Goal: Information Seeking & Learning: Check status

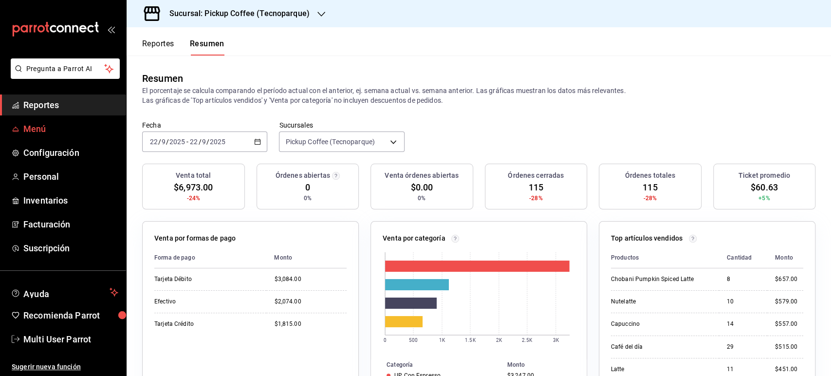
click at [55, 129] on span "Menú" at bounding box center [70, 128] width 95 height 13
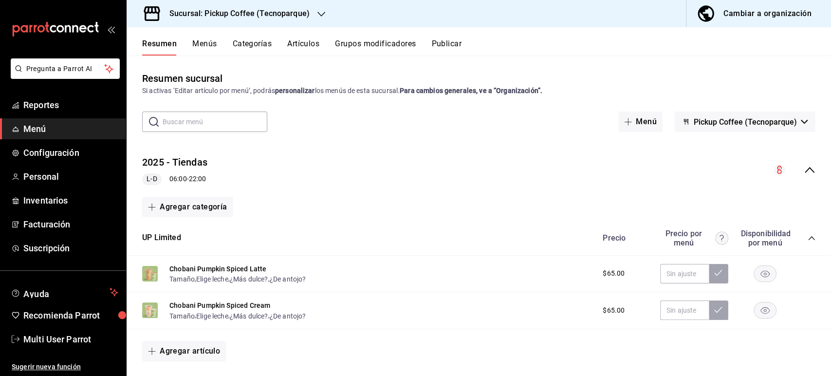
click at [311, 8] on div "Sucursal: Pickup Coffee (Tecnoparque)" at bounding box center [231, 13] width 195 height 27
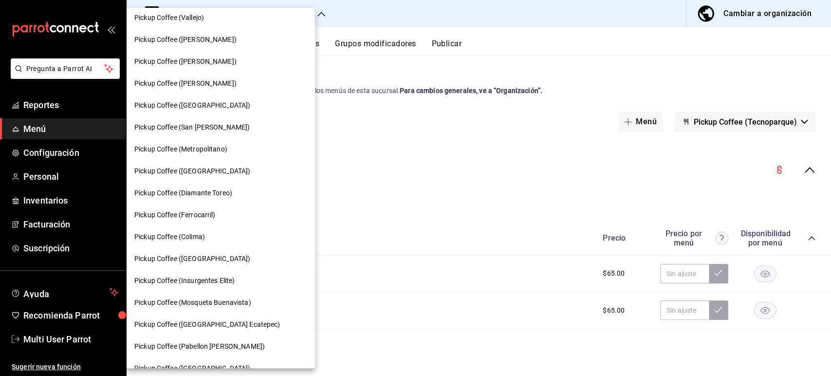
scroll to position [365, 0]
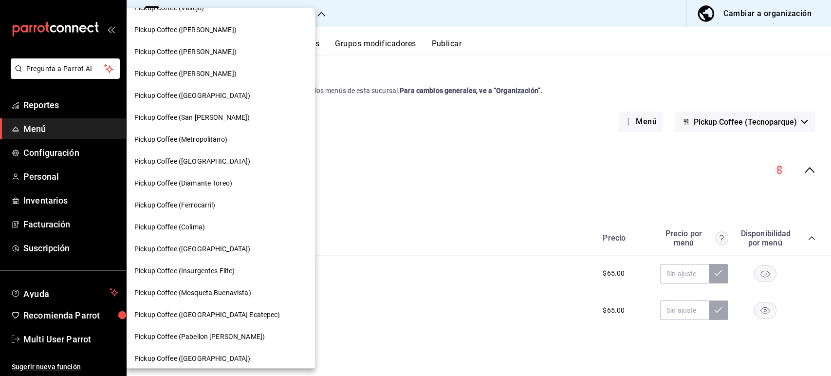
click at [218, 218] on div "Pickup Coffee (Colima)" at bounding box center [221, 227] width 188 height 22
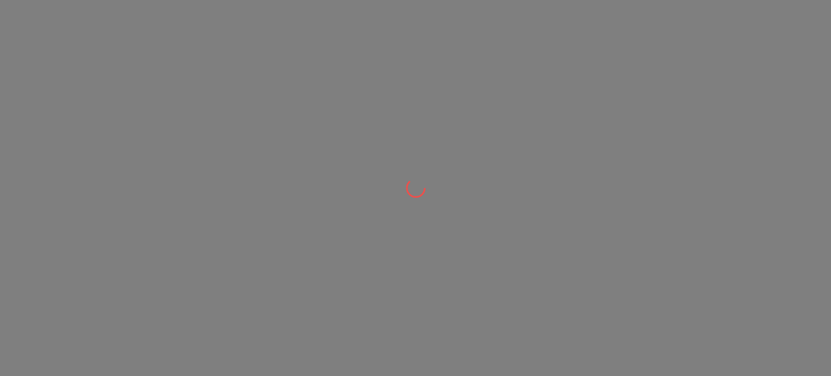
click at [218, 218] on div at bounding box center [415, 188] width 831 height 376
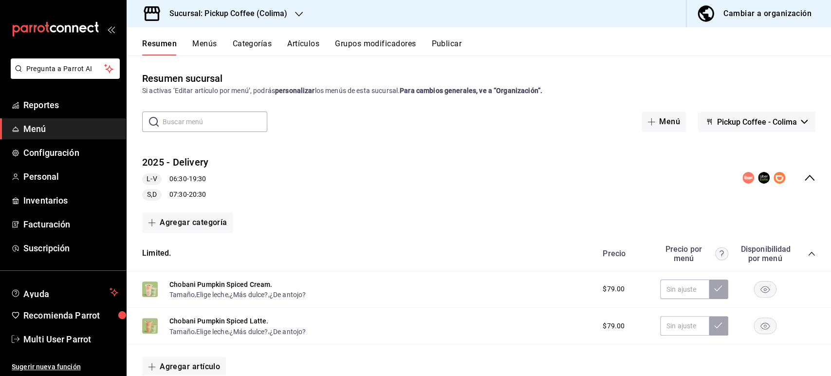
drag, startPoint x: 310, startPoint y: 34, endPoint x: 310, endPoint y: 43, distance: 9.3
click at [310, 43] on div "Resumen Menús Categorías Artículos Grupos modificadores Publicar" at bounding box center [479, 41] width 704 height 28
click at [310, 43] on button "Artículos" at bounding box center [303, 47] width 32 height 17
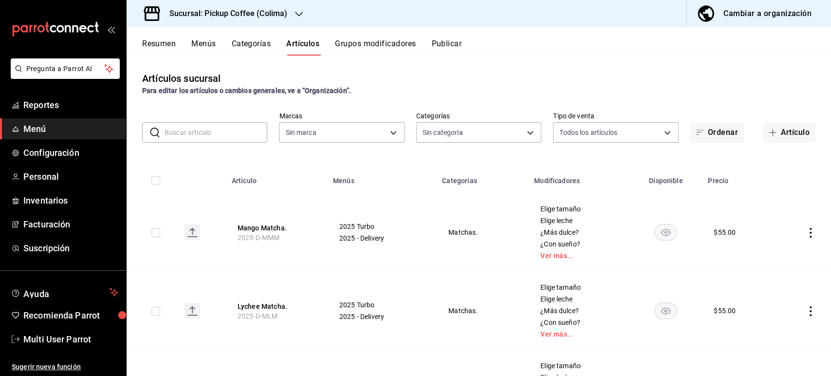
click at [208, 132] on input "text" at bounding box center [216, 132] width 103 height 19
type input "grand"
type input "fd89c4c0-3219-4774-a4b1-ed088335ccba,10687800-e84d-4a1b-9b66-2dc72c02489b,5cf77…"
type input "grande"
type input "d83f50b4-8f3e-44be-bc23-700135d6ce80,859300f1-5eaf-4a7d-a512-decb7b2d7d6c"
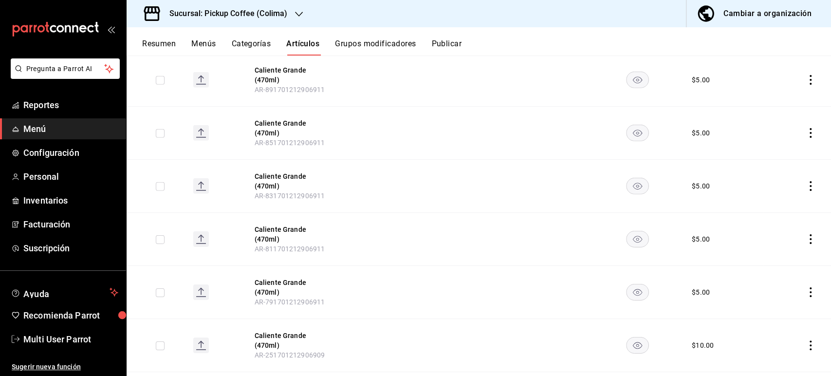
scroll to position [2064, 0]
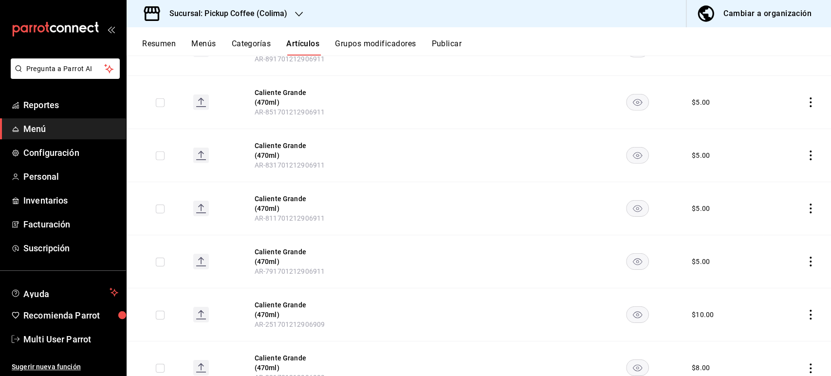
type input "grande"
click at [433, 48] on div "Resumen Menús Categorías Artículos Grupos modificadores Publicar" at bounding box center [486, 47] width 689 height 17
click at [438, 47] on button "Publicar" at bounding box center [446, 47] width 30 height 17
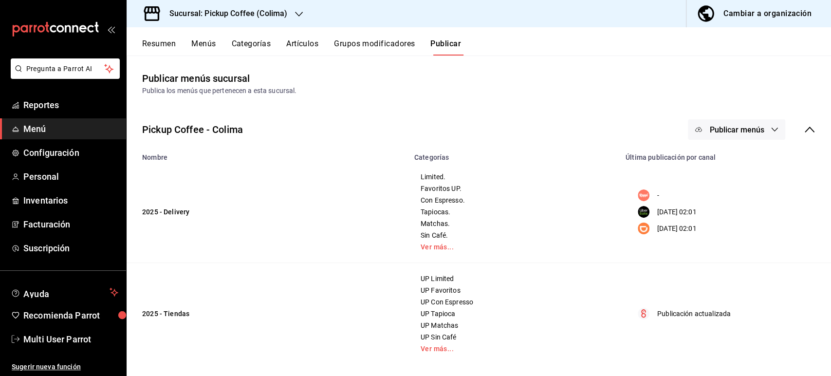
click at [743, 138] on button "Publicar menús" at bounding box center [736, 129] width 97 height 20
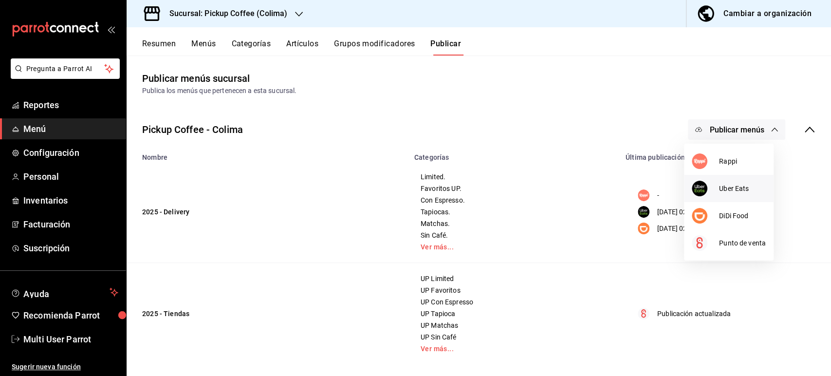
click at [734, 190] on span "Uber Eats" at bounding box center [742, 189] width 47 height 10
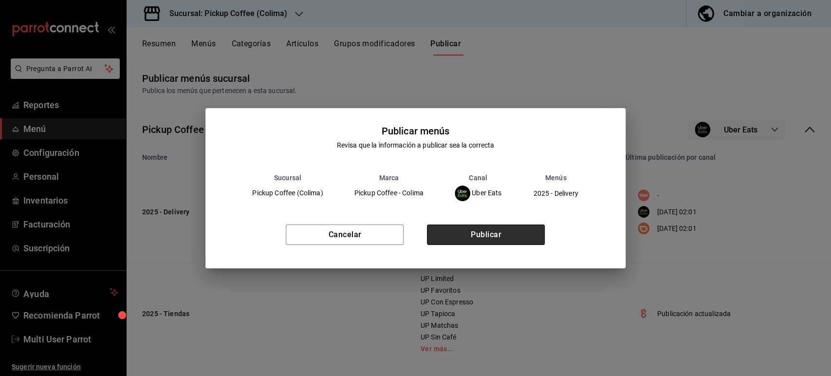
click at [515, 238] on button "Publicar" at bounding box center [486, 234] width 118 height 20
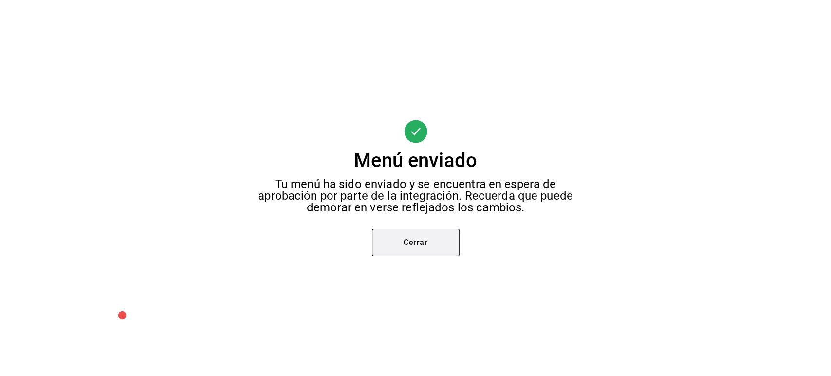
click at [395, 234] on button "Cerrar" at bounding box center [416, 242] width 88 height 27
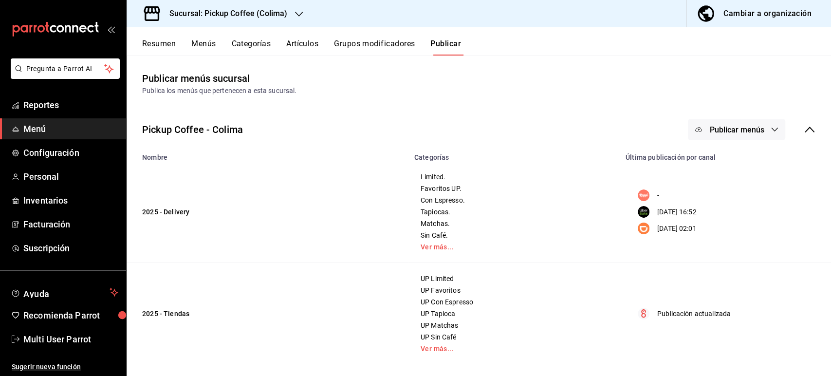
click at [166, 42] on button "Resumen" at bounding box center [159, 47] width 34 height 17
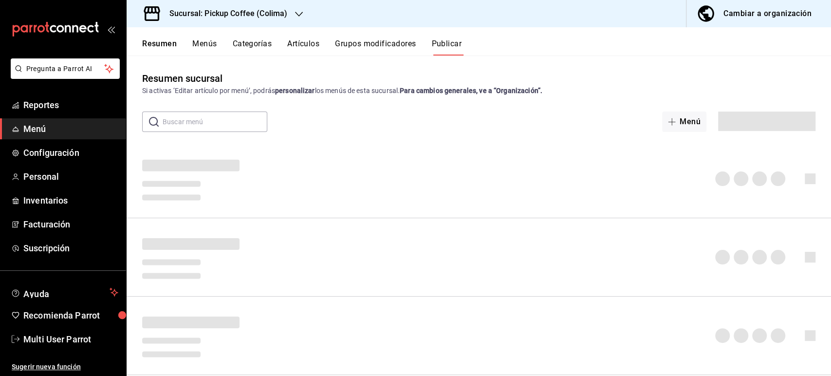
click at [295, 13] on icon "button" at bounding box center [299, 14] width 8 height 8
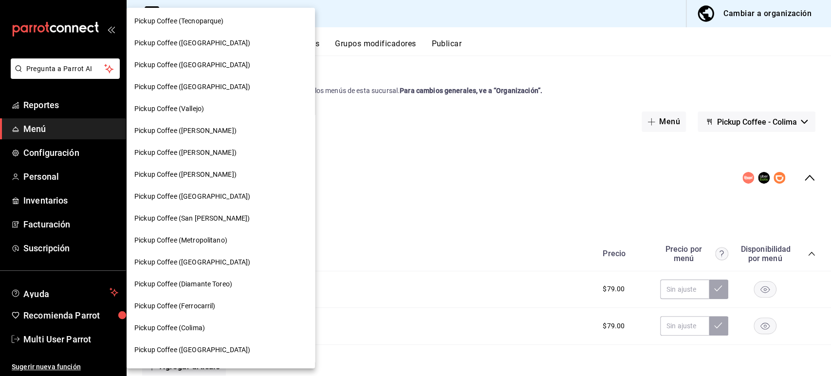
scroll to position [265, 0]
click at [212, 348] on span "Pickup Coffee ([GEOGRAPHIC_DATA])" at bounding box center [192, 349] width 116 height 10
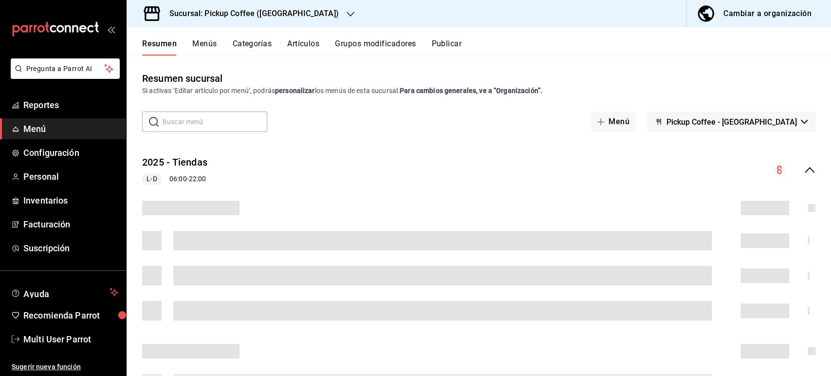
click at [301, 44] on button "Artículos" at bounding box center [303, 47] width 32 height 17
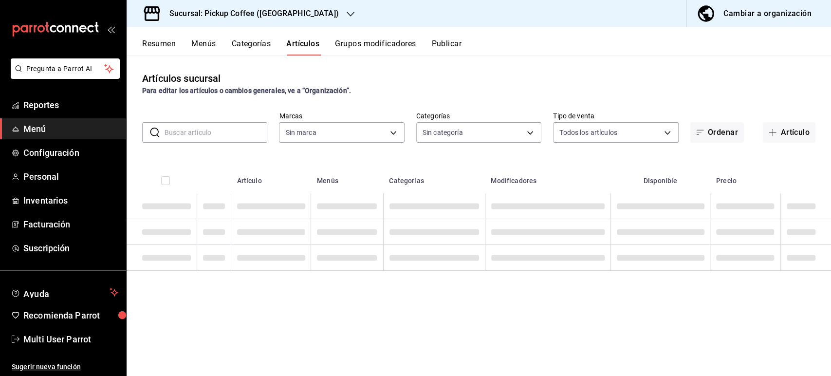
click at [301, 44] on button "Artículos" at bounding box center [302, 47] width 33 height 17
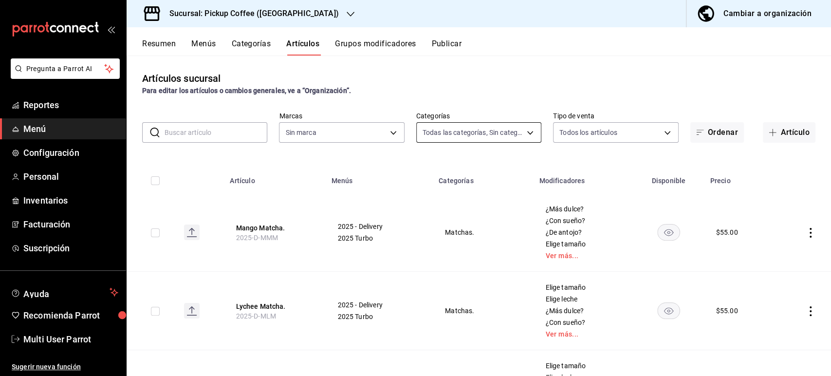
type input "e3cabf47-f91f-4078-8aa7-ea16804478a5,4cb56076-c137-4dc2-b968-9568bf3320d3,bd14c…"
type input "f95c3ca3-ad6a-46df-9f14-b82bb80b268f,59279f7f-c73f-4648-a564-e6022c25b001"
click at [190, 130] on input "text" at bounding box center [216, 132] width 103 height 19
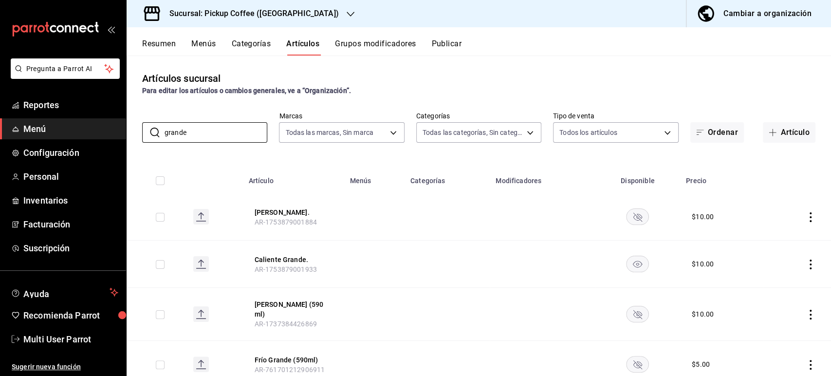
type input "grande"
click at [246, 16] on h3 "Sucursal: Pickup Coffee ([GEOGRAPHIC_DATA])" at bounding box center [250, 14] width 177 height 12
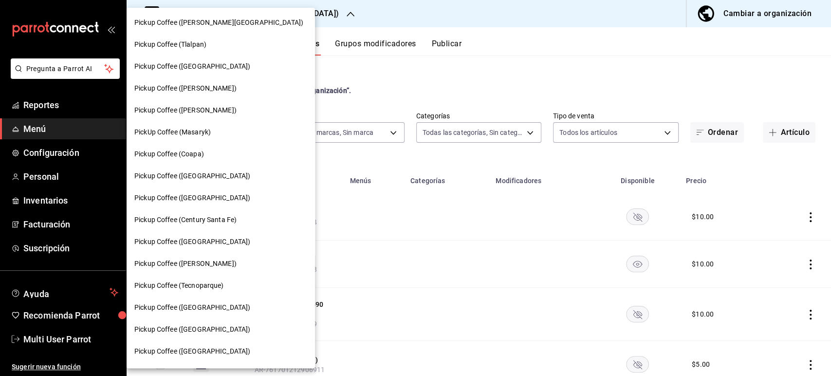
click at [191, 350] on span "Pickup Coffee ([GEOGRAPHIC_DATA])" at bounding box center [192, 351] width 116 height 10
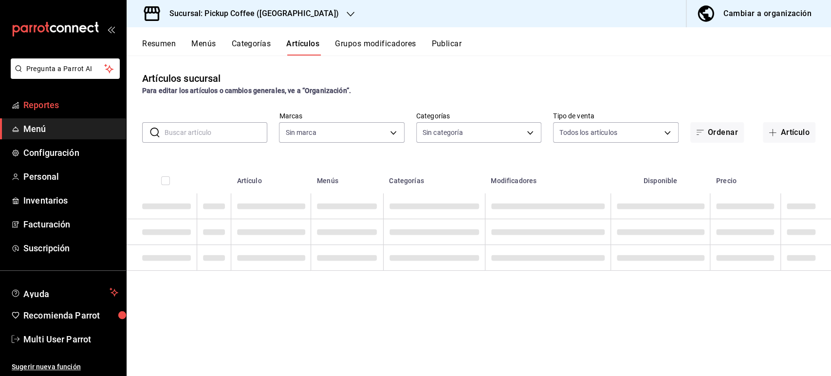
click at [52, 111] on link "Reportes" at bounding box center [63, 104] width 126 height 21
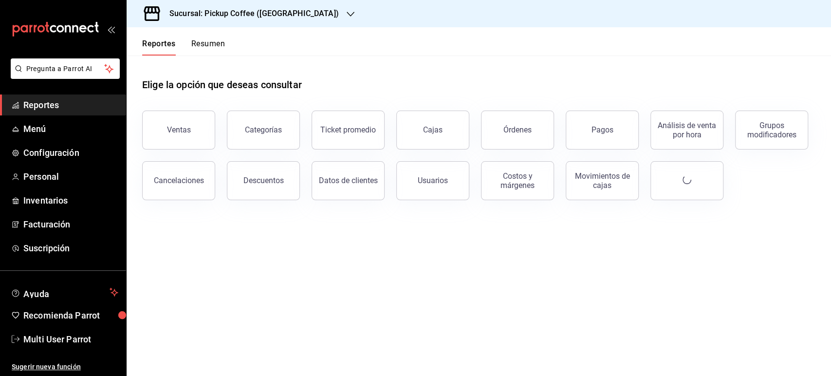
click at [54, 109] on span "Reportes" at bounding box center [70, 104] width 95 height 13
click at [206, 51] on button "Resumen" at bounding box center [208, 47] width 34 height 17
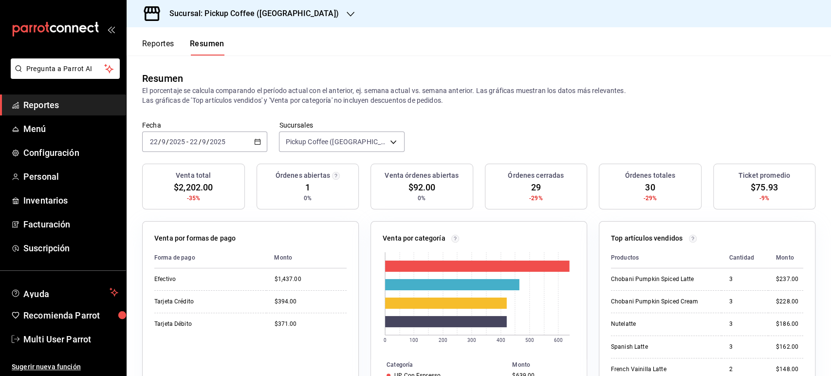
click at [163, 44] on button "Reportes" at bounding box center [158, 47] width 32 height 17
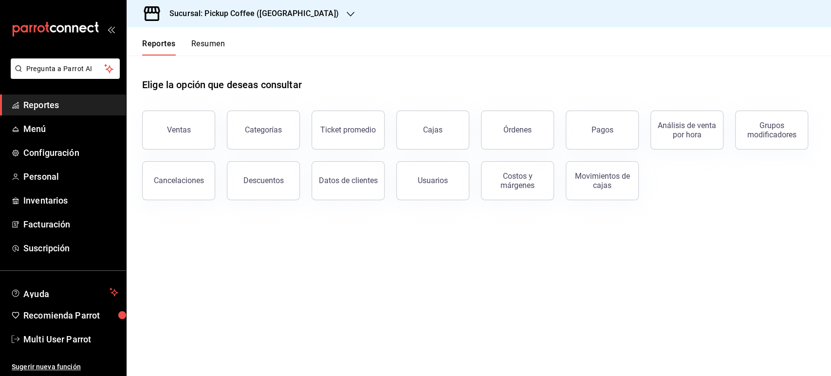
click at [212, 43] on button "Resumen" at bounding box center [208, 47] width 34 height 17
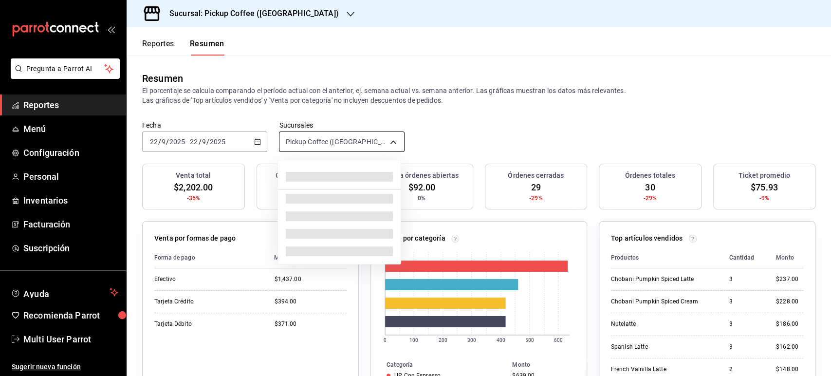
click at [374, 142] on body "Pregunta a Parrot AI Reportes Menú Configuración Personal Inventarios Facturaci…" at bounding box center [415, 188] width 831 height 376
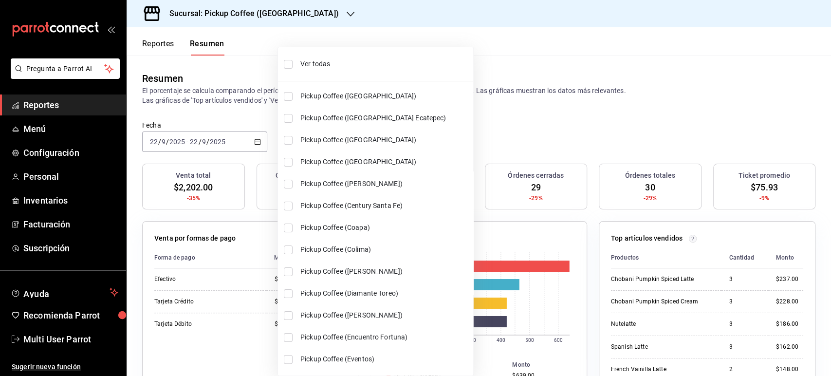
click at [294, 68] on li "Ver todas" at bounding box center [375, 64] width 195 height 26
type input "[object Object],[object Object],[object Object],[object Object],[object Object]…"
checkbox input "true"
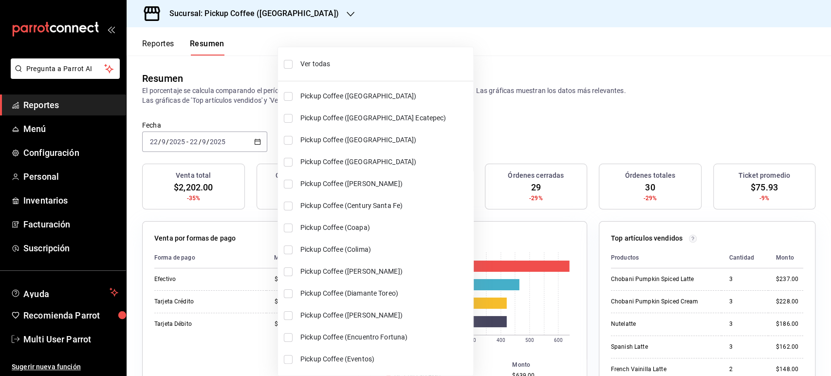
checkbox input "true"
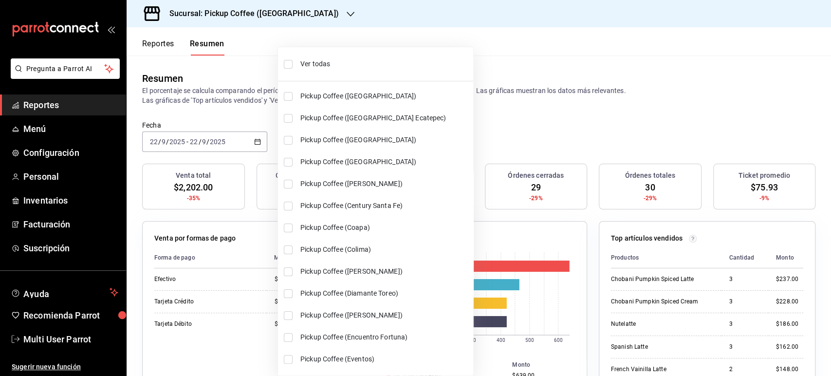
checkbox input "true"
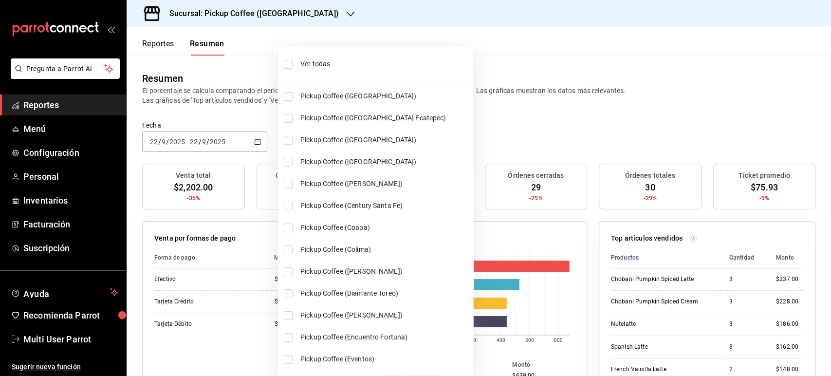
checkbox input "true"
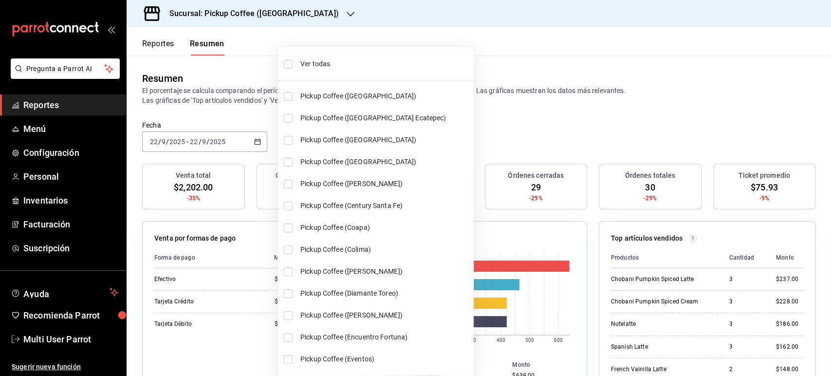
checkbox input "true"
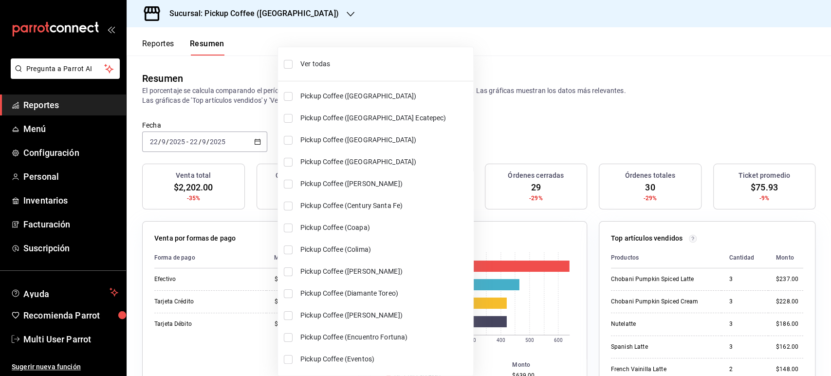
checkbox input "true"
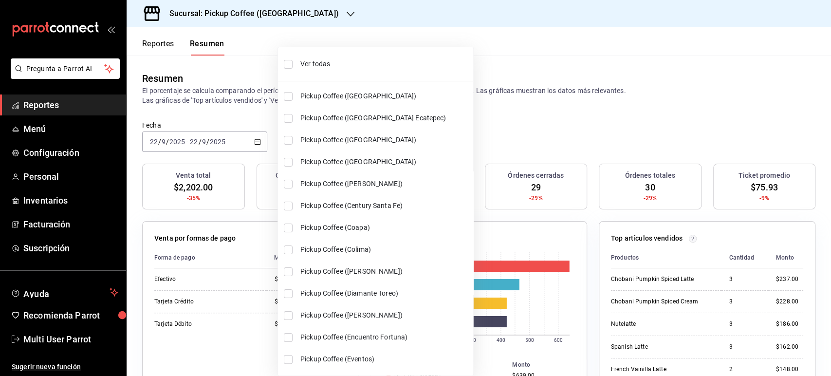
checkbox input "true"
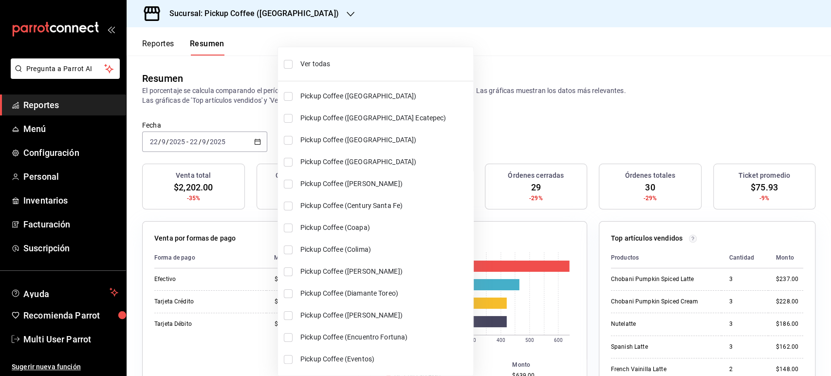
checkbox input "true"
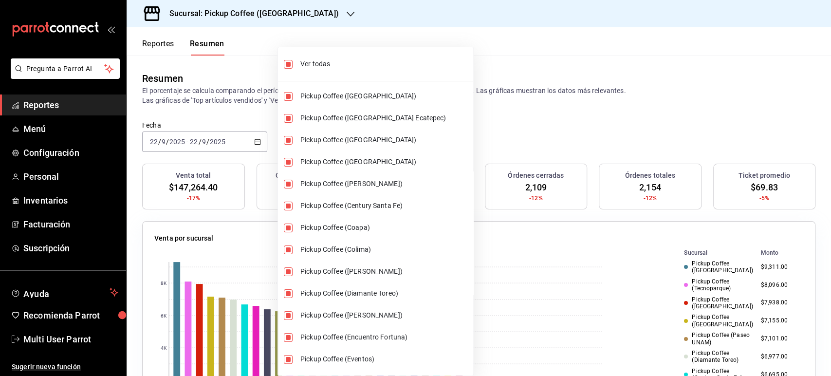
click at [562, 67] on div at bounding box center [415, 188] width 831 height 376
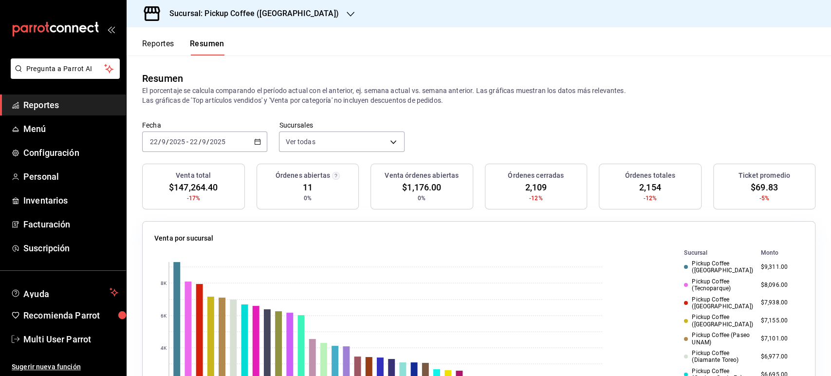
click at [303, 16] on h3 "Sucursal: Pickup Coffee ([GEOGRAPHIC_DATA])" at bounding box center [250, 14] width 177 height 12
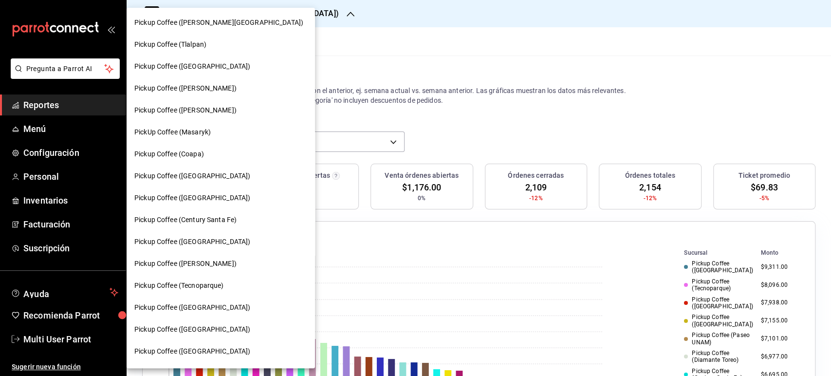
click at [303, 16] on div at bounding box center [415, 188] width 831 height 376
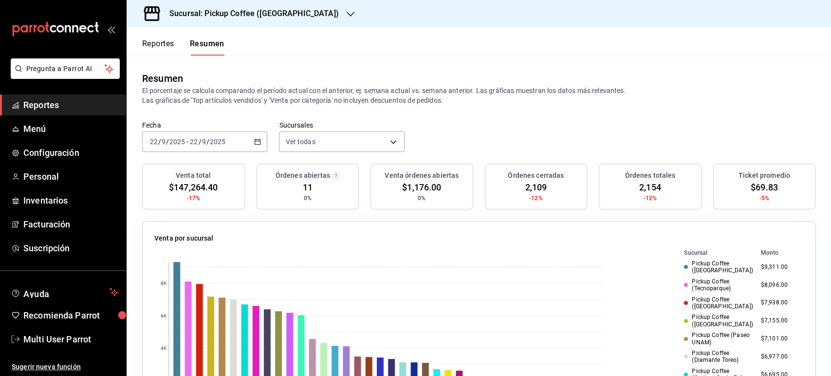
click at [297, 16] on h3 "Sucursal: Pickup Coffee ([GEOGRAPHIC_DATA])" at bounding box center [250, 14] width 177 height 12
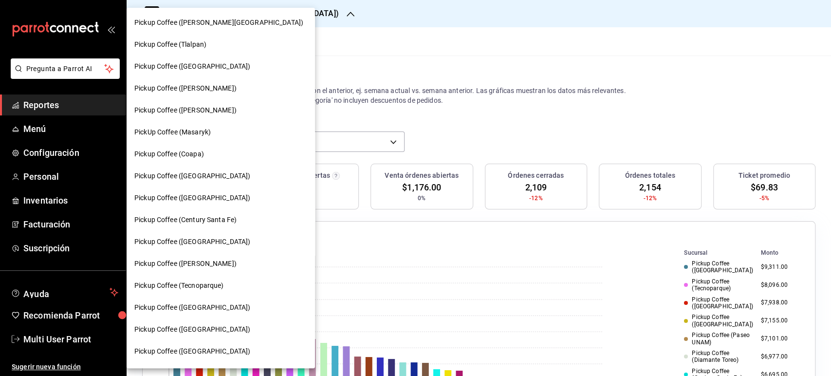
click at [202, 239] on span "Pickup Coffee ([GEOGRAPHIC_DATA])" at bounding box center [192, 242] width 116 height 10
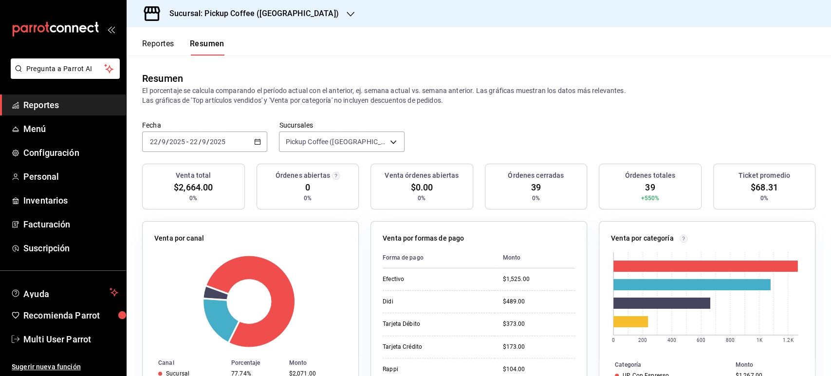
click at [309, 22] on div "Sucursal: Pickup Coffee ([GEOGRAPHIC_DATA])" at bounding box center [246, 13] width 224 height 27
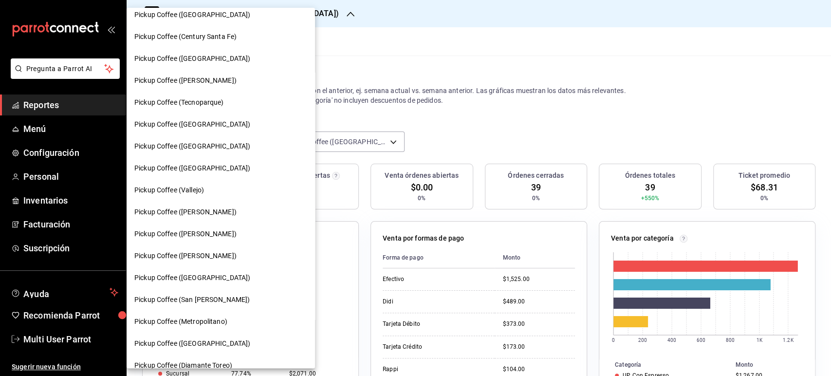
scroll to position [211, 0]
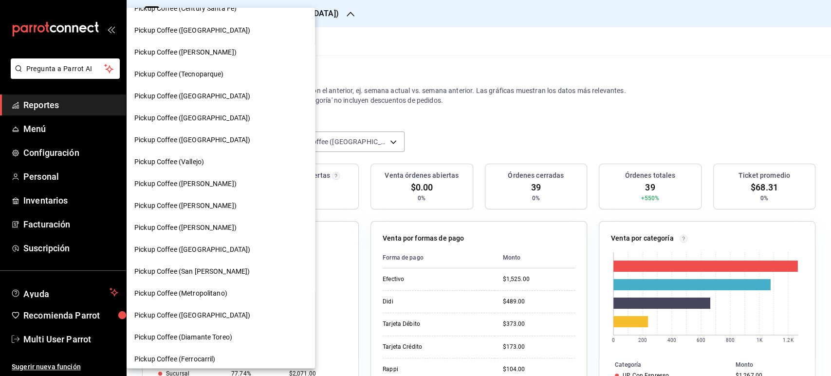
click at [212, 204] on span "Pickup Coffee ([PERSON_NAME])" at bounding box center [185, 206] width 102 height 10
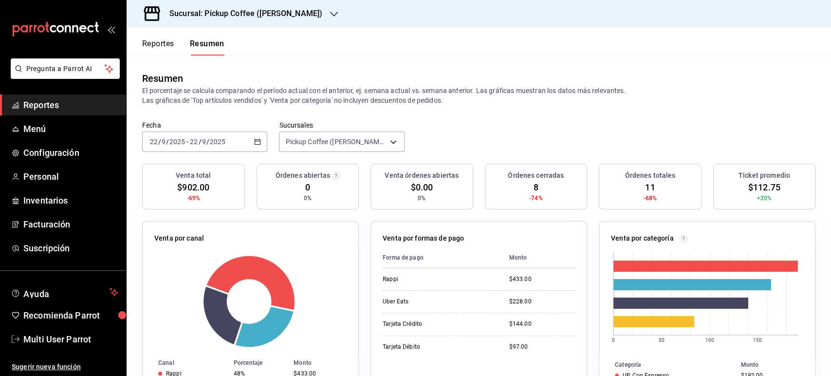
click at [267, 24] on div "Sucursal: Pickup Coffee ([PERSON_NAME])" at bounding box center [237, 13] width 207 height 27
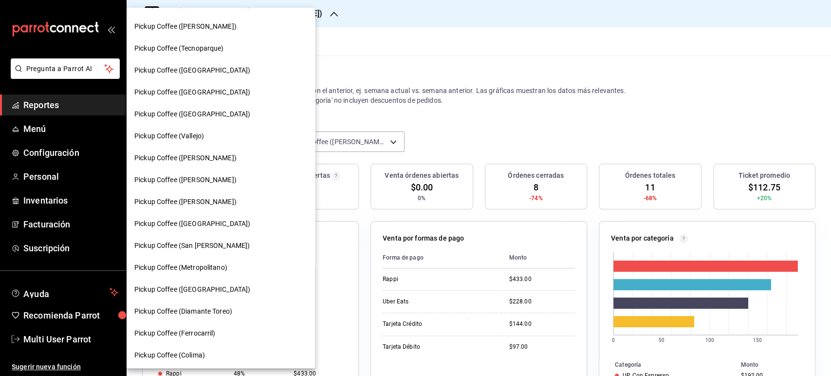
scroll to position [266, 0]
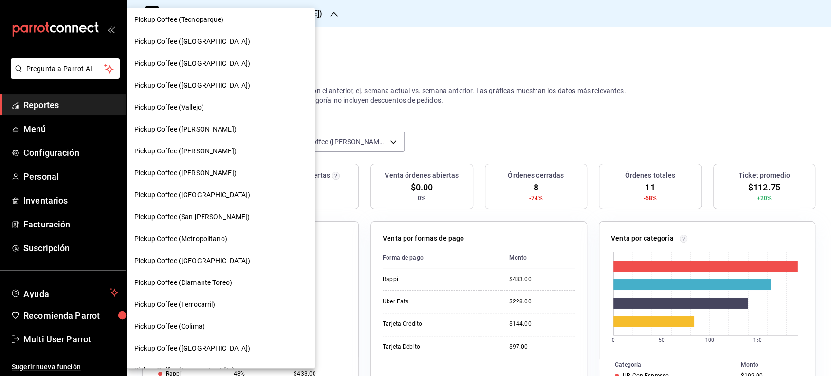
click at [200, 326] on span "Pickup Coffee (Colima)" at bounding box center [169, 326] width 71 height 10
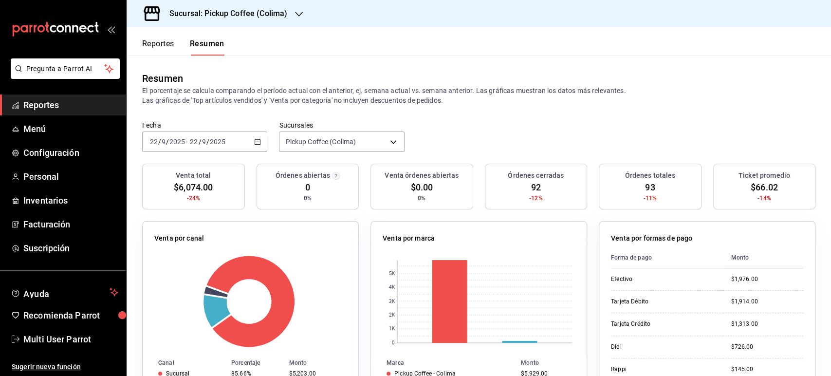
click at [292, 9] on div "Sucursal: Pickup Coffee (Colima)" at bounding box center [220, 13] width 172 height 27
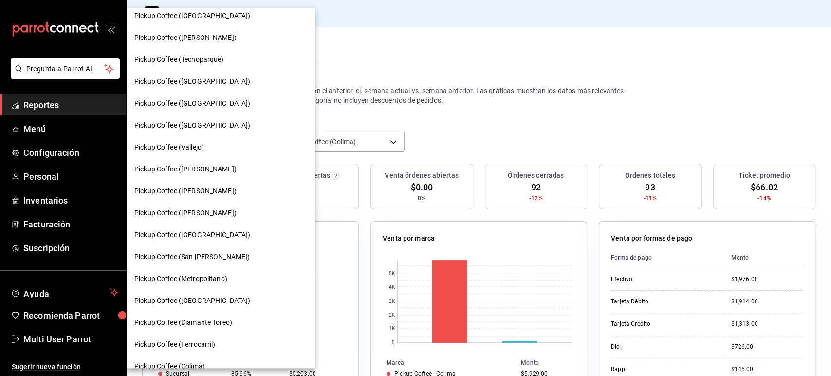
scroll to position [258, 0]
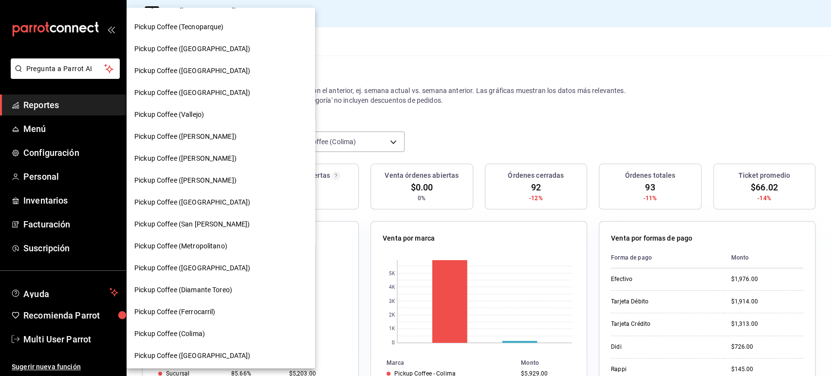
click at [207, 350] on span "Pickup Coffee ([GEOGRAPHIC_DATA])" at bounding box center [192, 355] width 116 height 10
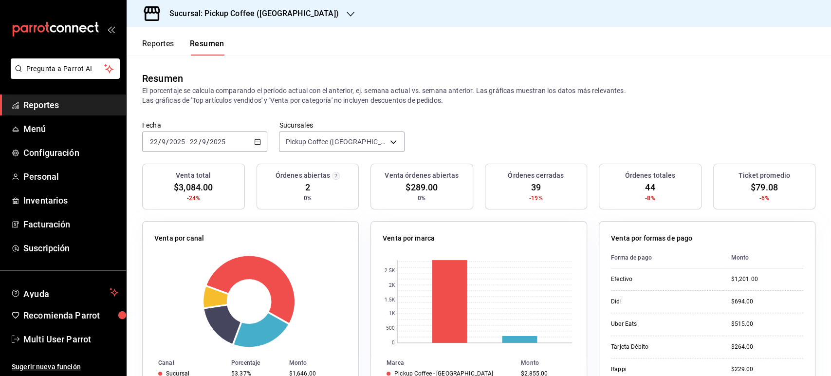
click at [292, 14] on h3 "Sucursal: Pickup Coffee ([GEOGRAPHIC_DATA])" at bounding box center [250, 14] width 177 height 12
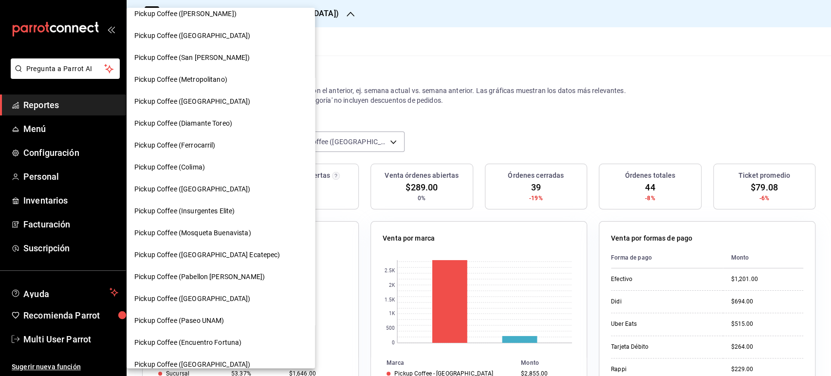
scroll to position [458, 0]
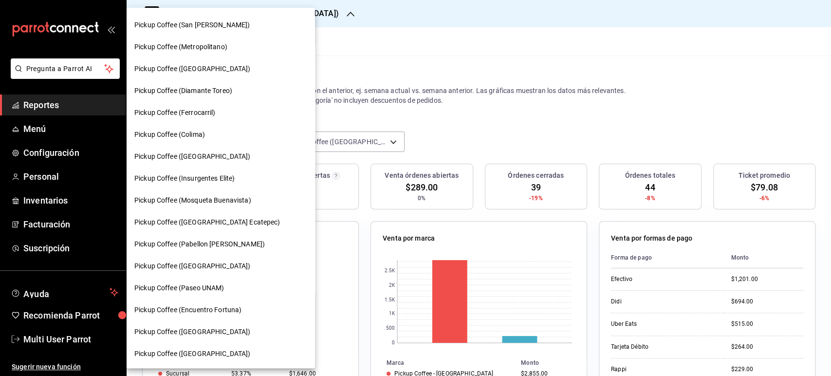
click at [245, 248] on span "Pickup Coffee (Pabellon [PERSON_NAME])" at bounding box center [199, 244] width 130 height 10
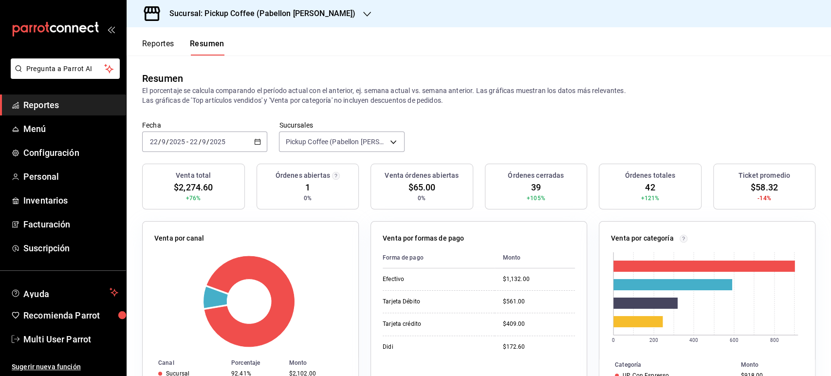
click at [254, 139] on icon "button" at bounding box center [257, 141] width 7 height 7
click at [319, 2] on div "Sucursal: Pickup Coffee (Pabellon [PERSON_NAME])" at bounding box center [254, 13] width 240 height 27
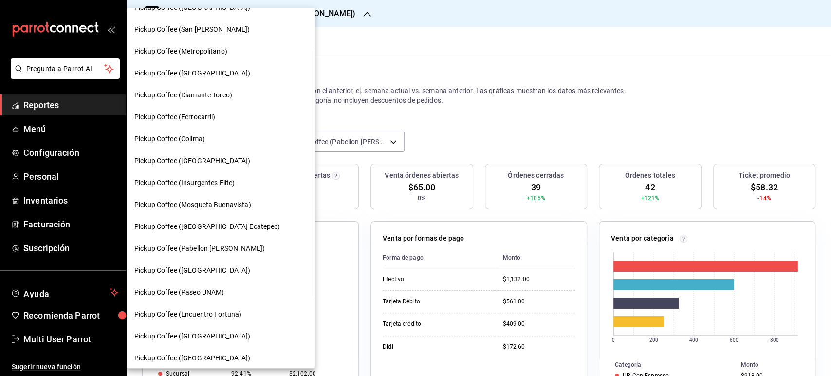
scroll to position [479, 0]
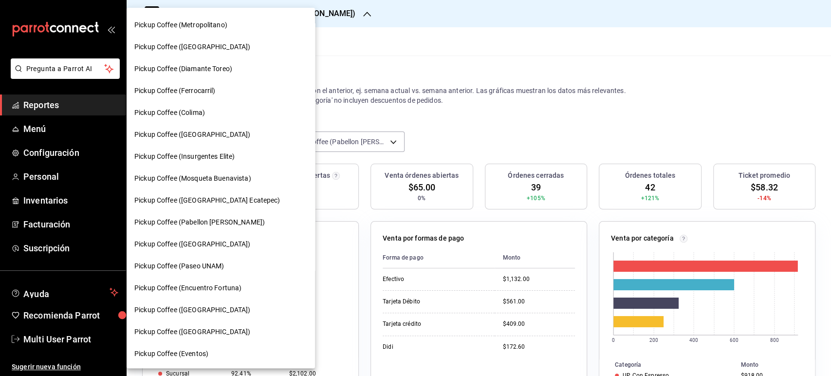
click at [222, 287] on span "Pickup Coffee (Encuentro Fortuna)" at bounding box center [187, 288] width 107 height 10
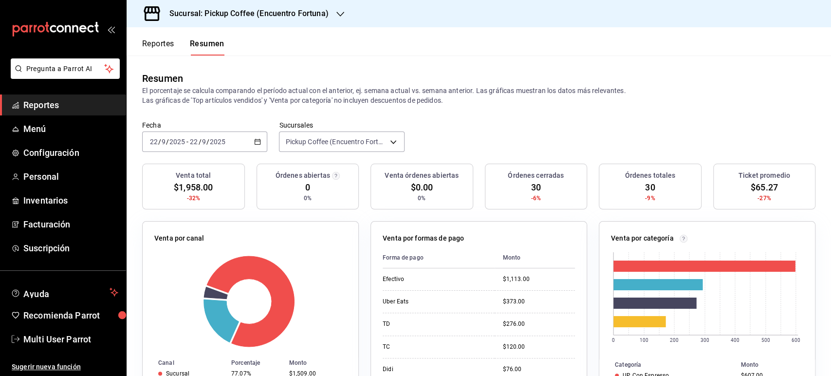
click at [332, 12] on div "Sucursal: Pickup Coffee (Encuentro Fortuna)" at bounding box center [241, 13] width 214 height 27
click at [330, 24] on div "Sucursal: Pickup Coffee (Encuentro Fortuna)" at bounding box center [241, 13] width 214 height 27
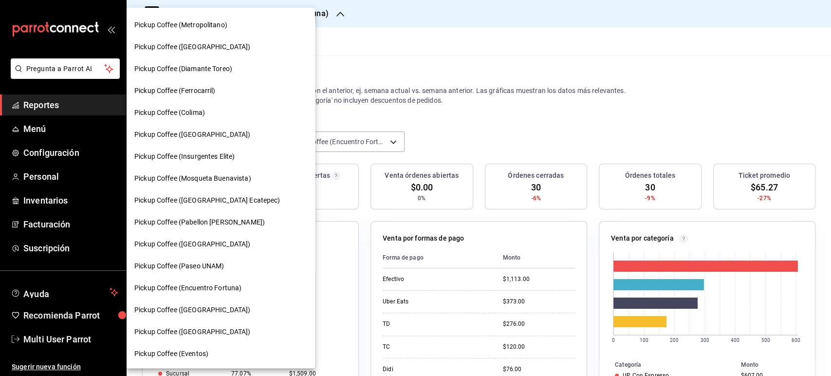
click at [219, 335] on div "Pickup Coffee ([GEOGRAPHIC_DATA])" at bounding box center [220, 332] width 173 height 10
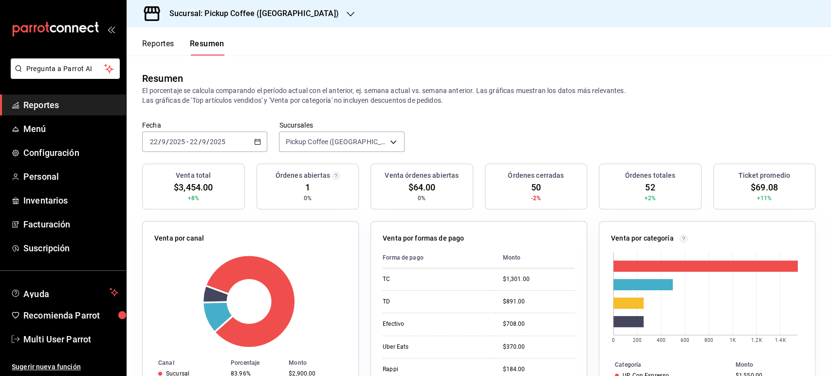
click at [243, 17] on h3 "Sucursal: Pickup Coffee ([GEOGRAPHIC_DATA])" at bounding box center [250, 14] width 177 height 12
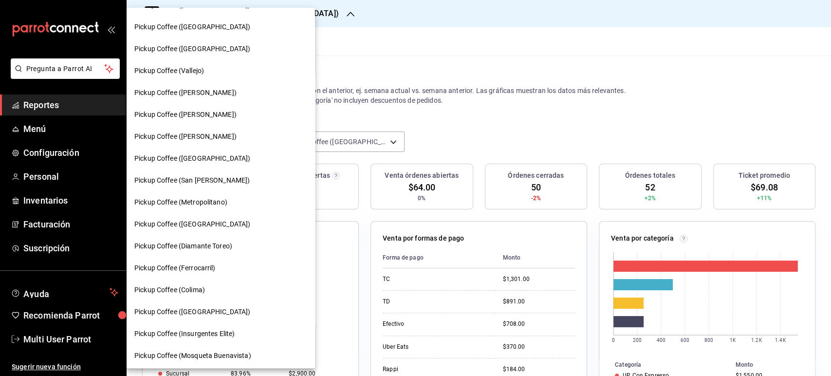
scroll to position [321, 0]
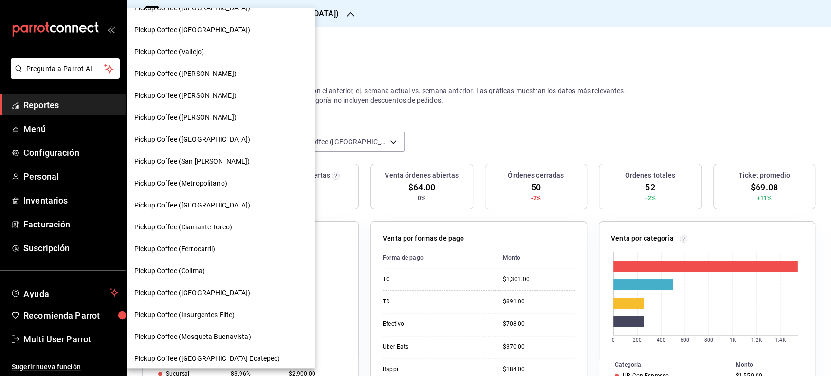
click at [207, 295] on span "Pickup Coffee ([GEOGRAPHIC_DATA])" at bounding box center [192, 293] width 116 height 10
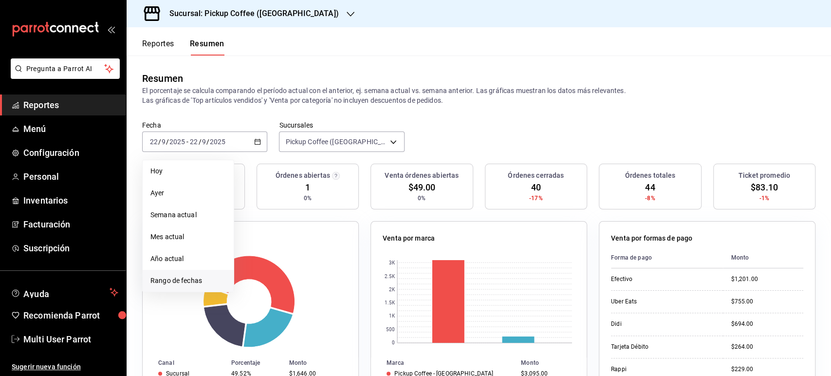
click at [201, 277] on span "Rango de fechas" at bounding box center [187, 281] width 75 height 10
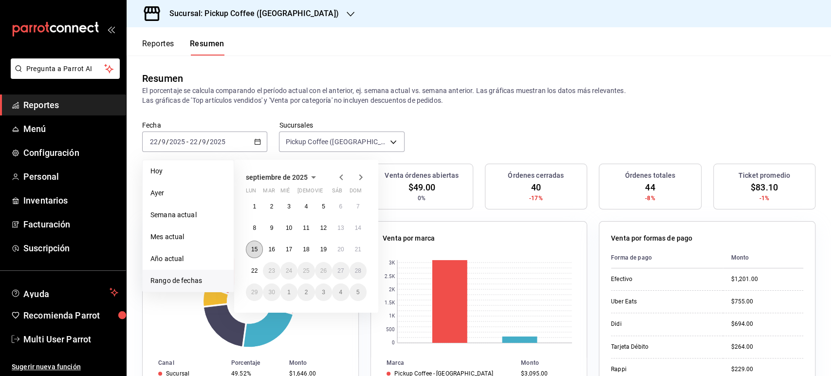
click at [260, 244] on button "15" at bounding box center [254, 249] width 17 height 18
click at [361, 251] on abbr "21" at bounding box center [358, 249] width 6 height 7
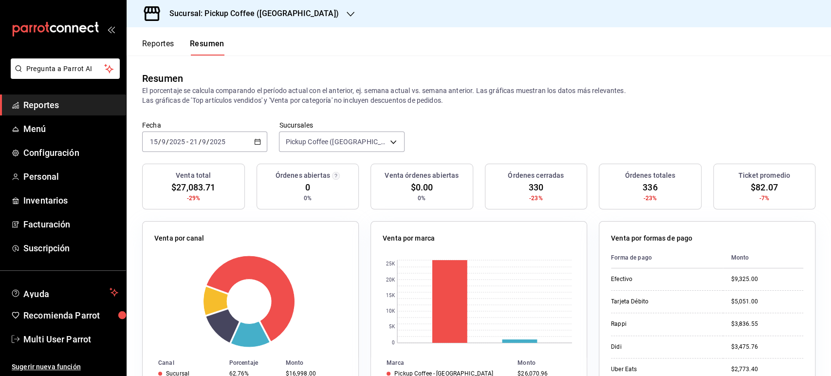
click at [159, 51] on button "Reportes" at bounding box center [158, 47] width 32 height 17
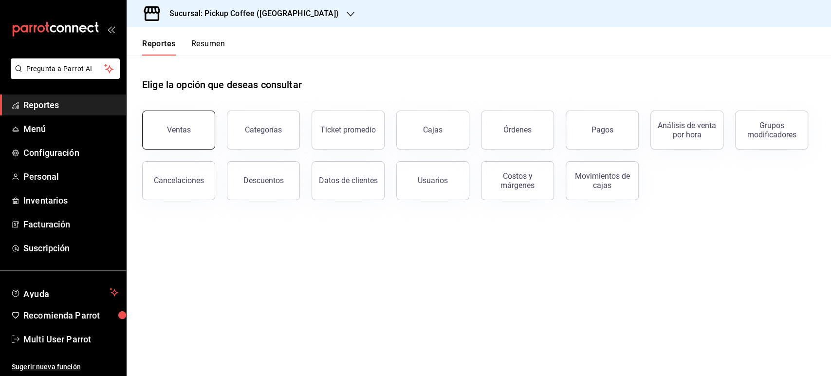
click at [179, 124] on button "Ventas" at bounding box center [178, 129] width 73 height 39
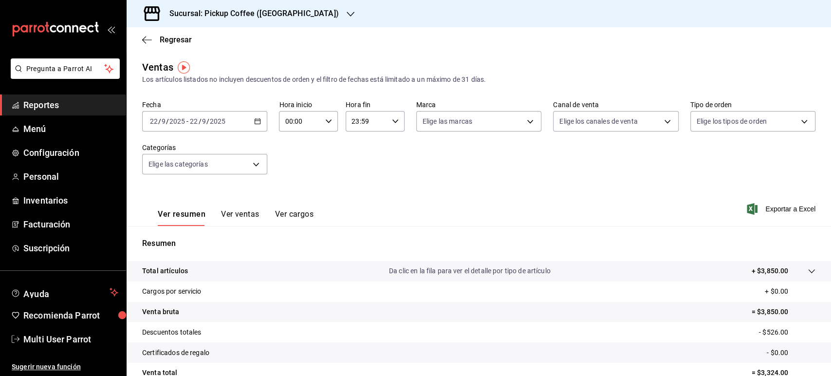
click at [255, 122] on icon "button" at bounding box center [257, 121] width 7 height 7
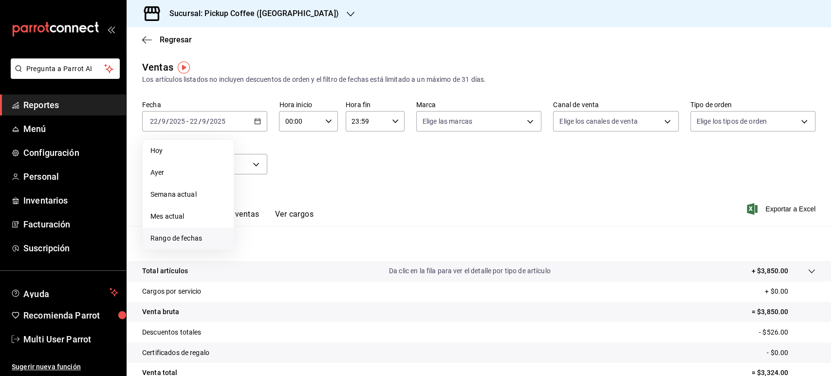
click at [195, 237] on span "Rango de fechas" at bounding box center [187, 238] width 75 height 10
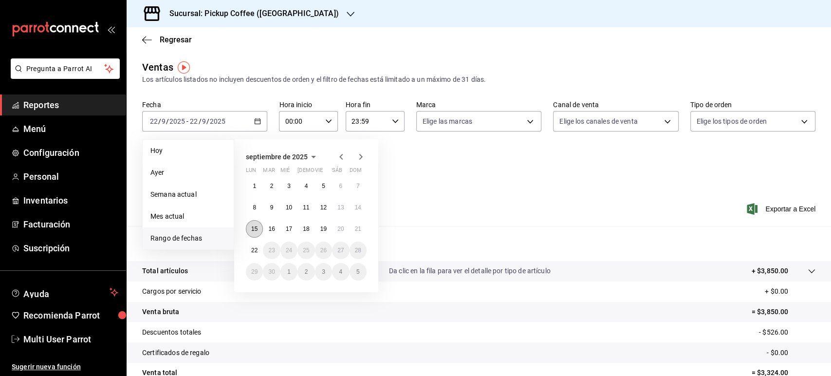
click at [252, 225] on button "15" at bounding box center [254, 229] width 17 height 18
click at [356, 234] on button "21" at bounding box center [357, 229] width 17 height 18
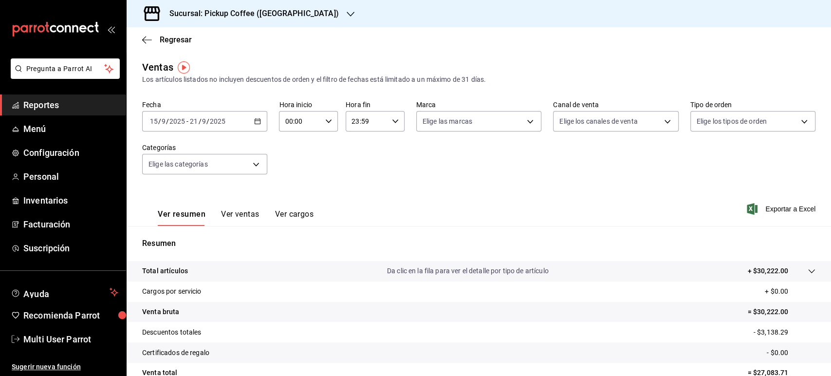
click at [230, 18] on h3 "Sucursal: Pickup Coffee ([GEOGRAPHIC_DATA])" at bounding box center [250, 14] width 177 height 12
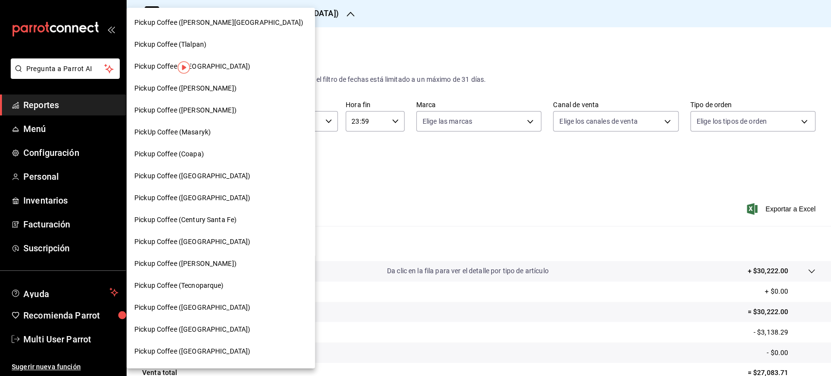
click at [321, 26] on div at bounding box center [415, 188] width 831 height 376
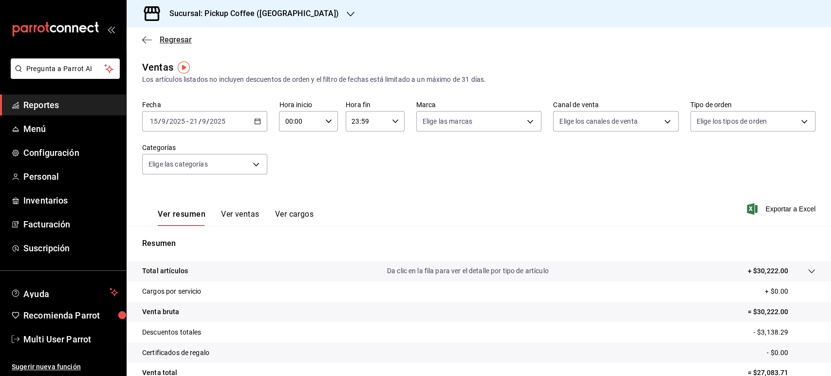
click at [155, 39] on span "Regresar" at bounding box center [167, 39] width 50 height 9
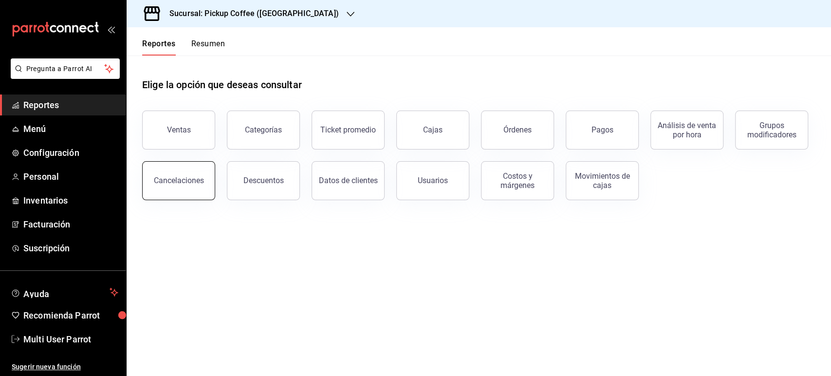
click at [185, 183] on div "Cancelaciones" at bounding box center [179, 180] width 50 height 9
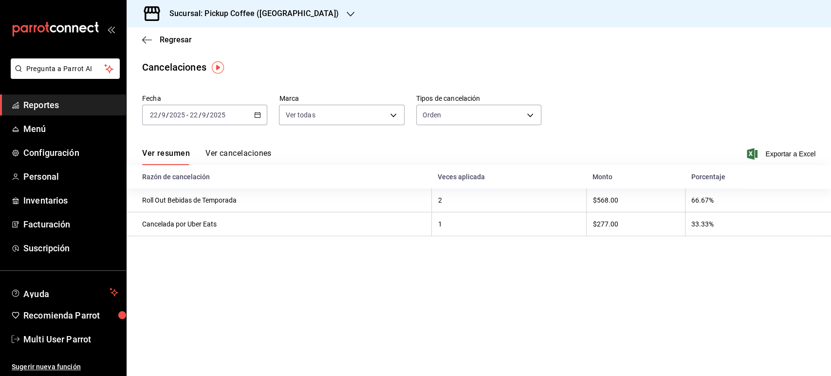
click at [260, 116] on icon "button" at bounding box center [257, 114] width 7 height 7
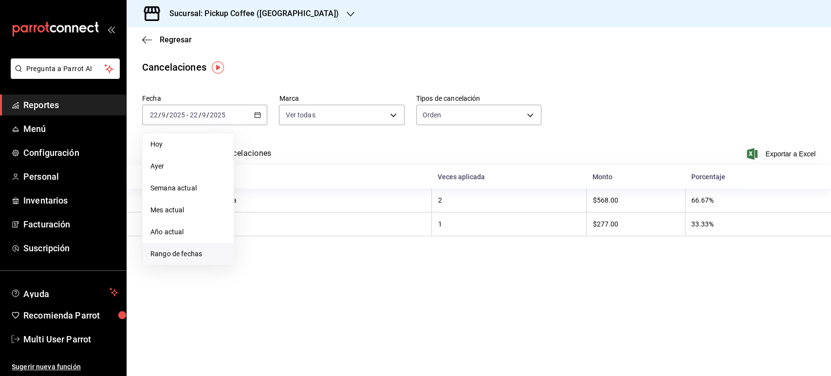
click at [200, 255] on span "Rango de fechas" at bounding box center [187, 254] width 75 height 10
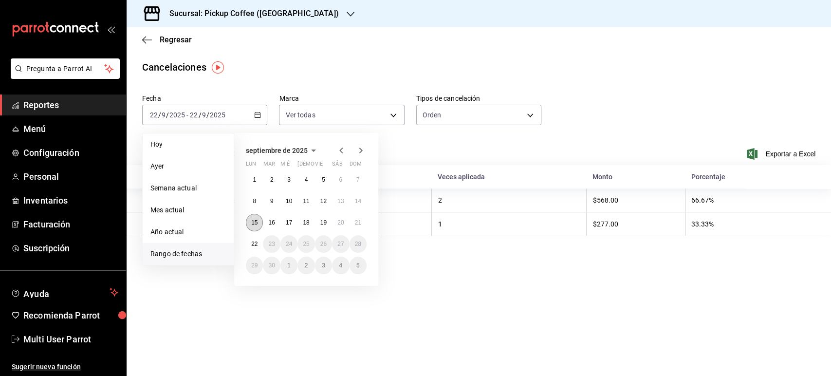
click at [254, 219] on abbr "15" at bounding box center [254, 222] width 6 height 7
click at [353, 227] on button "21" at bounding box center [357, 223] width 17 height 18
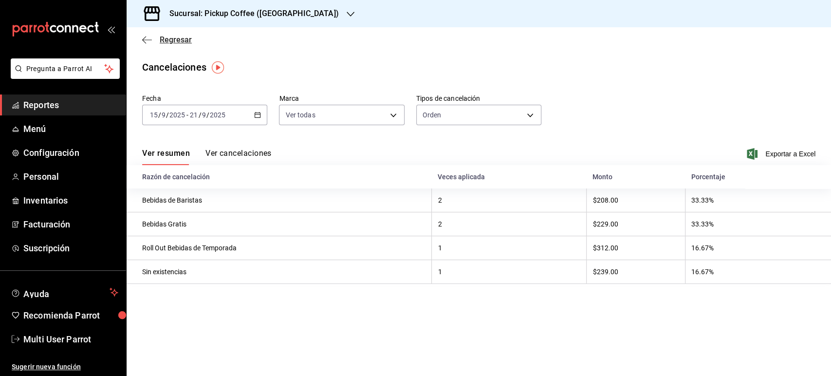
click at [166, 39] on span "Regresar" at bounding box center [176, 39] width 32 height 9
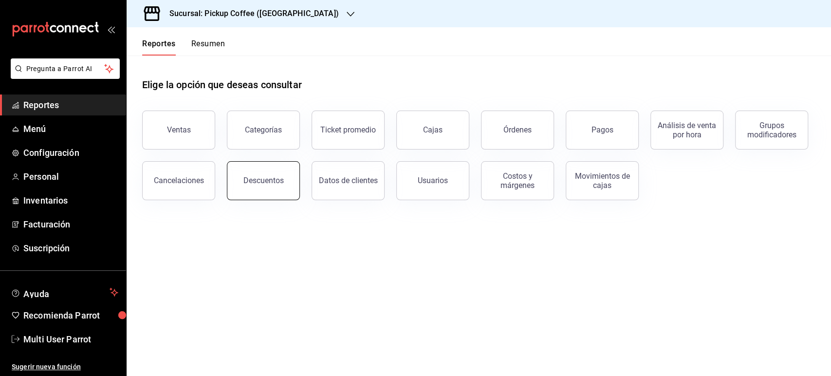
click at [267, 177] on div "Descuentos" at bounding box center [263, 180] width 40 height 9
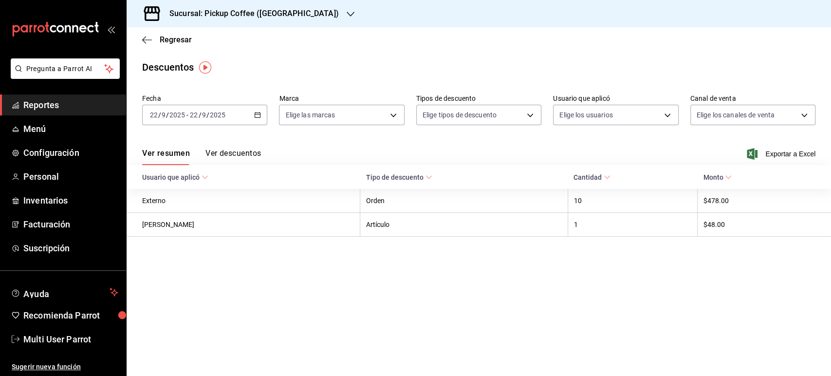
click at [262, 111] on div "[DATE] [DATE] - [DATE] [DATE]" at bounding box center [204, 115] width 125 height 20
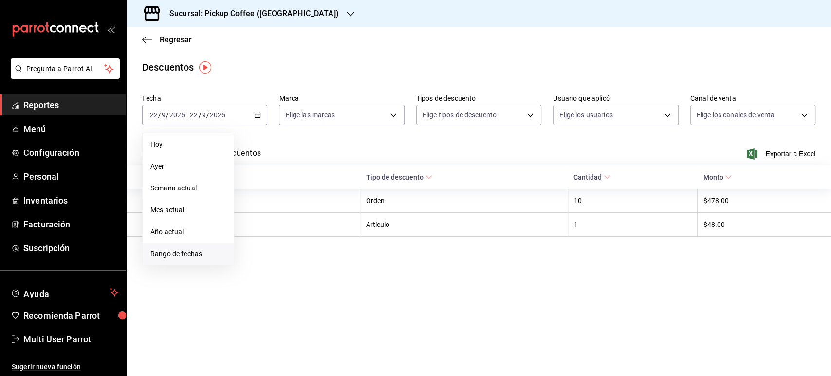
click at [184, 253] on span "Rango de fechas" at bounding box center [187, 254] width 75 height 10
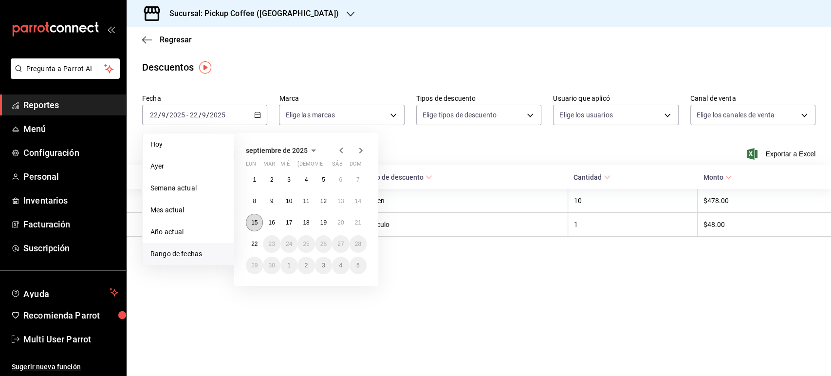
click at [252, 224] on abbr "15" at bounding box center [254, 222] width 6 height 7
click at [353, 219] on button "21" at bounding box center [357, 223] width 17 height 18
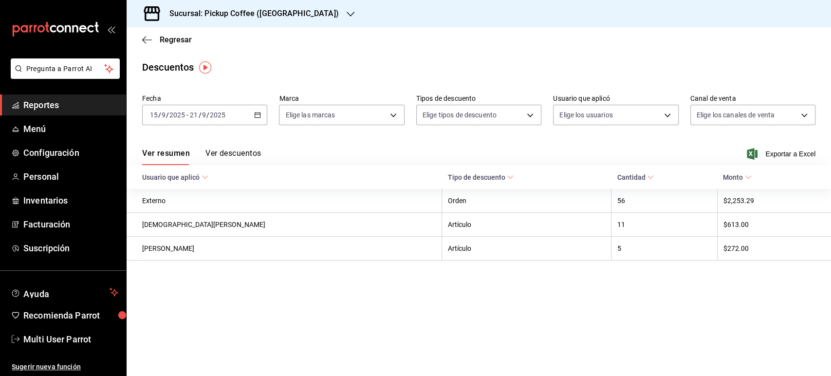
click at [273, 17] on h3 "Sucursal: Pickup Coffee ([GEOGRAPHIC_DATA])" at bounding box center [250, 14] width 177 height 12
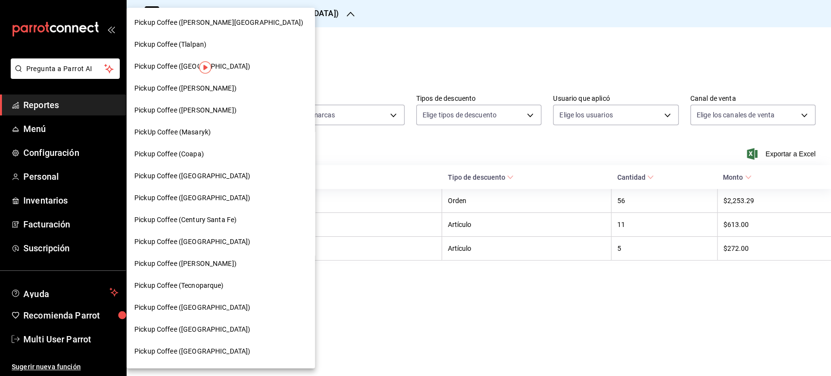
click at [207, 247] on div "Pickup Coffee ([GEOGRAPHIC_DATA])" at bounding box center [221, 242] width 188 height 22
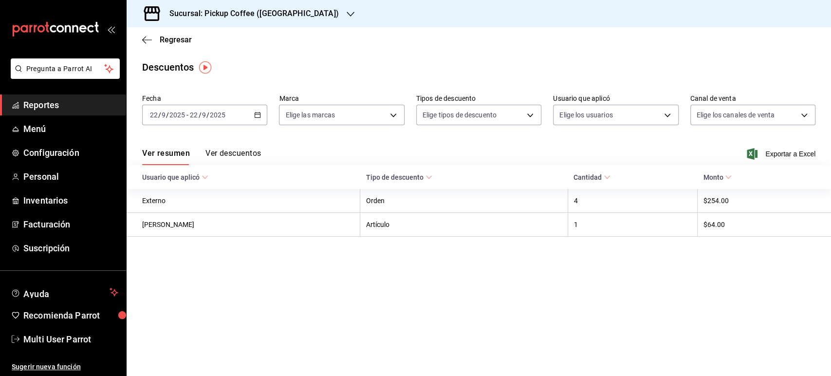
click at [252, 118] on div "[DATE] [DATE] - [DATE] [DATE]" at bounding box center [204, 115] width 125 height 20
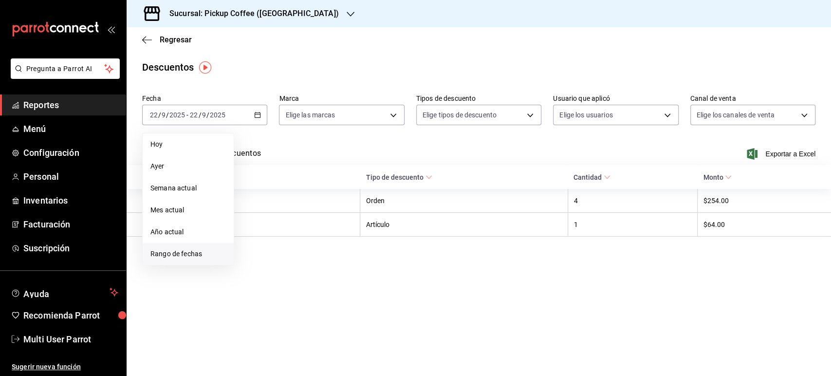
click at [215, 252] on span "Rango de fechas" at bounding box center [187, 254] width 75 height 10
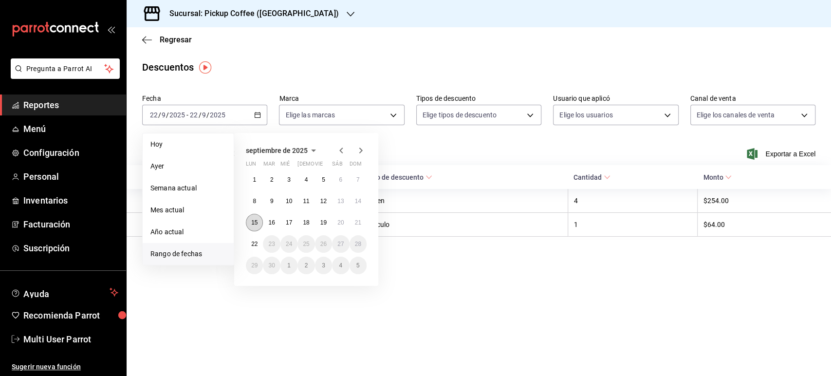
click at [257, 221] on abbr "15" at bounding box center [254, 222] width 6 height 7
click at [356, 218] on button "21" at bounding box center [357, 223] width 17 height 18
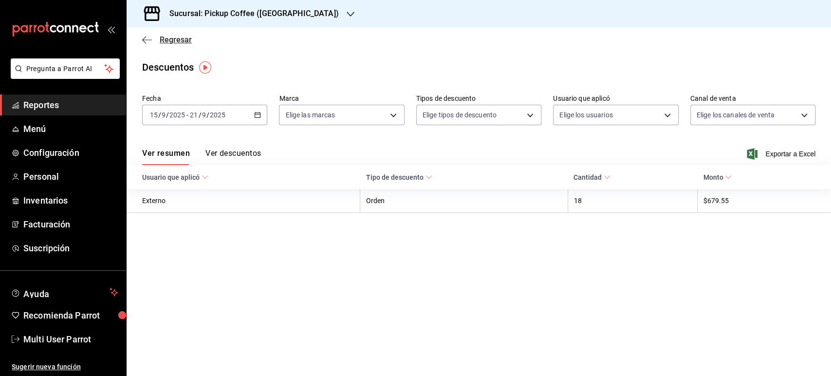
click at [176, 40] on span "Regresar" at bounding box center [176, 39] width 32 height 9
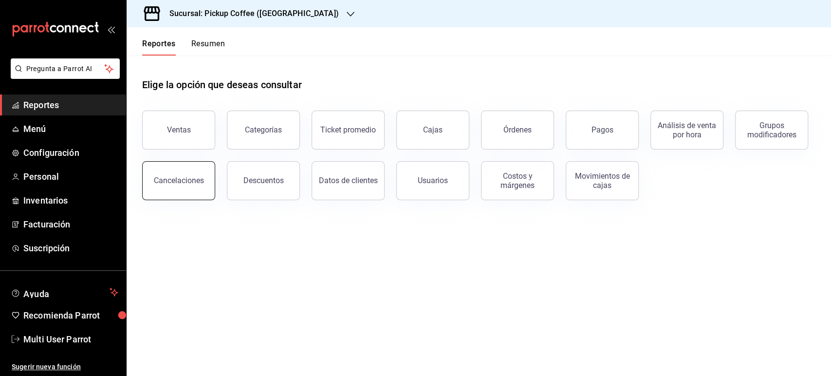
click at [177, 178] on div "Cancelaciones" at bounding box center [179, 180] width 50 height 9
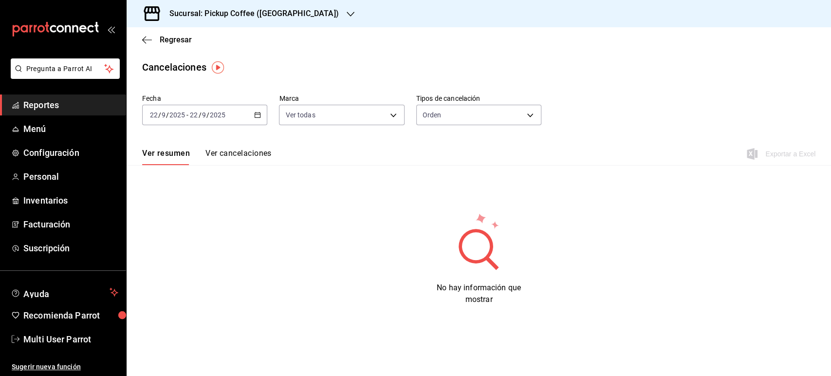
click at [247, 109] on div "[DATE] [DATE] - [DATE] [DATE]" at bounding box center [204, 115] width 125 height 20
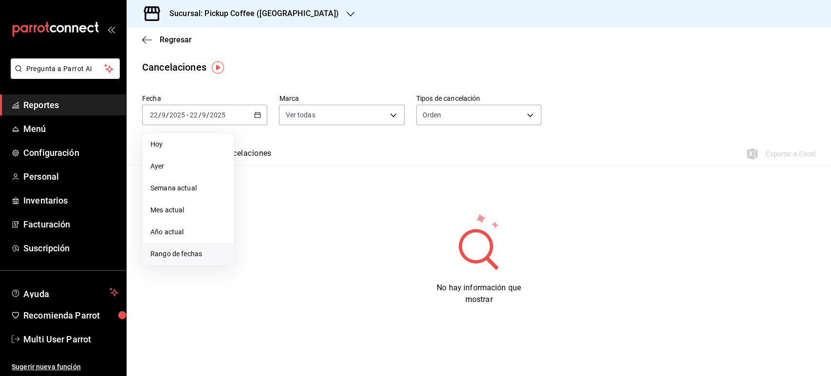
click at [199, 249] on span "Rango de fechas" at bounding box center [187, 254] width 75 height 10
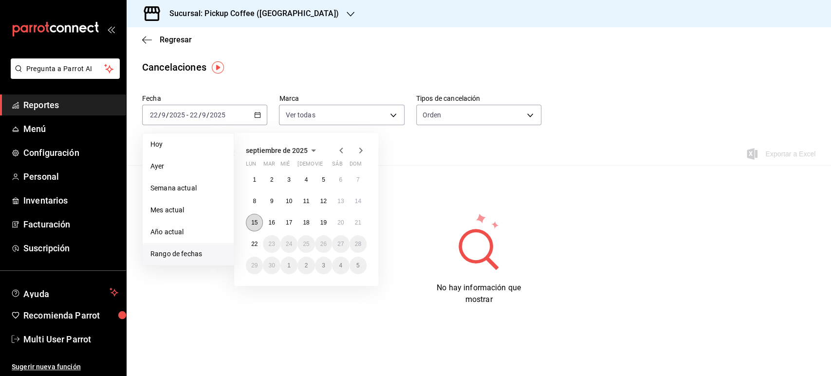
click at [258, 222] on button "15" at bounding box center [254, 223] width 17 height 18
click at [355, 222] on abbr "21" at bounding box center [358, 222] width 6 height 7
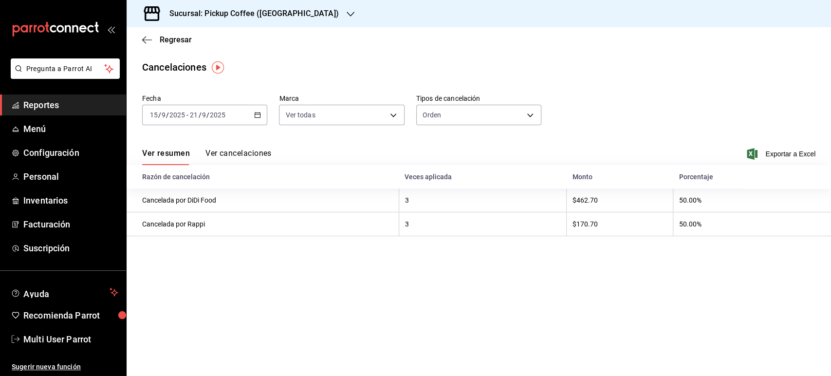
click at [178, 33] on div "Regresar" at bounding box center [479, 39] width 704 height 25
click at [177, 38] on span "Regresar" at bounding box center [176, 39] width 32 height 9
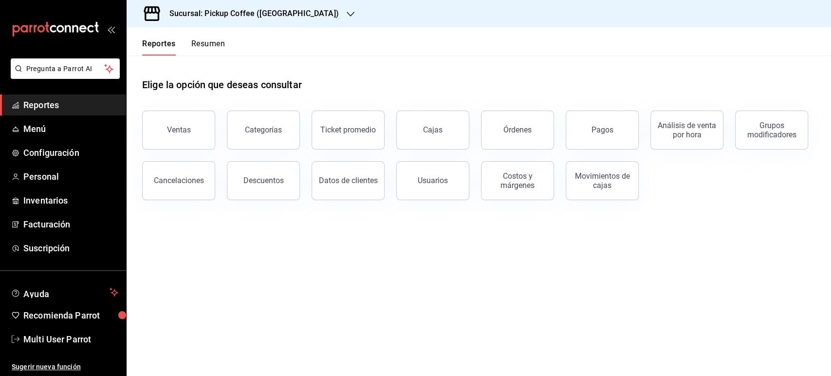
click at [213, 45] on button "Resumen" at bounding box center [208, 47] width 34 height 17
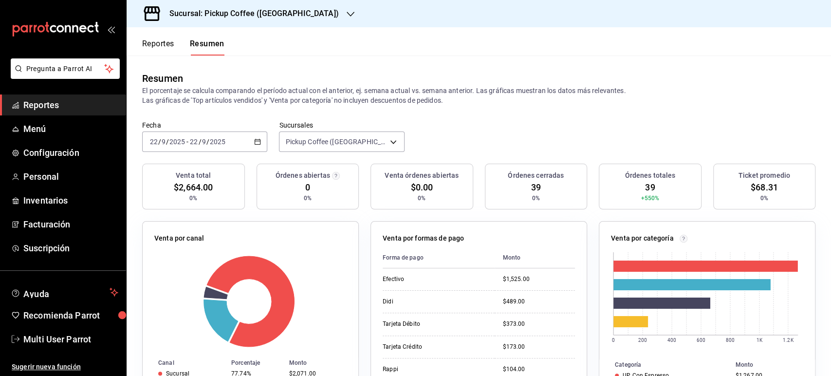
click at [232, 147] on div "[DATE] [DATE] - [DATE] [DATE]" at bounding box center [204, 141] width 125 height 20
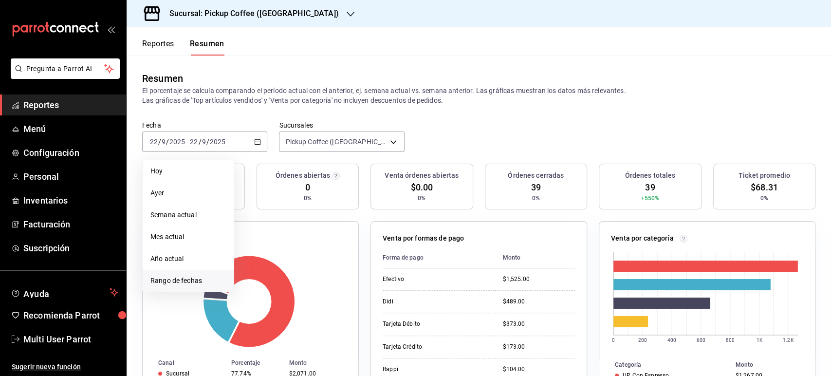
click at [192, 279] on span "Rango de fechas" at bounding box center [187, 281] width 75 height 10
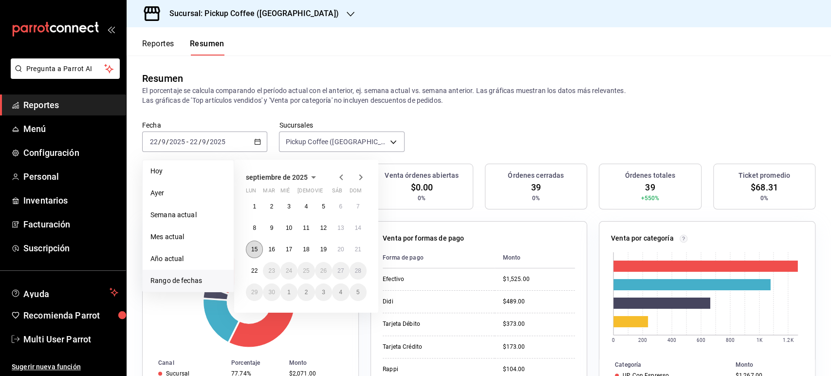
click at [253, 251] on abbr "15" at bounding box center [254, 249] width 6 height 7
click at [355, 252] on abbr "21" at bounding box center [358, 249] width 6 height 7
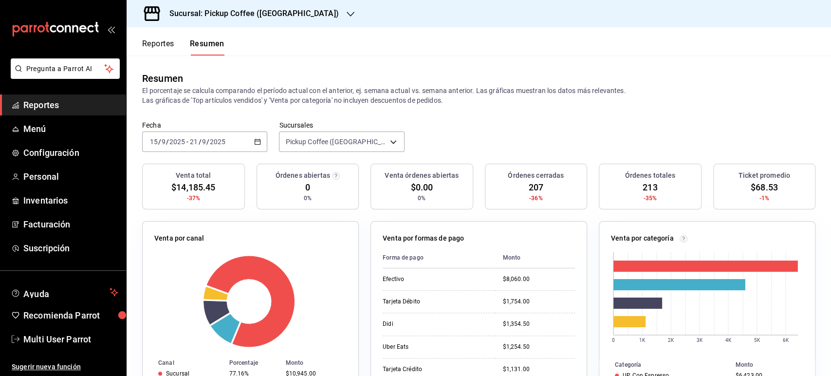
click at [168, 44] on button "Reportes" at bounding box center [158, 47] width 32 height 17
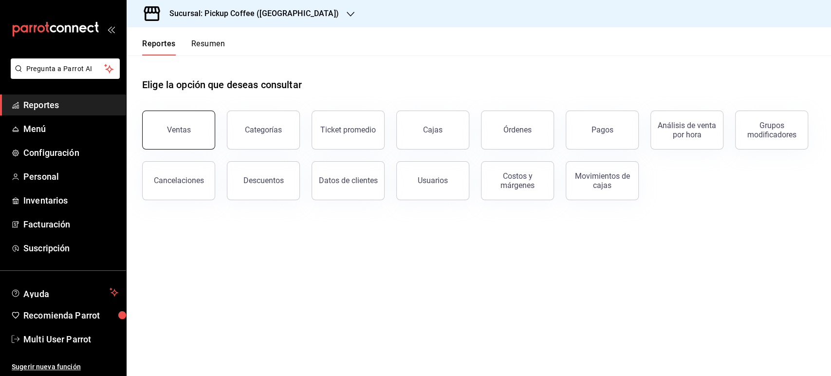
click at [190, 143] on button "Ventas" at bounding box center [178, 129] width 73 height 39
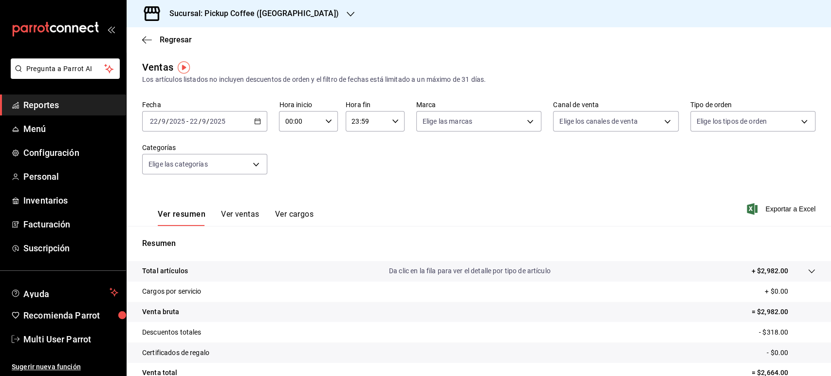
click at [245, 125] on div "[DATE] [DATE] - [DATE] [DATE]" at bounding box center [204, 121] width 125 height 20
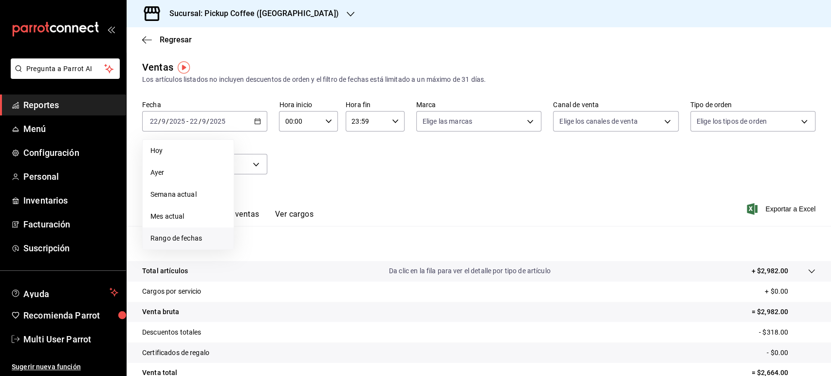
click at [189, 231] on li "Rango de fechas" at bounding box center [188, 238] width 91 height 22
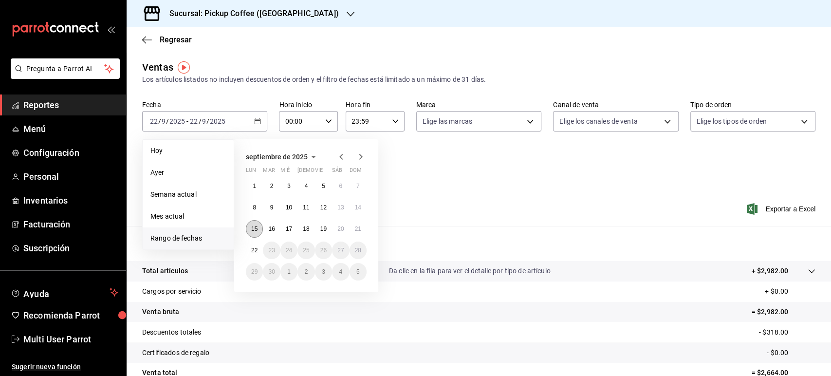
click at [251, 228] on abbr "15" at bounding box center [254, 228] width 6 height 7
click at [364, 225] on button "21" at bounding box center [357, 229] width 17 height 18
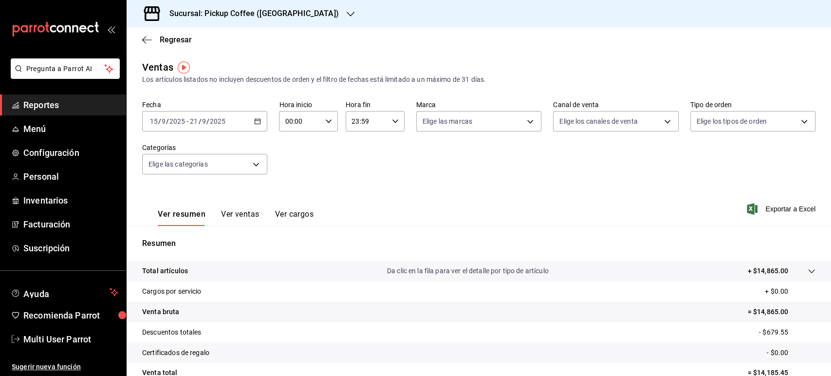
click at [246, 14] on h3 "Sucursal: Pickup Coffee ([GEOGRAPHIC_DATA])" at bounding box center [250, 14] width 177 height 12
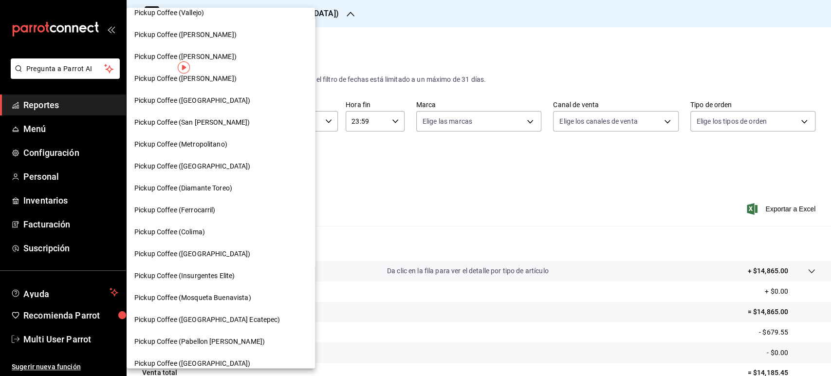
scroll to position [411, 0]
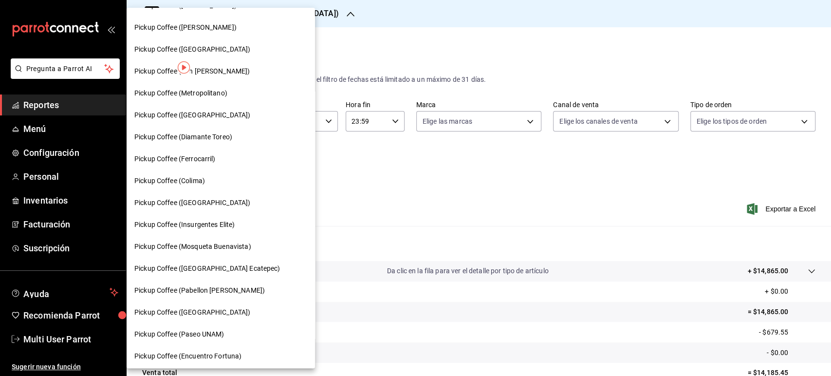
click at [212, 202] on span "Pickup Coffee ([GEOGRAPHIC_DATA])" at bounding box center [192, 203] width 116 height 10
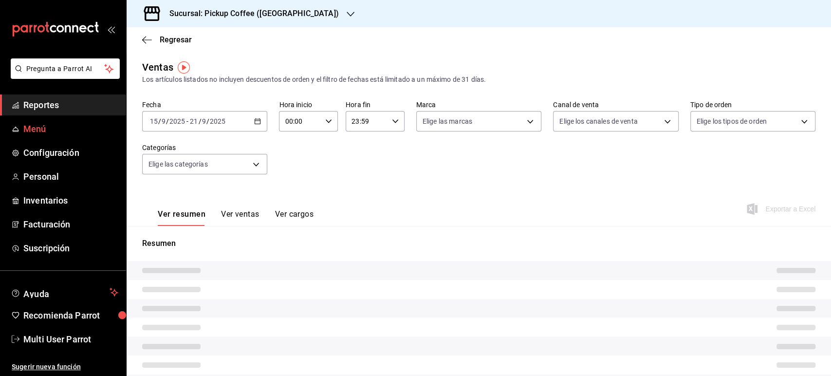
click at [49, 130] on span "Menú" at bounding box center [70, 128] width 95 height 13
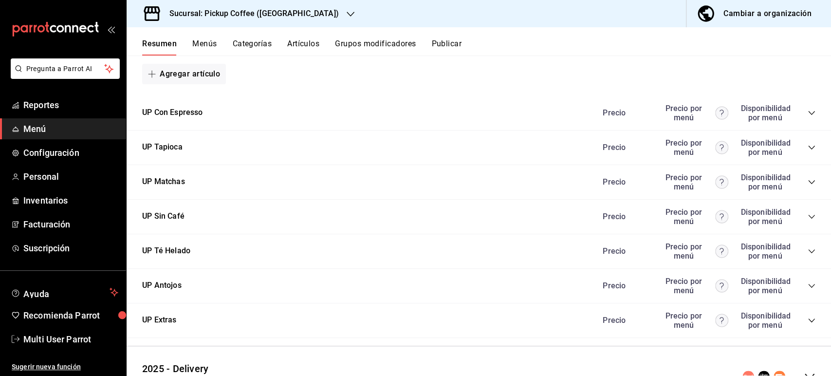
scroll to position [521, 0]
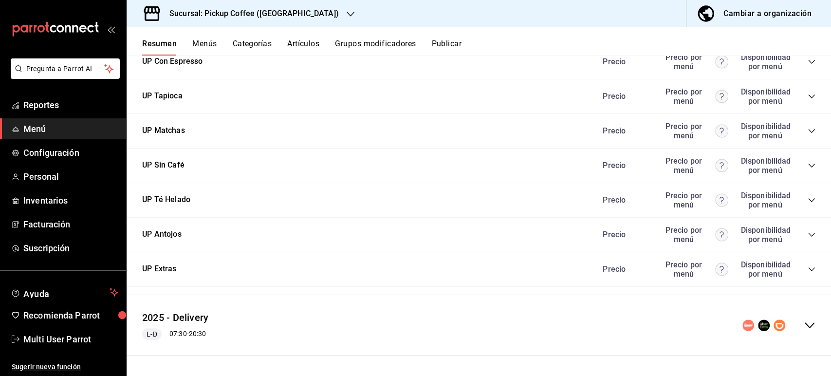
click at [795, 332] on div "2025 - Delivery L-D 07:30 - 20:30" at bounding box center [479, 325] width 704 height 45
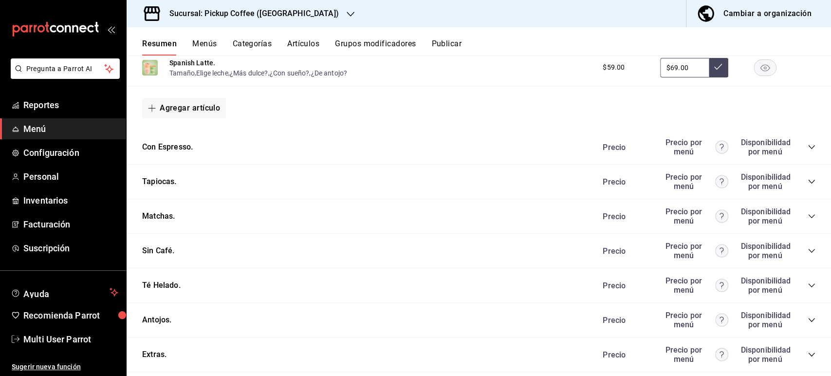
scroll to position [1129, 0]
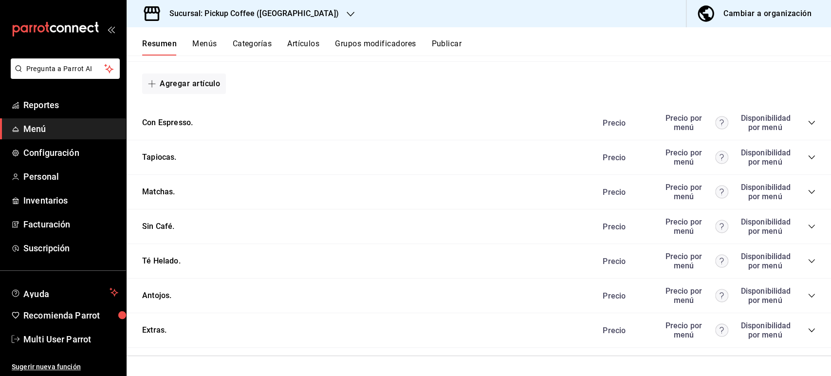
click at [808, 299] on icon "collapse-category-row" at bounding box center [812, 296] width 8 height 8
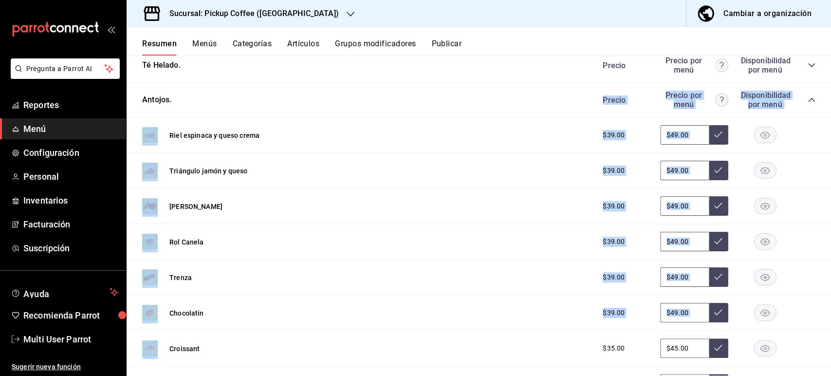
scroll to position [1500, 0]
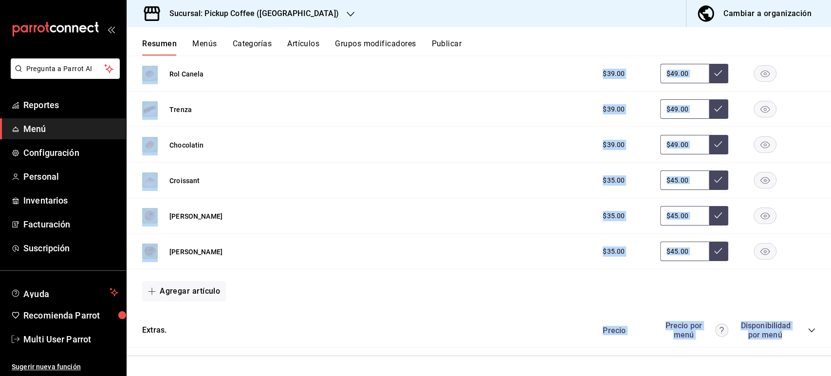
drag, startPoint x: 830, startPoint y: 271, endPoint x: 827, endPoint y: 391, distance: 120.7
click at [827, 375] on html "Pregunta a Parrot AI Reportes Menú Configuración Personal Inventarios Facturaci…" at bounding box center [415, 188] width 831 height 376
click at [757, 218] on rect "button" at bounding box center [765, 216] width 22 height 16
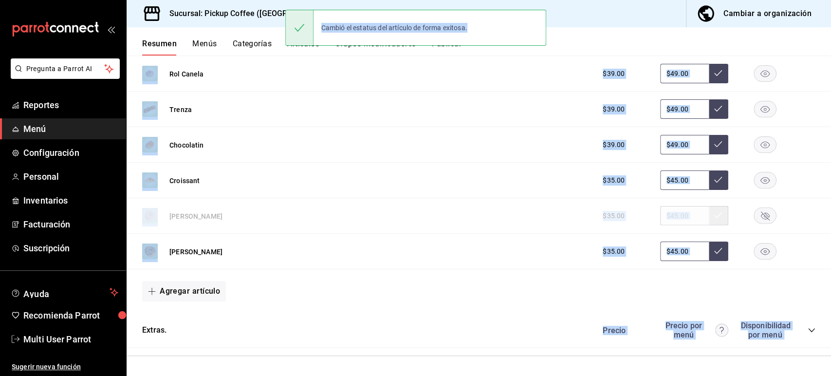
click at [451, 50] on button "Publicar" at bounding box center [446, 47] width 30 height 17
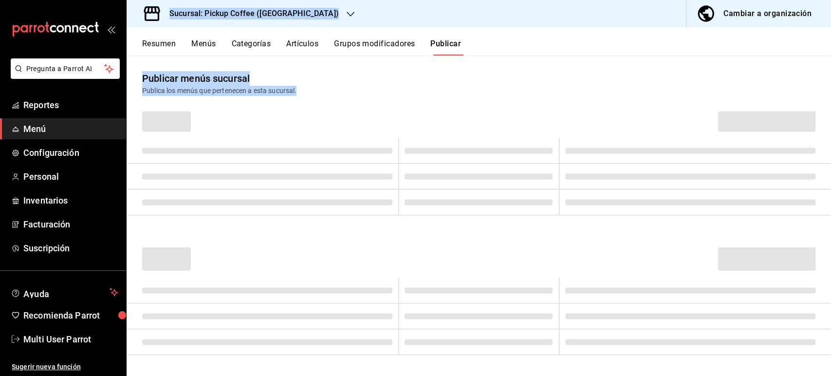
click at [451, 50] on button "Publicar" at bounding box center [445, 47] width 31 height 17
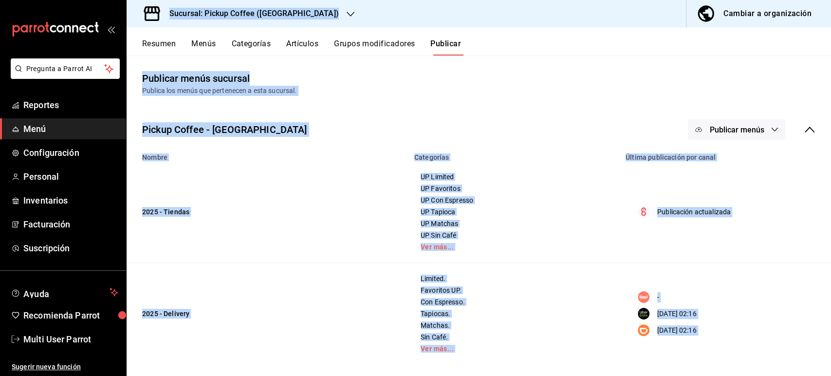
click at [727, 129] on span "Publicar menús" at bounding box center [736, 129] width 55 height 9
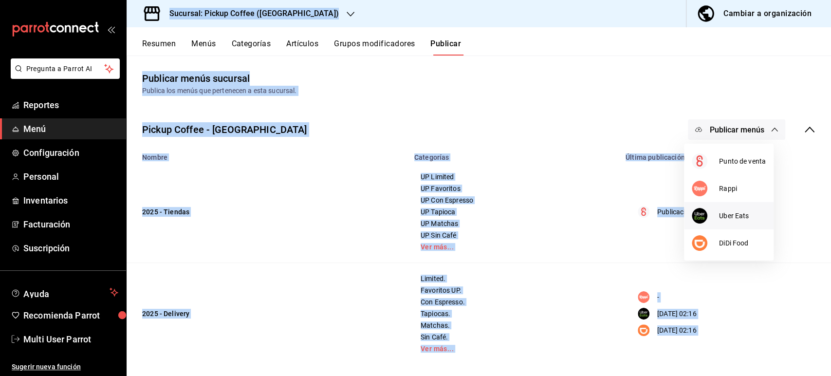
click at [720, 209] on li "Uber Eats" at bounding box center [729, 215] width 90 height 27
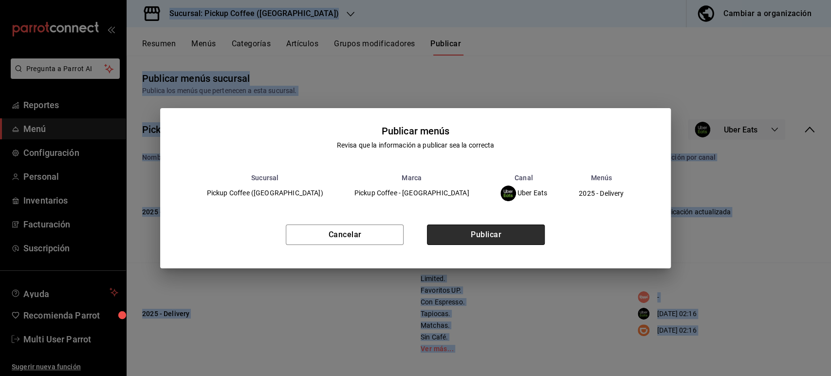
click at [470, 225] on button "Publicar" at bounding box center [486, 234] width 118 height 20
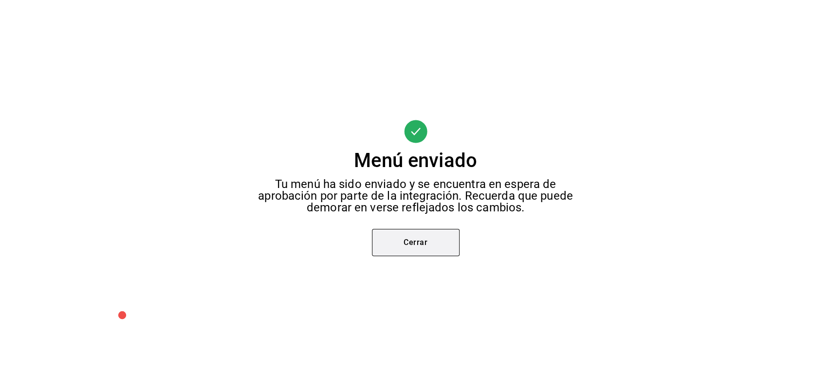
click at [422, 243] on button "Cerrar" at bounding box center [416, 242] width 88 height 27
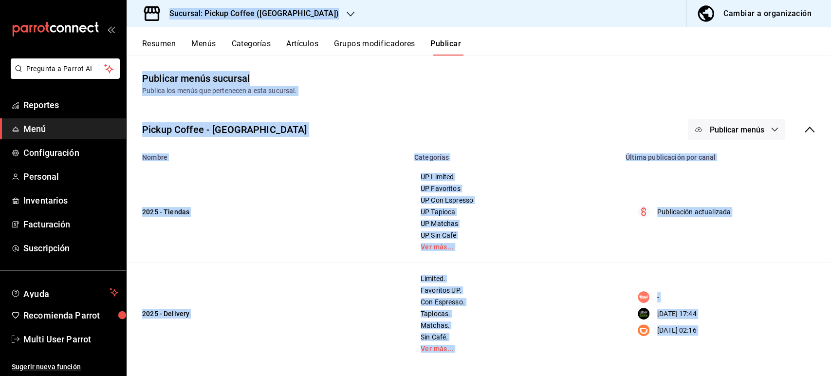
click at [680, 88] on div "Publica los menús que pertenecen a esta sucursal." at bounding box center [478, 91] width 673 height 10
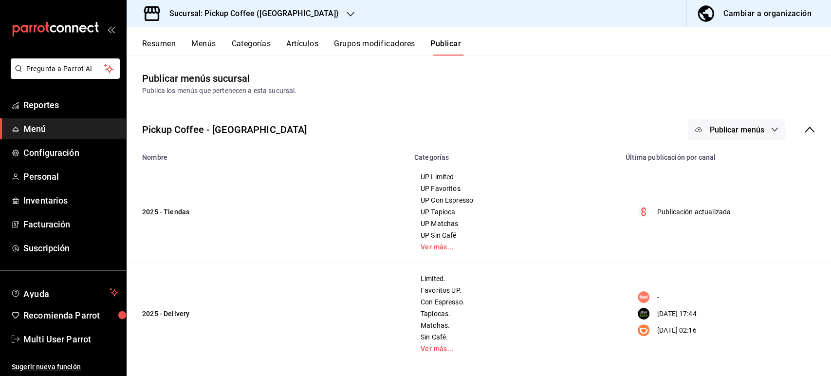
click at [723, 133] on span "Publicar menús" at bounding box center [736, 129] width 55 height 9
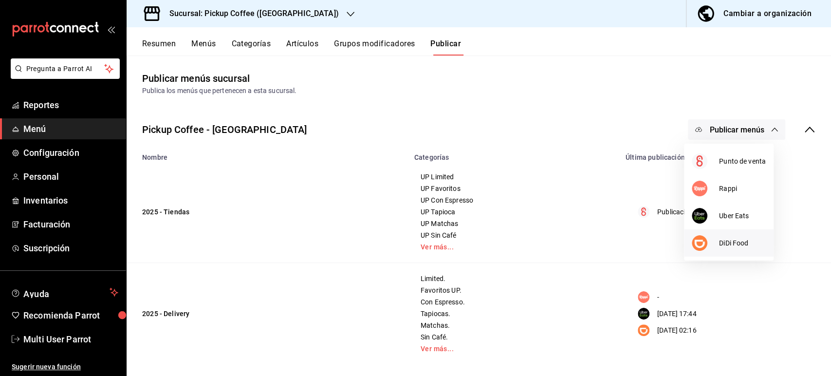
click at [723, 232] on li "DiDi Food" at bounding box center [729, 242] width 90 height 27
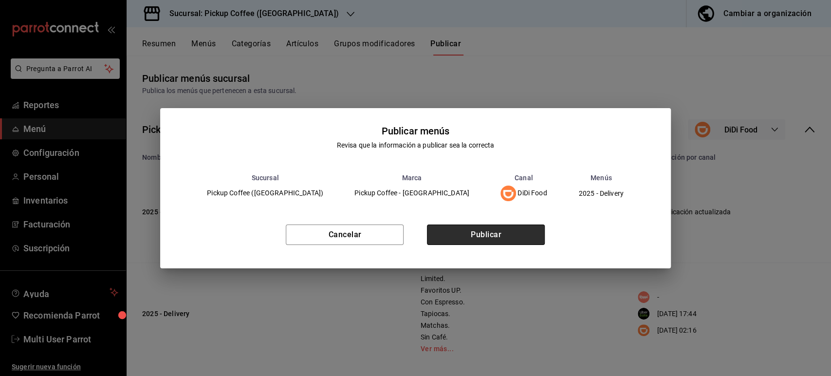
click at [511, 234] on button "Publicar" at bounding box center [486, 234] width 118 height 20
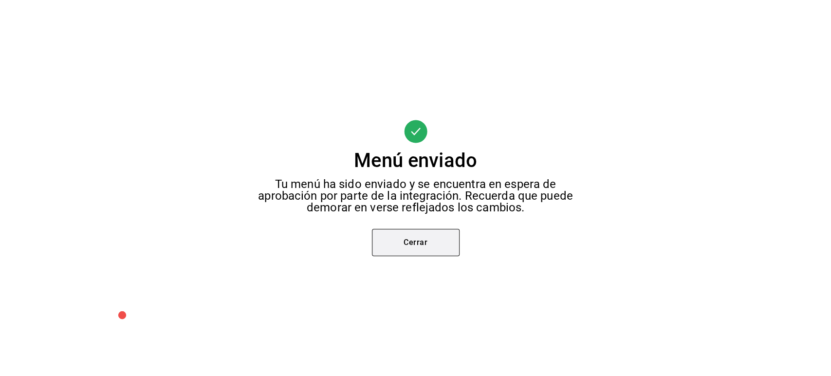
click at [421, 241] on button "Cerrar" at bounding box center [416, 242] width 88 height 27
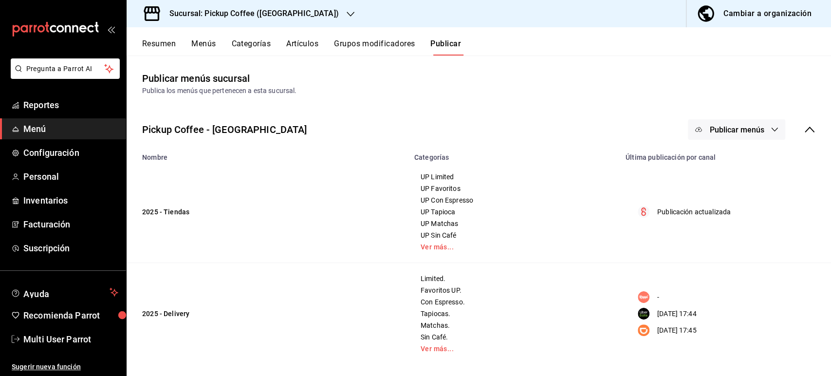
click at [159, 47] on button "Resumen" at bounding box center [159, 47] width 34 height 17
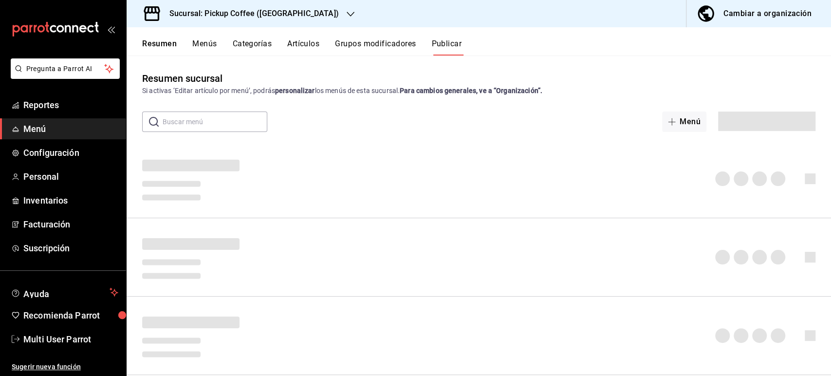
click at [278, 14] on h3 "Sucursal: Pickup Coffee ([GEOGRAPHIC_DATA])" at bounding box center [250, 14] width 177 height 12
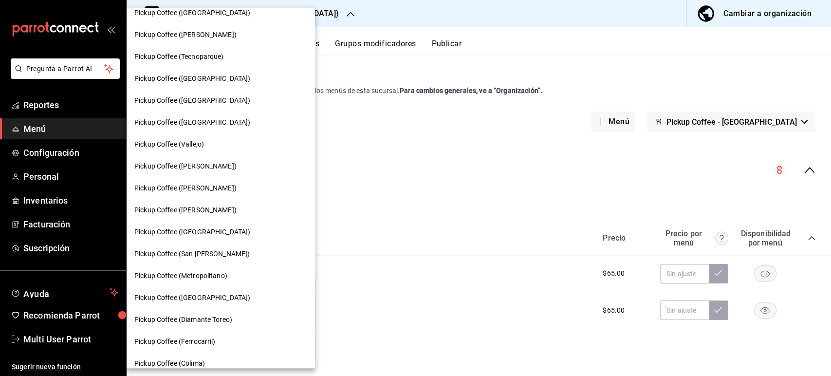
scroll to position [230, 0]
click at [206, 358] on div "Pickup Coffee (Colima)" at bounding box center [220, 362] width 173 height 10
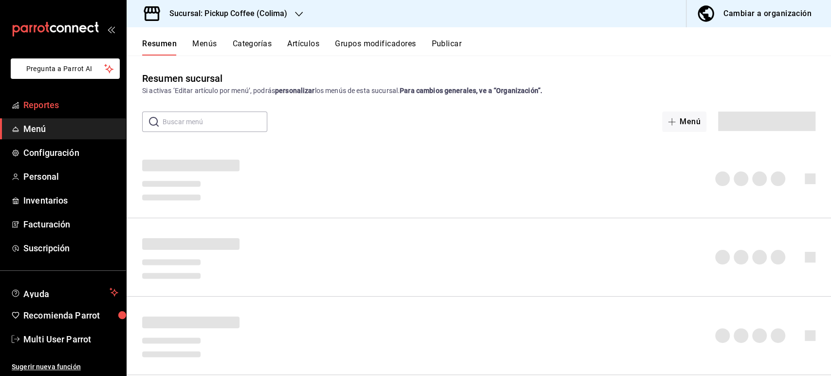
click at [52, 102] on span "Reportes" at bounding box center [70, 104] width 95 height 13
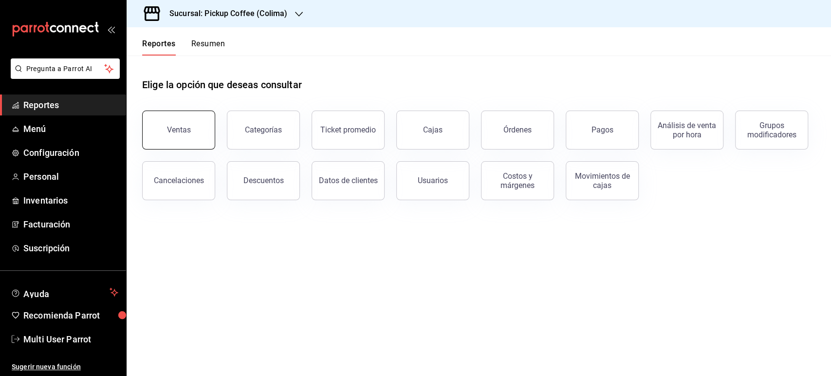
click at [176, 125] on div "Ventas" at bounding box center [179, 129] width 24 height 9
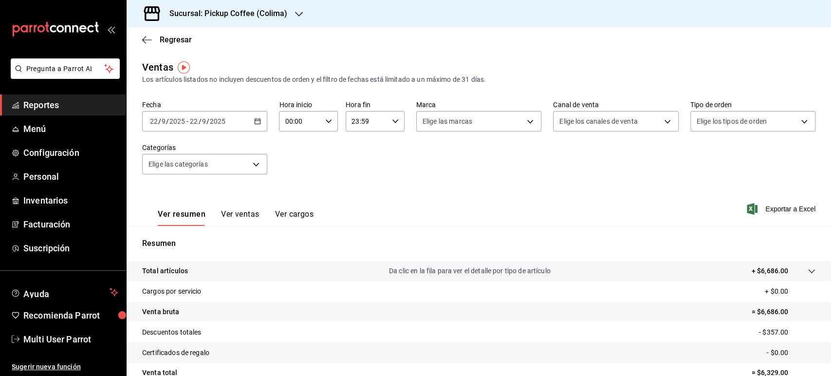
click at [245, 116] on div "[DATE] [DATE] - [DATE] [DATE]" at bounding box center [204, 121] width 125 height 20
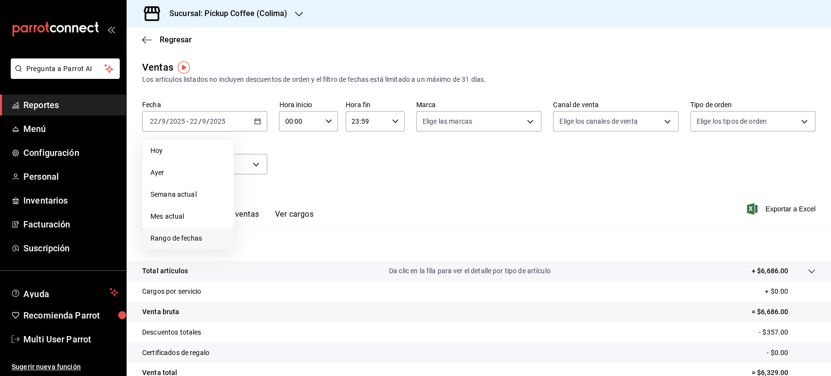
click at [206, 240] on span "Rango de fechas" at bounding box center [187, 238] width 75 height 10
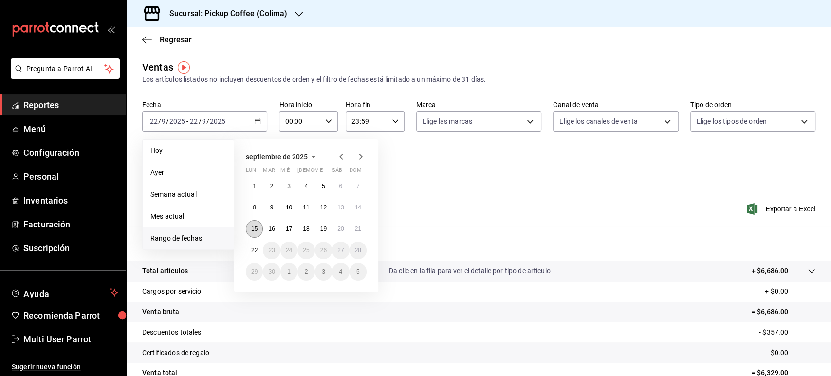
click at [252, 227] on abbr "15" at bounding box center [254, 228] width 6 height 7
click at [352, 236] on button "21" at bounding box center [357, 229] width 17 height 18
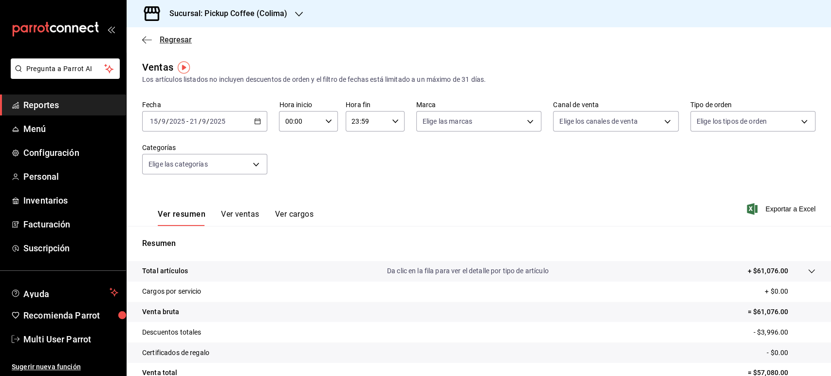
click at [175, 37] on span "Regresar" at bounding box center [176, 39] width 32 height 9
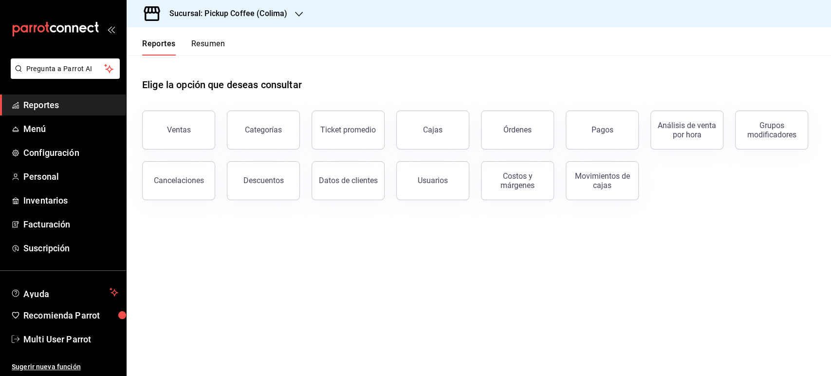
click at [211, 42] on button "Resumen" at bounding box center [208, 47] width 34 height 17
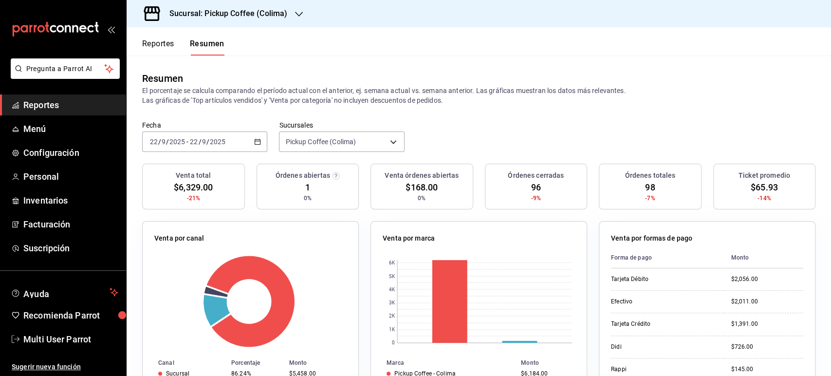
click at [256, 144] on \(Stroke\) "button" at bounding box center [258, 141] width 6 height 5
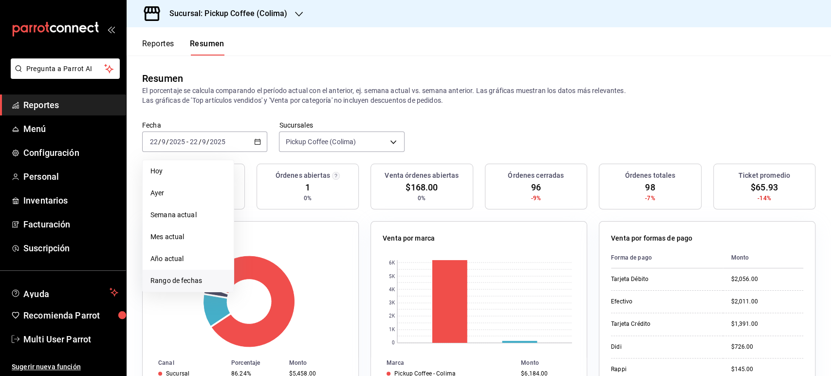
click at [182, 278] on span "Rango de fechas" at bounding box center [187, 281] width 75 height 10
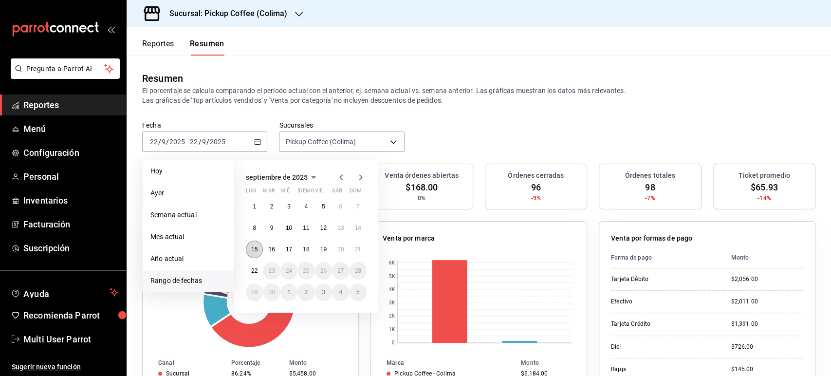
click at [250, 255] on button "15" at bounding box center [254, 249] width 17 height 18
click at [356, 252] on button "21" at bounding box center [357, 249] width 17 height 18
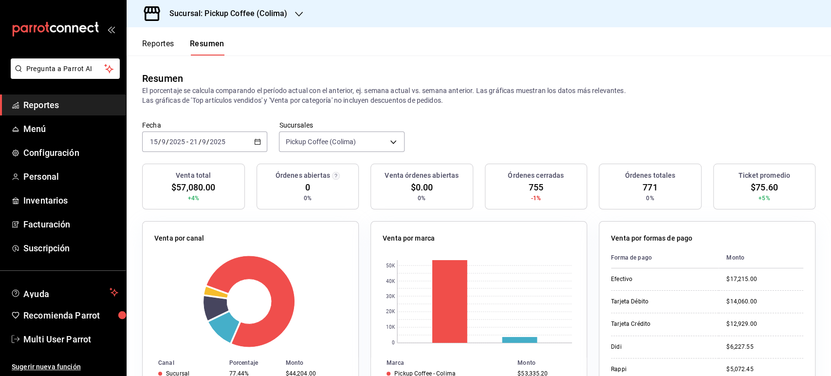
click at [166, 42] on button "Reportes" at bounding box center [158, 47] width 32 height 17
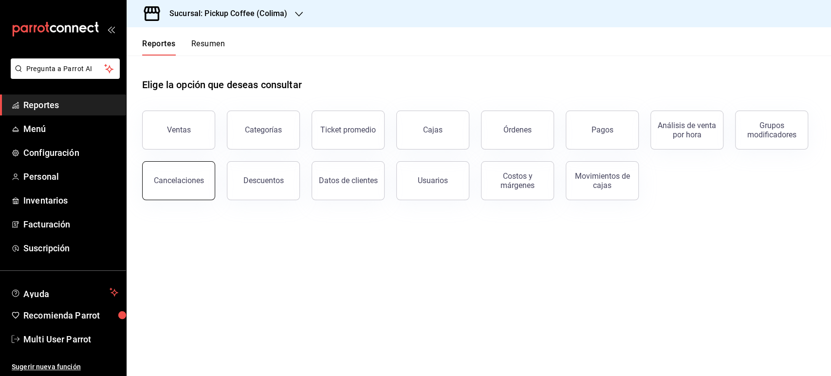
click at [193, 188] on button "Cancelaciones" at bounding box center [178, 180] width 73 height 39
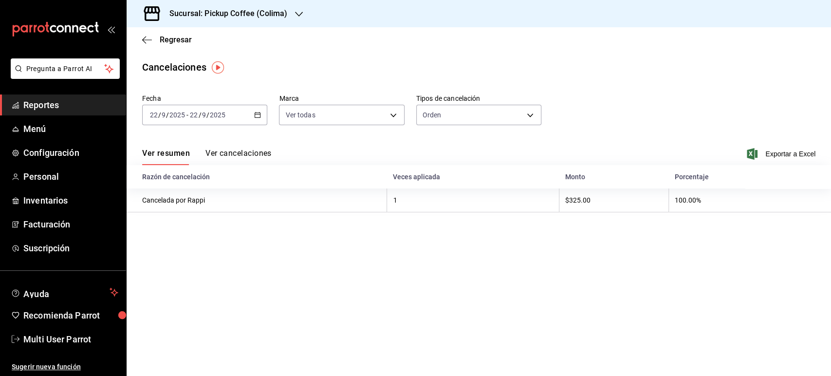
click at [253, 119] on div "[DATE] [DATE] - [DATE] [DATE]" at bounding box center [204, 115] width 125 height 20
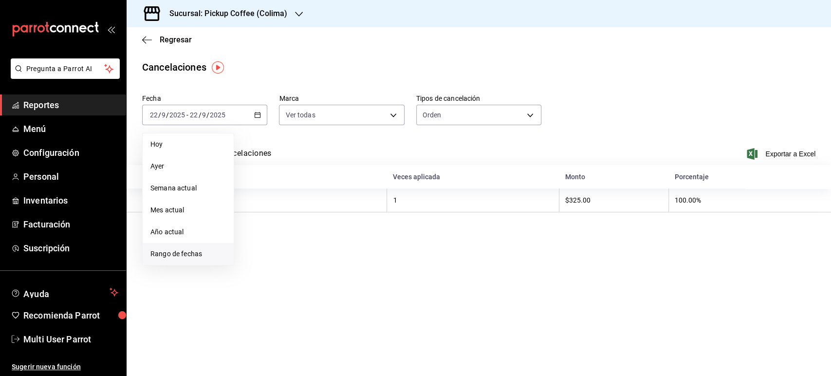
click at [191, 255] on span "Rango de fechas" at bounding box center [187, 254] width 75 height 10
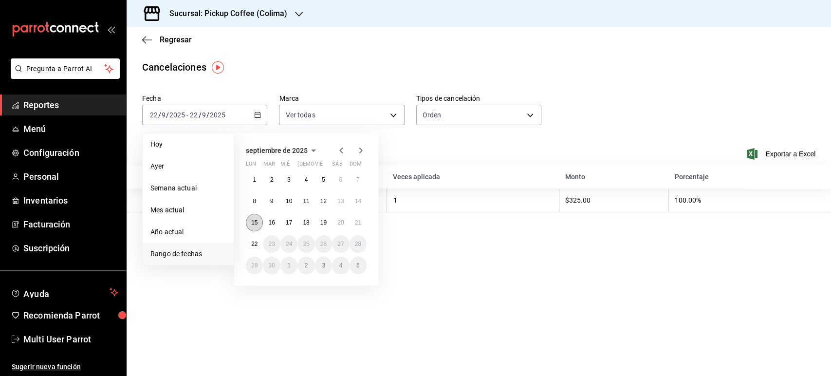
click at [253, 222] on abbr "15" at bounding box center [254, 222] width 6 height 7
click at [365, 224] on button "21" at bounding box center [357, 223] width 17 height 18
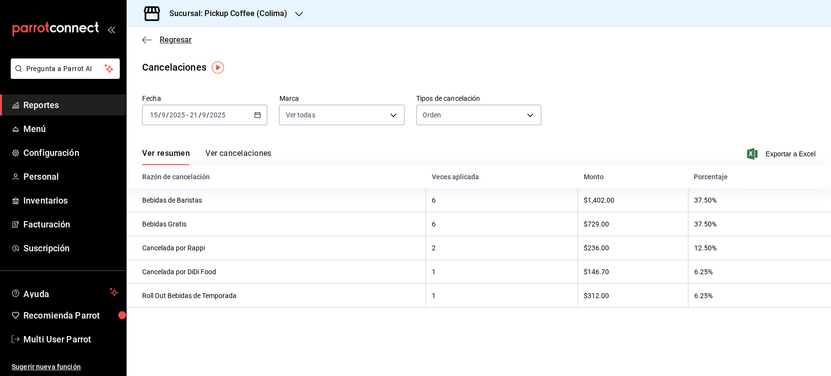
click at [190, 42] on span "Regresar" at bounding box center [176, 39] width 32 height 9
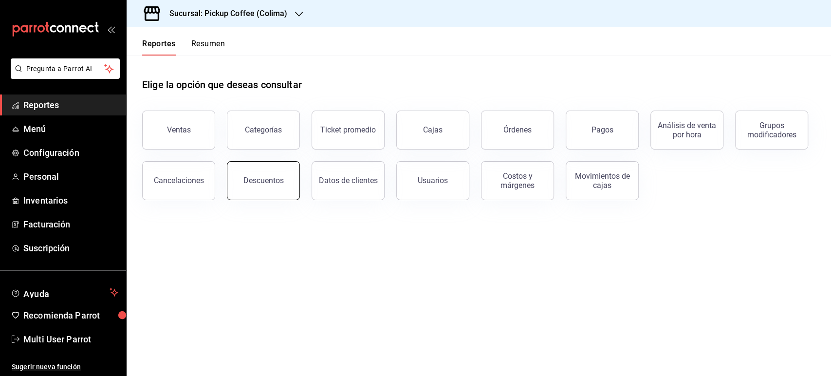
click at [268, 181] on div "Descuentos" at bounding box center [263, 180] width 40 height 9
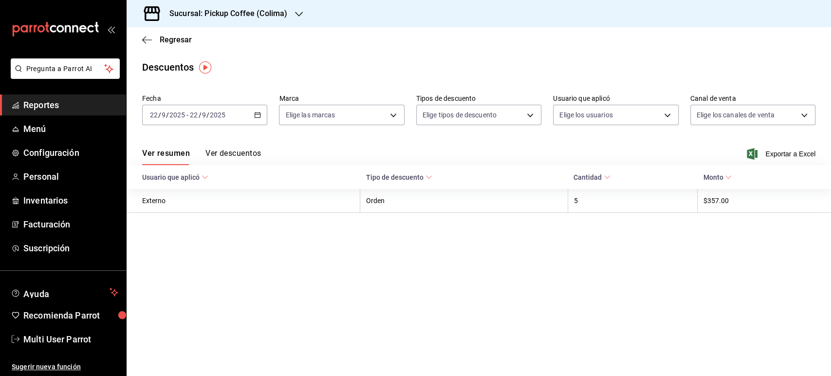
click at [204, 110] on div "[DATE] [DATE] - [DATE] [DATE]" at bounding box center [204, 115] width 125 height 20
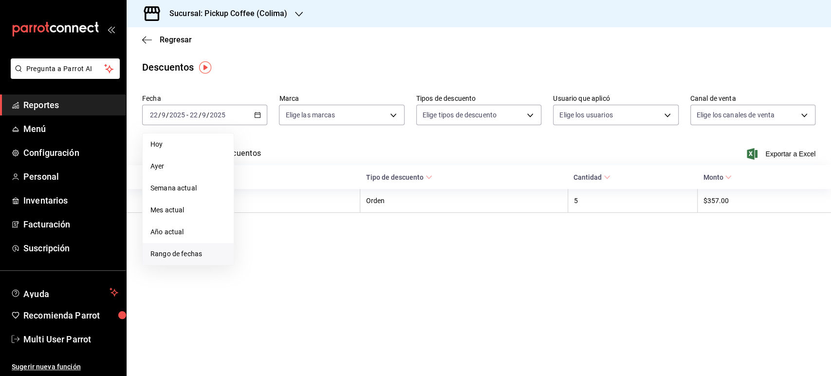
click at [191, 250] on span "Rango de fechas" at bounding box center [187, 254] width 75 height 10
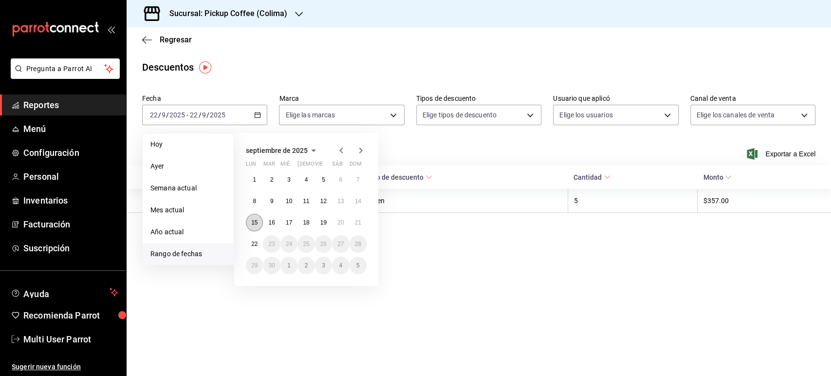
click at [254, 224] on abbr "15" at bounding box center [254, 222] width 6 height 7
click at [358, 225] on abbr "21" at bounding box center [358, 222] width 6 height 7
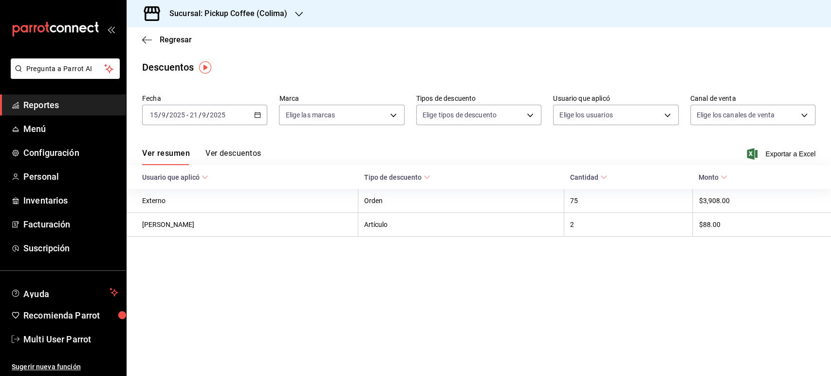
click at [286, 13] on h3 "Sucursal: Pickup Coffee (Colima)" at bounding box center [225, 14] width 126 height 12
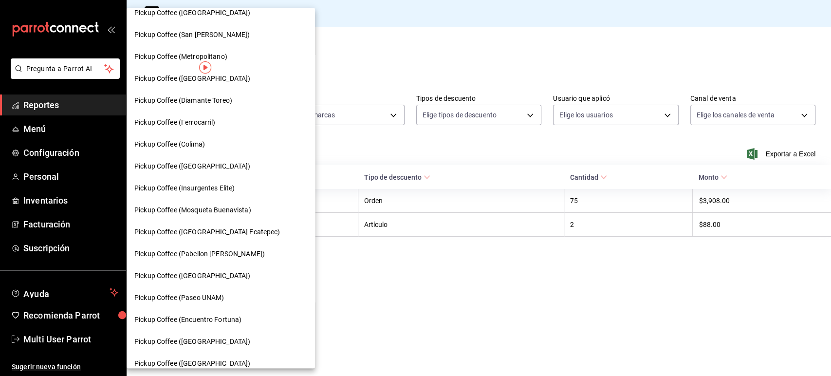
scroll to position [452, 0]
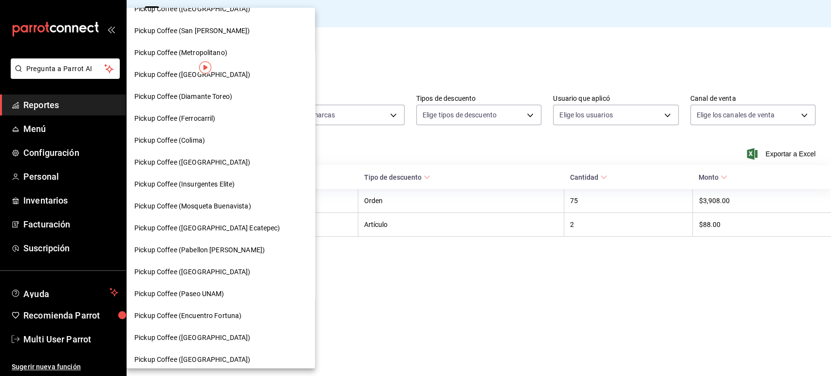
click at [227, 245] on span "Pickup Coffee (Pabellon [PERSON_NAME])" at bounding box center [199, 250] width 130 height 10
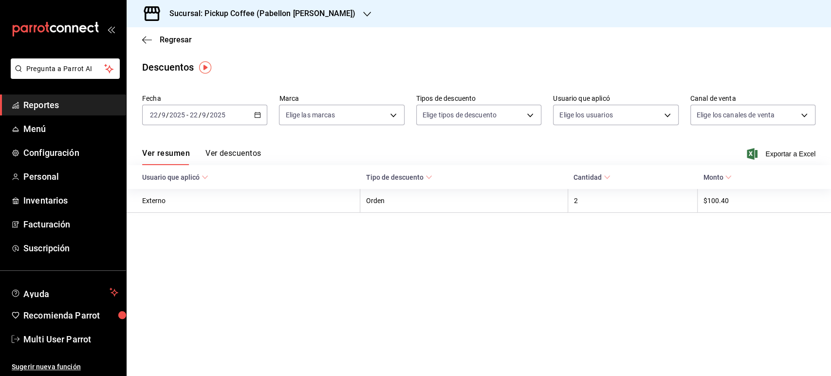
click at [251, 117] on div "[DATE] [DATE] - [DATE] [DATE]" at bounding box center [204, 115] width 125 height 20
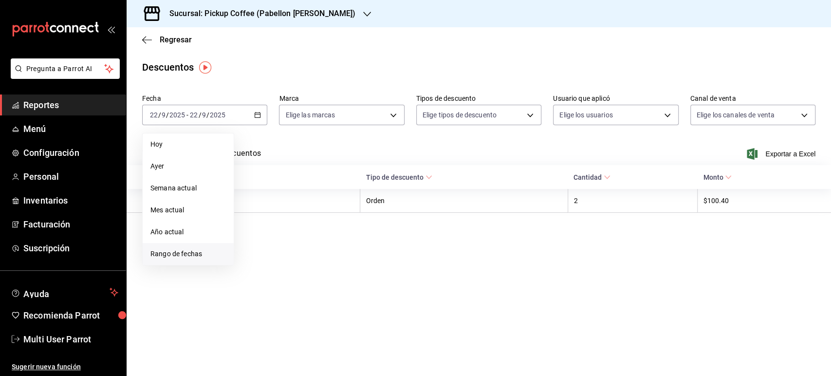
click at [183, 257] on span "Rango de fechas" at bounding box center [187, 254] width 75 height 10
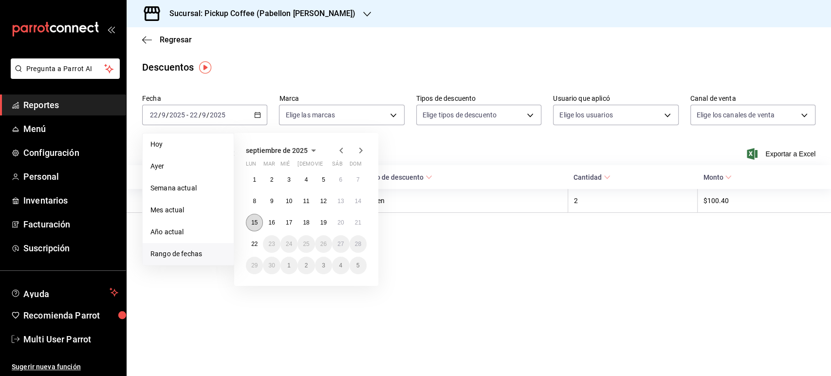
click at [256, 219] on button "15" at bounding box center [254, 223] width 17 height 18
click at [366, 223] on button "21" at bounding box center [357, 223] width 17 height 18
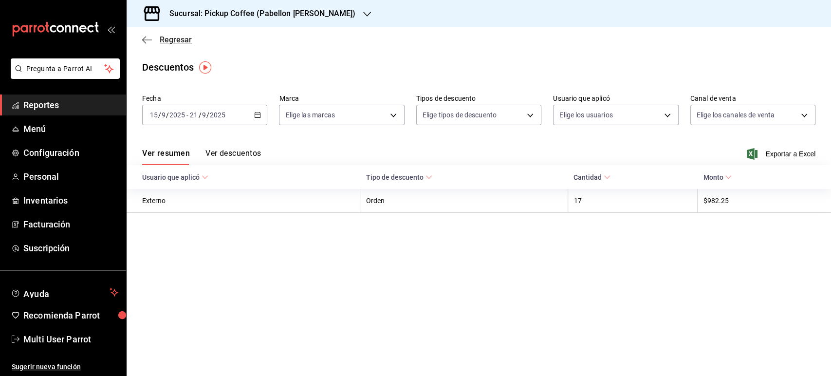
click at [172, 41] on span "Regresar" at bounding box center [176, 39] width 32 height 9
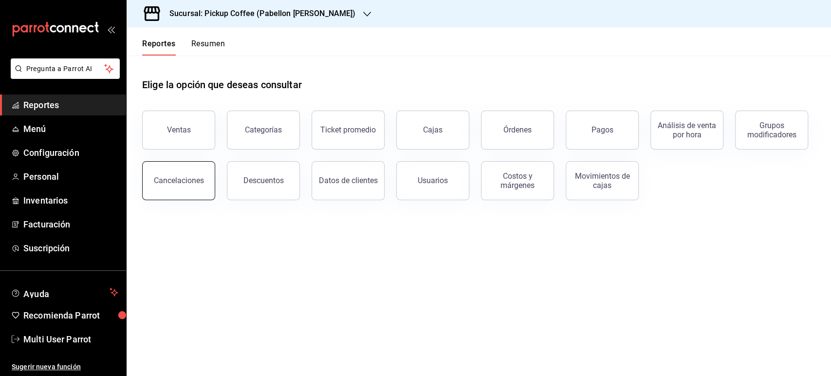
click at [193, 182] on div "Cancelaciones" at bounding box center [179, 180] width 50 height 9
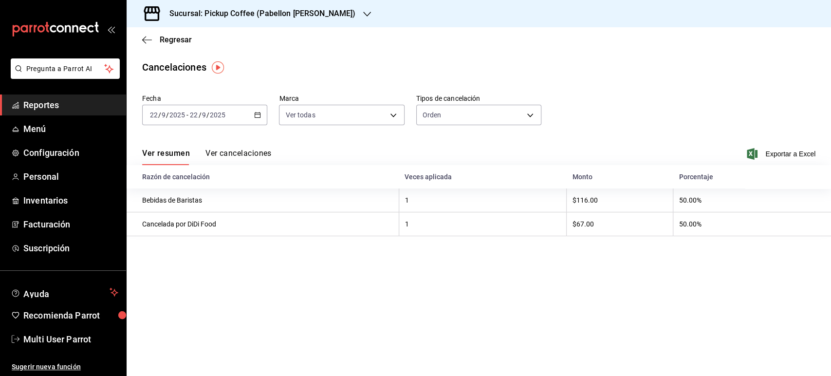
click at [255, 114] on \(Stroke\) "button" at bounding box center [258, 114] width 6 height 5
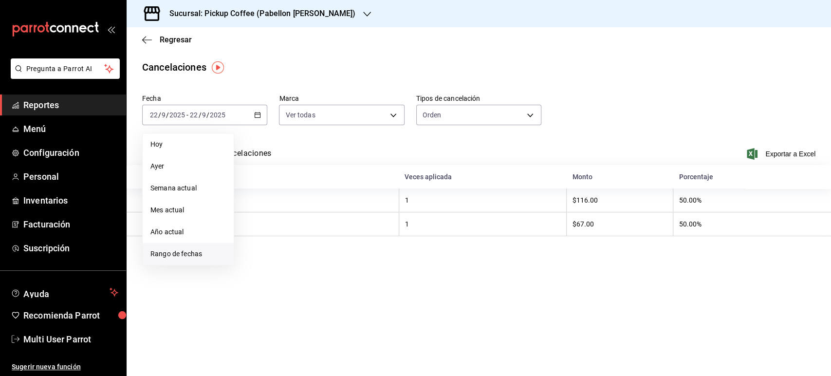
click at [195, 252] on span "Rango de fechas" at bounding box center [187, 254] width 75 height 10
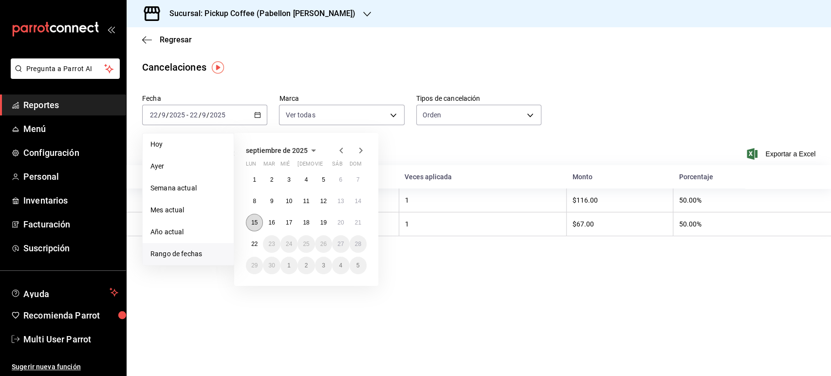
click at [253, 223] on abbr "15" at bounding box center [254, 222] width 6 height 7
click at [354, 227] on button "21" at bounding box center [357, 223] width 17 height 18
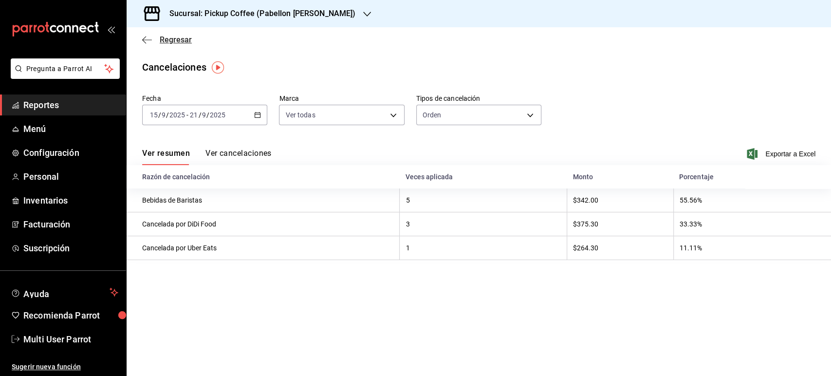
click at [173, 39] on span "Regresar" at bounding box center [176, 39] width 32 height 9
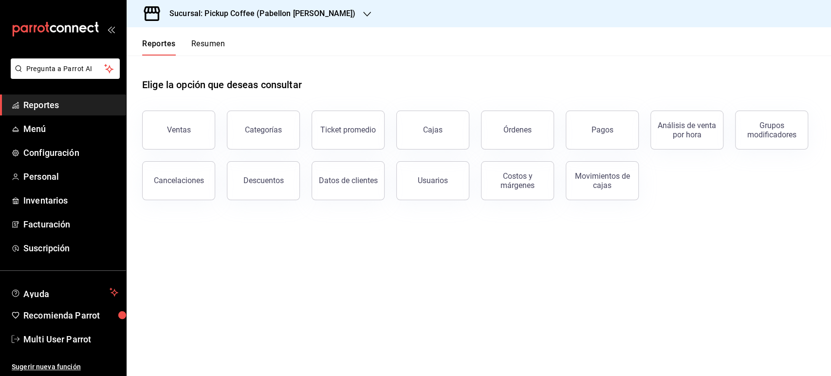
click at [220, 47] on button "Resumen" at bounding box center [208, 47] width 34 height 17
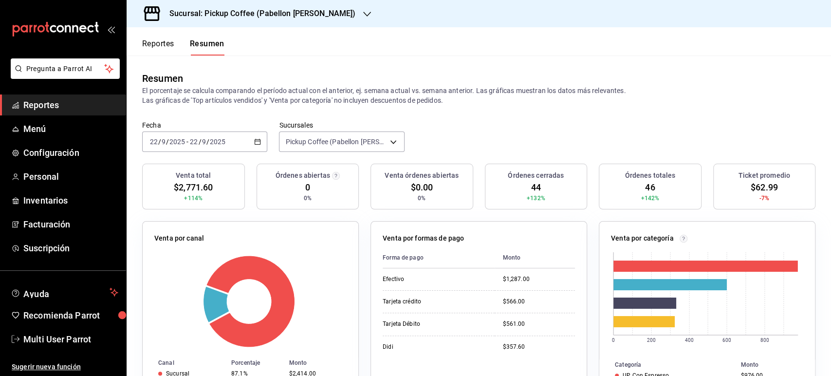
click at [255, 138] on icon "button" at bounding box center [257, 141] width 7 height 7
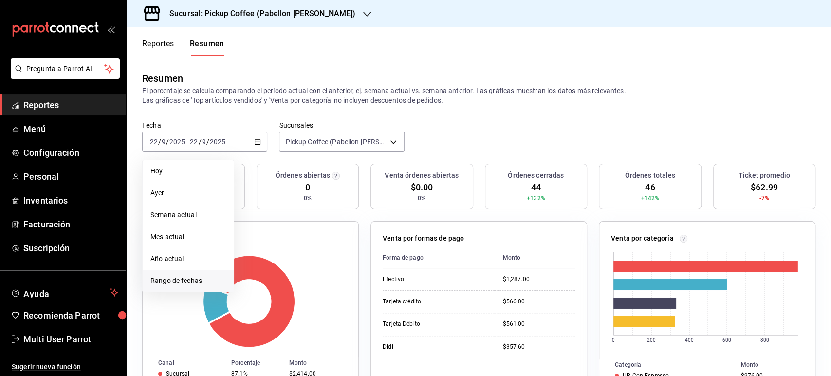
click at [176, 282] on span "Rango de fechas" at bounding box center [187, 281] width 75 height 10
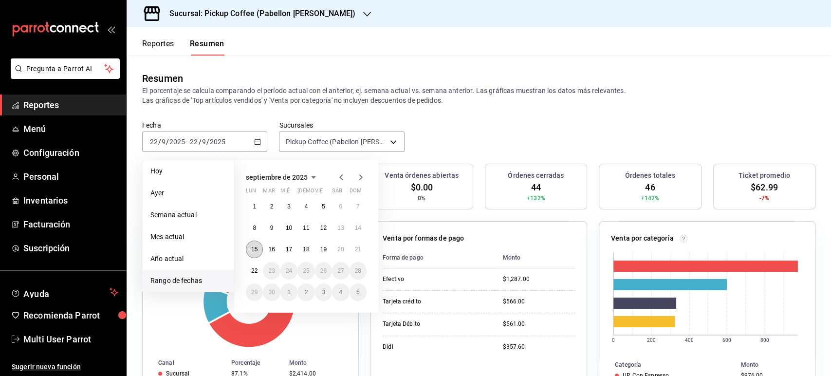
click at [252, 248] on abbr "15" at bounding box center [254, 249] width 6 height 7
click at [359, 247] on abbr "21" at bounding box center [358, 249] width 6 height 7
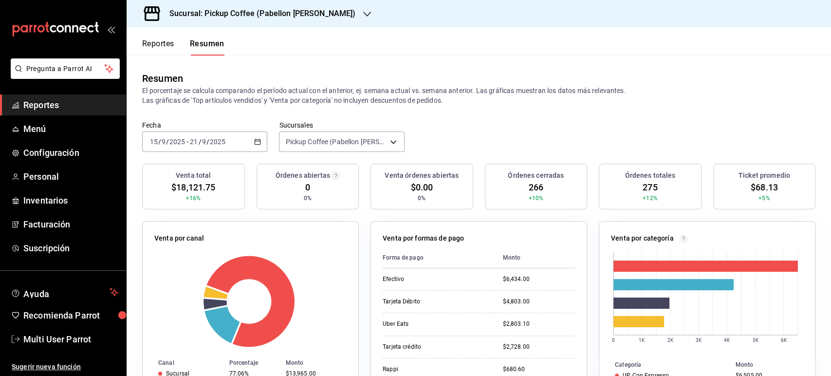
click at [164, 47] on button "Reportes" at bounding box center [158, 47] width 32 height 17
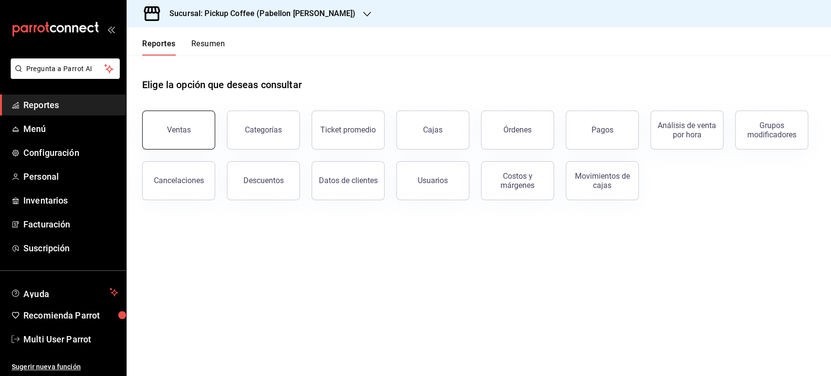
click at [175, 141] on button "Ventas" at bounding box center [178, 129] width 73 height 39
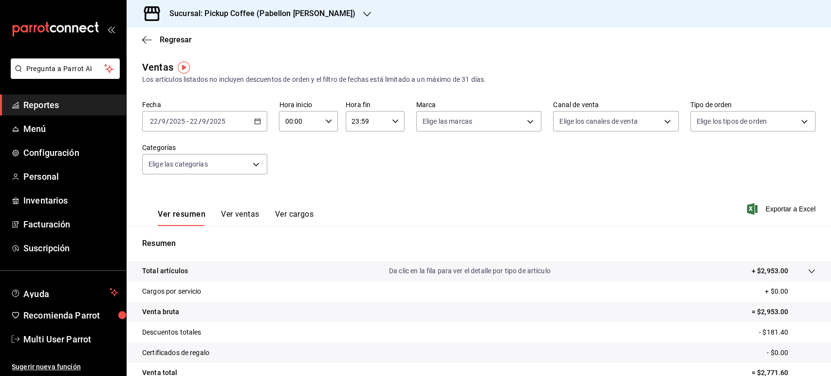
click at [254, 119] on icon "button" at bounding box center [257, 121] width 7 height 7
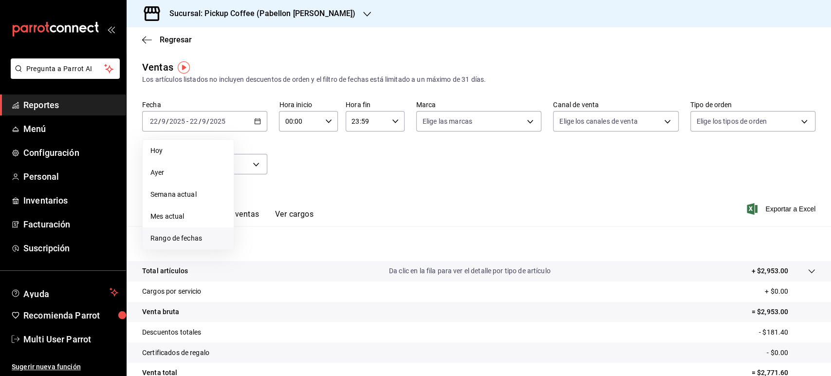
click at [212, 234] on span "Rango de fechas" at bounding box center [187, 238] width 75 height 10
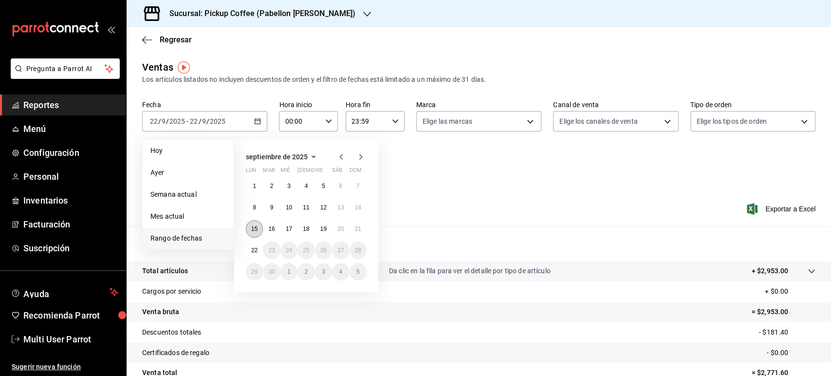
click at [253, 228] on abbr "15" at bounding box center [254, 228] width 6 height 7
click at [357, 232] on button "21" at bounding box center [357, 229] width 17 height 18
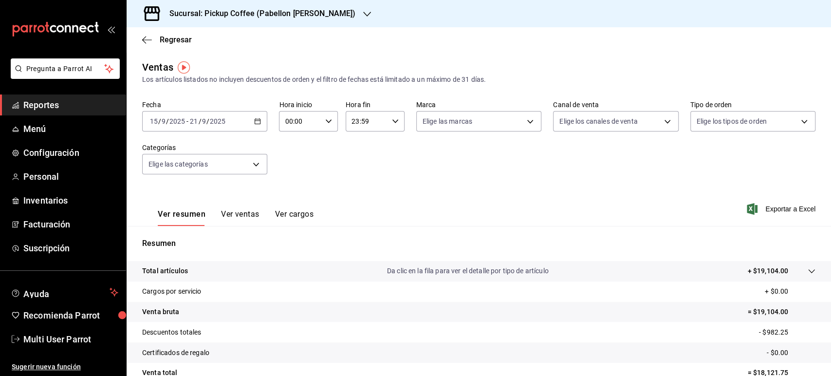
click at [302, 51] on div "Regresar" at bounding box center [479, 39] width 704 height 25
click at [319, 28] on div "Regresar" at bounding box center [479, 39] width 704 height 25
click at [331, 15] on h3 "Sucursal: Pickup Coffee (Pabellon [PERSON_NAME])" at bounding box center [259, 14] width 194 height 12
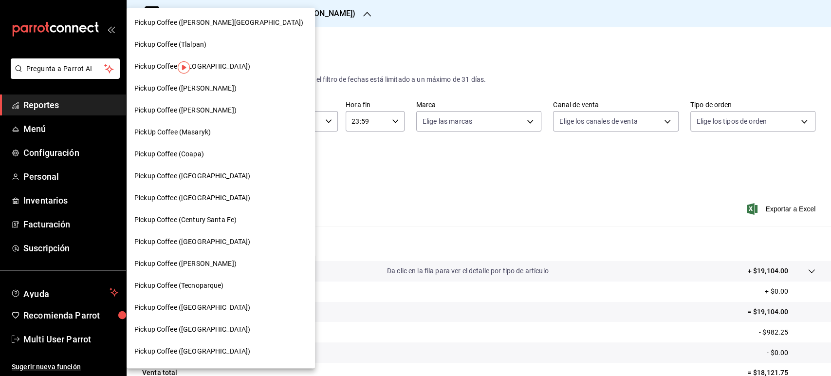
click at [414, 14] on div at bounding box center [415, 188] width 831 height 376
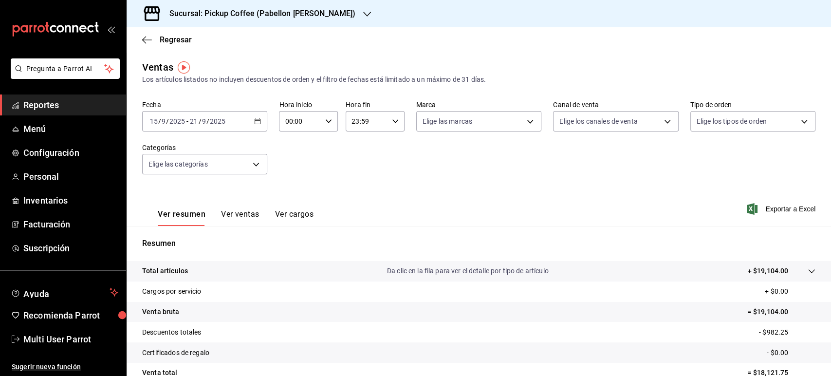
click at [274, 20] on div "Sucursal: Pickup Coffee (Pabellon [PERSON_NAME])" at bounding box center [254, 13] width 240 height 27
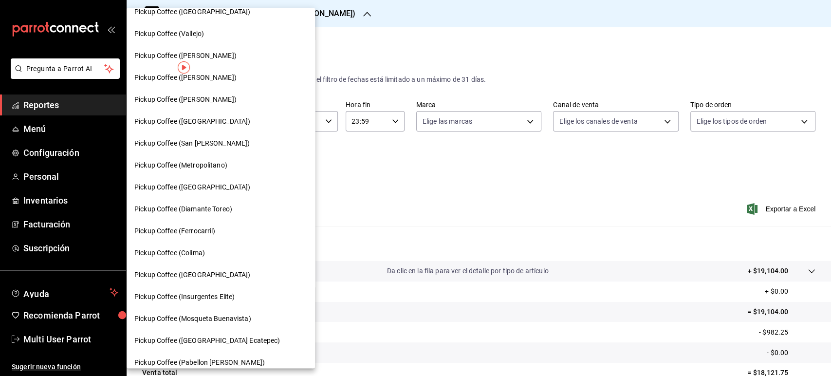
scroll to position [340, 0]
click at [221, 77] on span "Pickup Coffee ([PERSON_NAME])" at bounding box center [185, 77] width 102 height 10
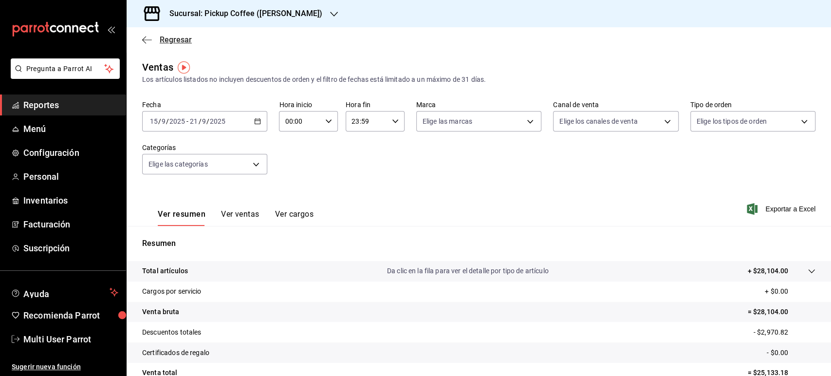
click at [187, 37] on span "Regresar" at bounding box center [176, 39] width 32 height 9
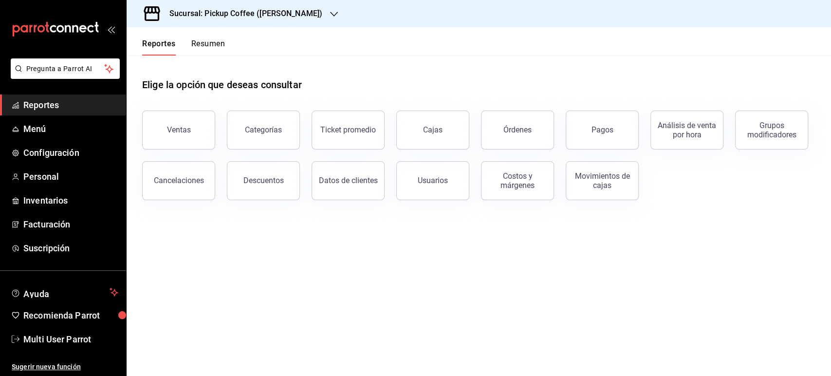
click at [215, 46] on button "Resumen" at bounding box center [208, 47] width 34 height 17
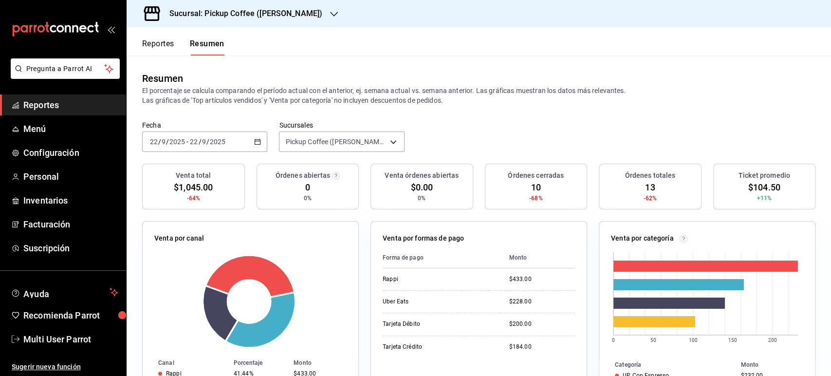
click at [255, 148] on div "[DATE] [DATE] - [DATE] [DATE]" at bounding box center [204, 141] width 125 height 20
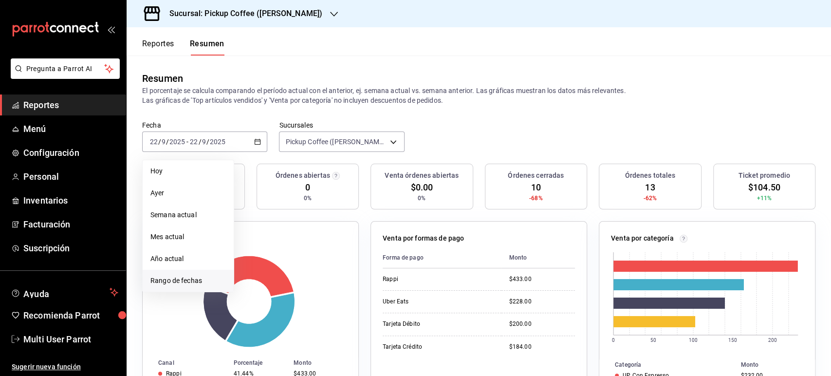
click at [202, 276] on span "Rango de fechas" at bounding box center [187, 281] width 75 height 10
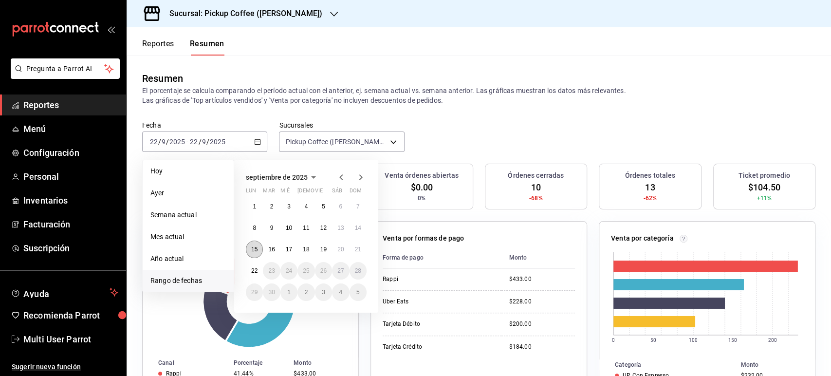
click at [250, 246] on button "15" at bounding box center [254, 249] width 17 height 18
click at [361, 246] on button "21" at bounding box center [357, 249] width 17 height 18
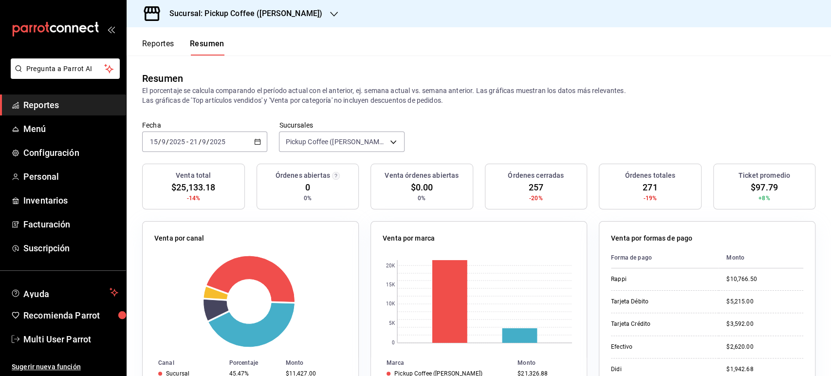
click at [160, 49] on button "Reportes" at bounding box center [158, 47] width 32 height 17
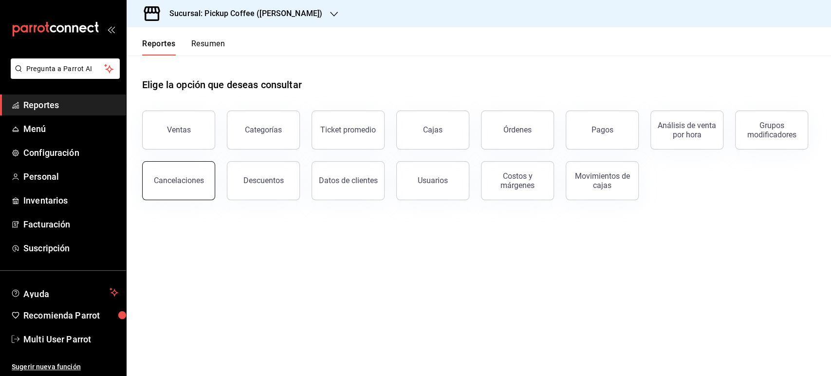
click at [178, 184] on div "Cancelaciones" at bounding box center [179, 180] width 50 height 9
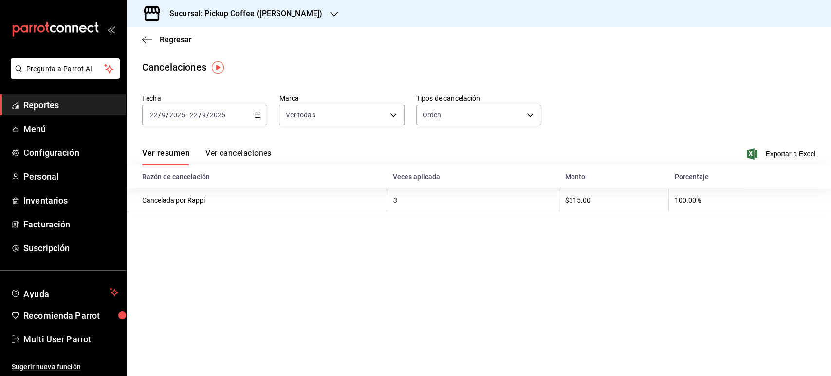
click at [240, 114] on div "[DATE] [DATE] - [DATE] [DATE]" at bounding box center [204, 115] width 125 height 20
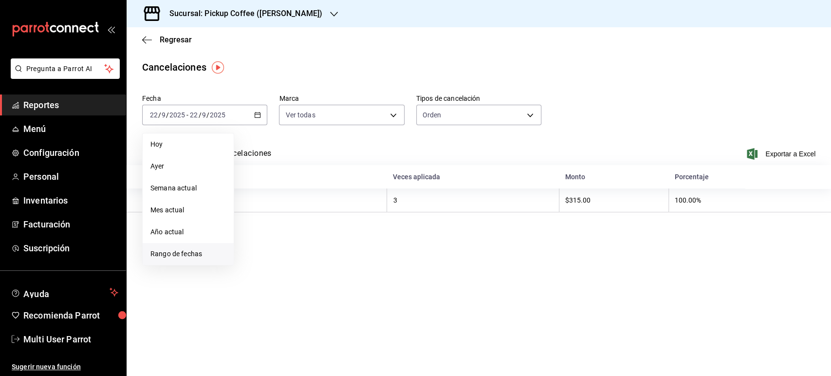
click at [182, 255] on span "Rango de fechas" at bounding box center [187, 254] width 75 height 10
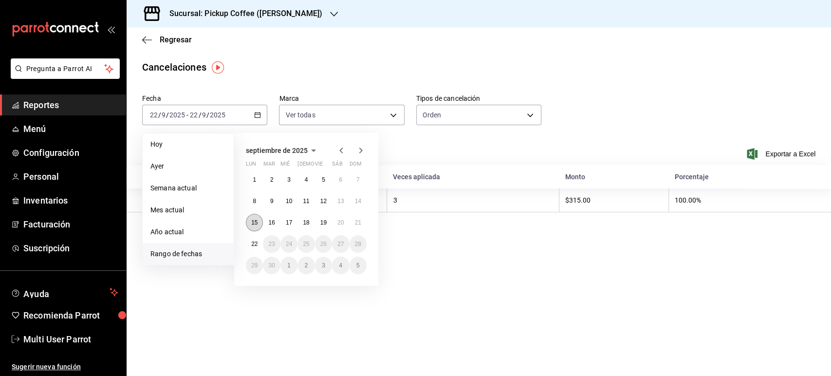
click at [260, 222] on button "15" at bounding box center [254, 223] width 17 height 18
click at [358, 224] on abbr "21" at bounding box center [358, 222] width 6 height 7
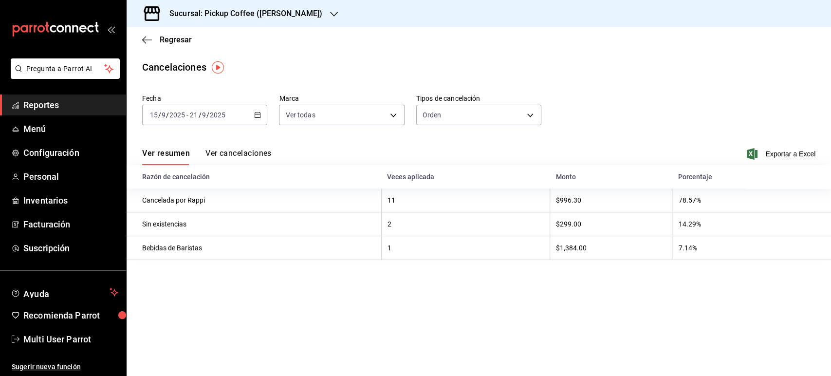
click at [249, 155] on button "Ver cancelaciones" at bounding box center [238, 156] width 66 height 17
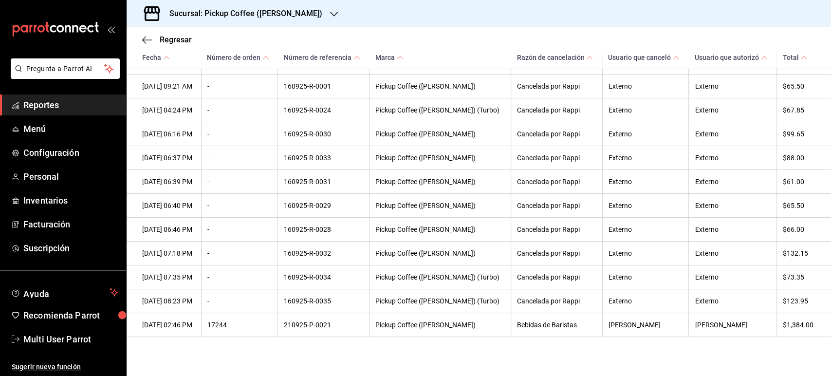
scroll to position [207, 0]
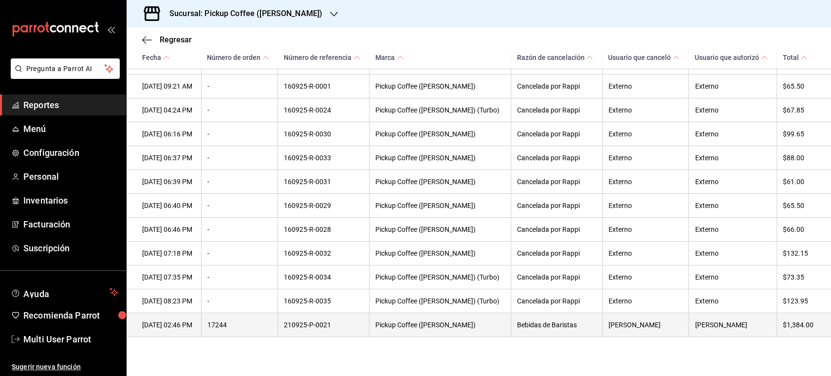
click at [604, 328] on th "[PERSON_NAME]" at bounding box center [645, 325] width 87 height 24
click at [557, 330] on th "Bebidas de Baristas" at bounding box center [557, 325] width 92 height 24
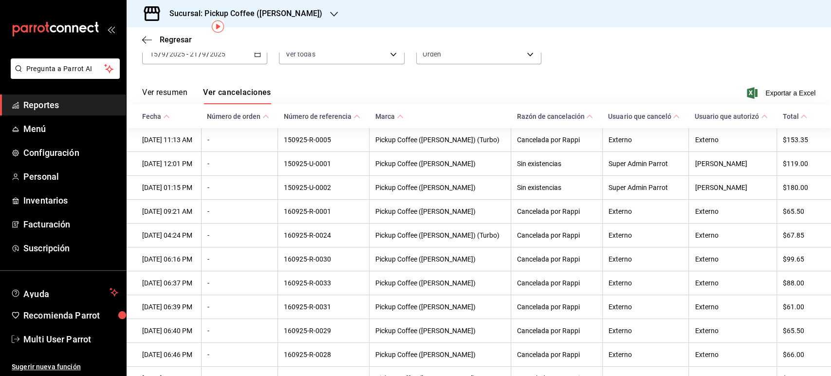
scroll to position [41, 0]
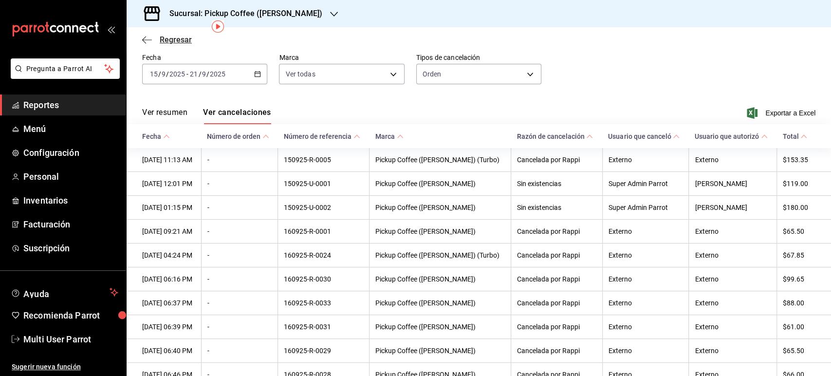
click at [174, 38] on span "Regresar" at bounding box center [176, 39] width 32 height 9
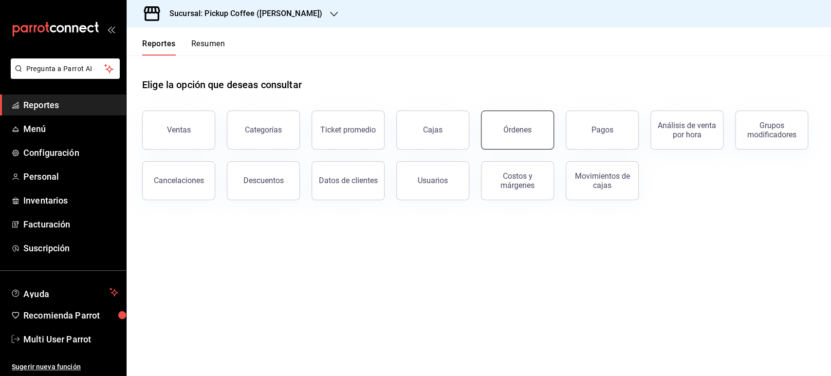
click at [512, 142] on button "Órdenes" at bounding box center [517, 129] width 73 height 39
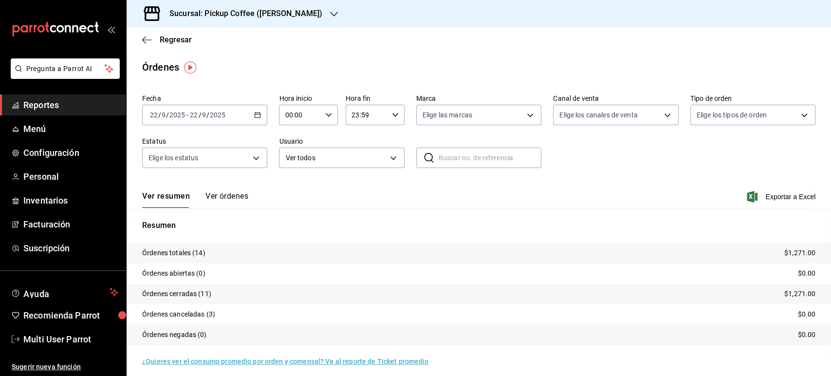
click at [259, 121] on div "[DATE] [DATE] - [DATE] [DATE]" at bounding box center [204, 115] width 125 height 20
click at [168, 253] on span "Rango de fechas" at bounding box center [187, 254] width 75 height 10
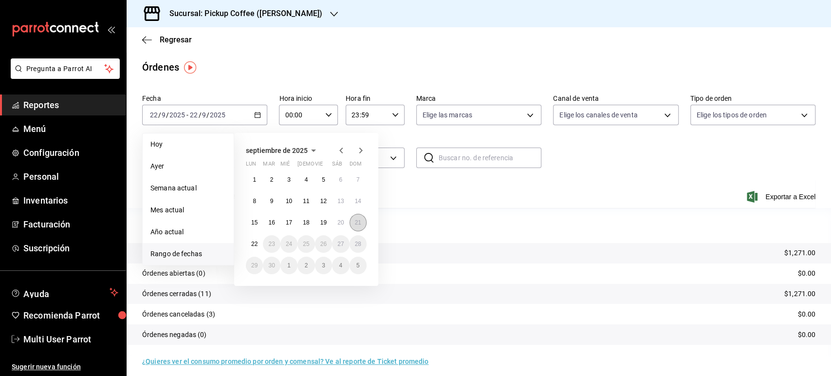
click at [355, 227] on button "21" at bounding box center [357, 223] width 17 height 18
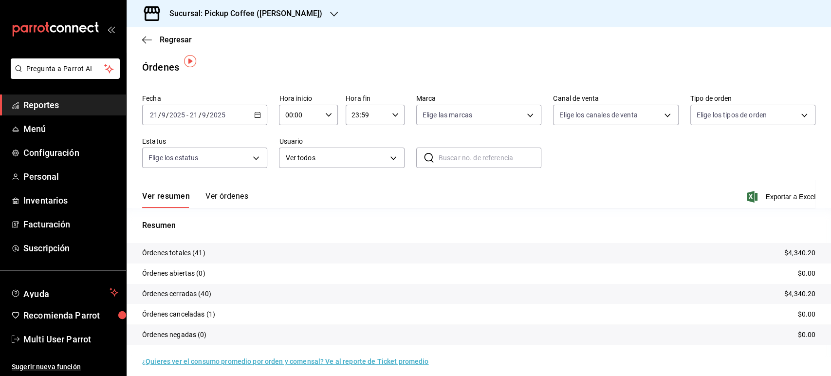
scroll to position [6, 0]
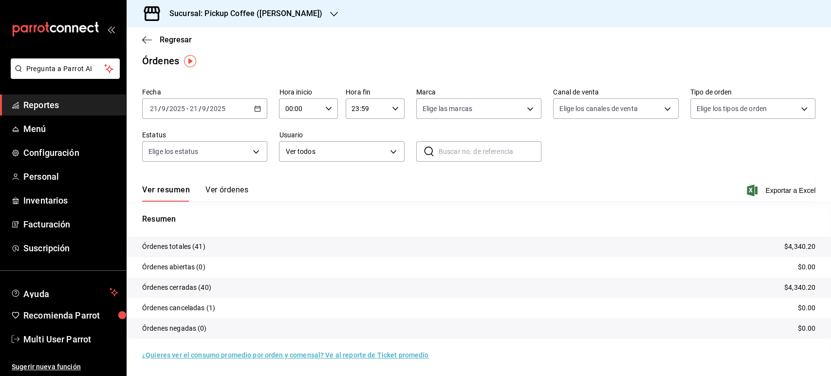
click at [246, 193] on button "Ver órdenes" at bounding box center [226, 193] width 43 height 17
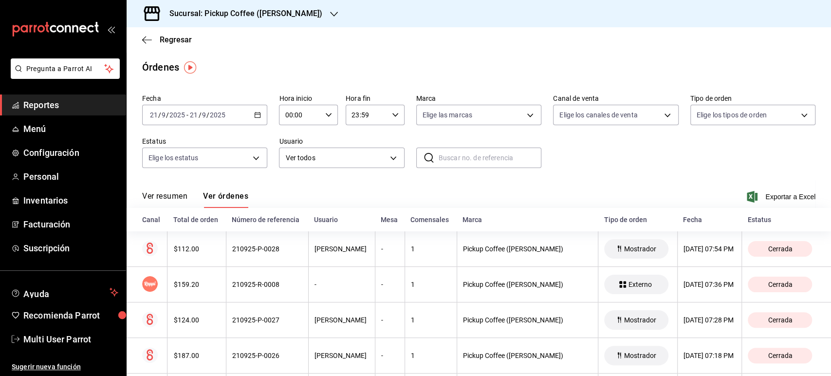
drag, startPoint x: 830, startPoint y: 65, endPoint x: 810, endPoint y: 64, distance: 20.0
click at [810, 64] on div "Regresar Órdenes Fecha [DATE] [DATE] - [DATE] [DATE] Hora inicio 00:00 Hora ini…" at bounding box center [479, 201] width 704 height 349
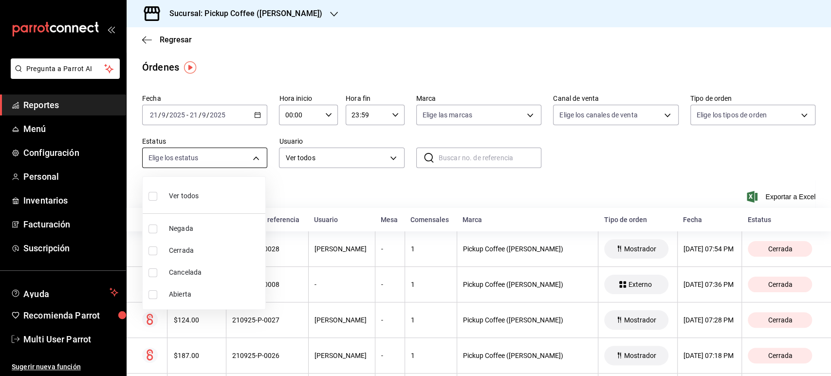
click at [208, 153] on body "Pregunta a Parrot AI Reportes Menú Configuración Personal Inventarios Facturaci…" at bounding box center [415, 188] width 831 height 376
click at [190, 275] on span "Cancelada" at bounding box center [215, 272] width 92 height 10
type input "CANCELED"
checkbox input "true"
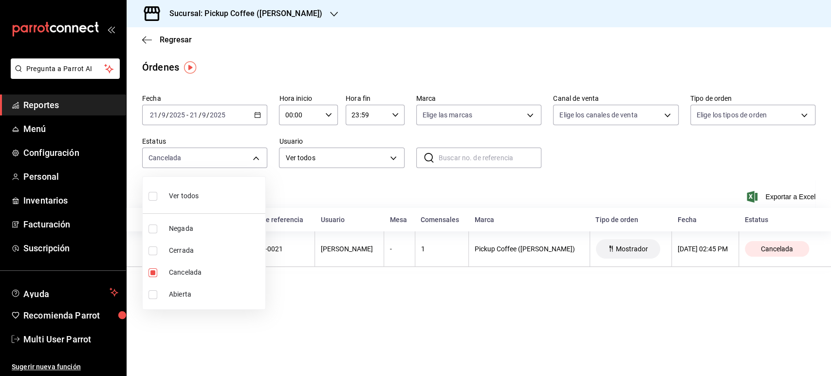
click at [366, 183] on div at bounding box center [415, 188] width 831 height 376
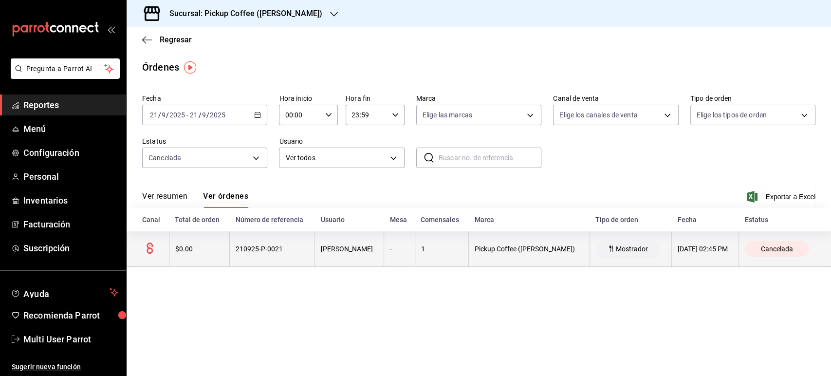
click at [321, 251] on div "[PERSON_NAME]" at bounding box center [349, 249] width 57 height 8
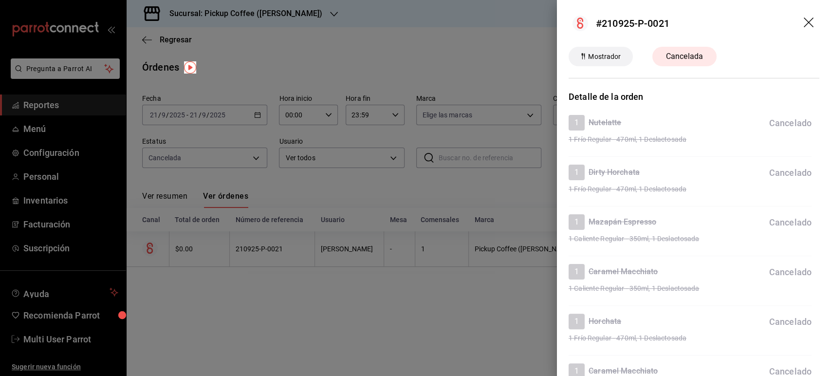
click at [310, 62] on div at bounding box center [415, 188] width 831 height 376
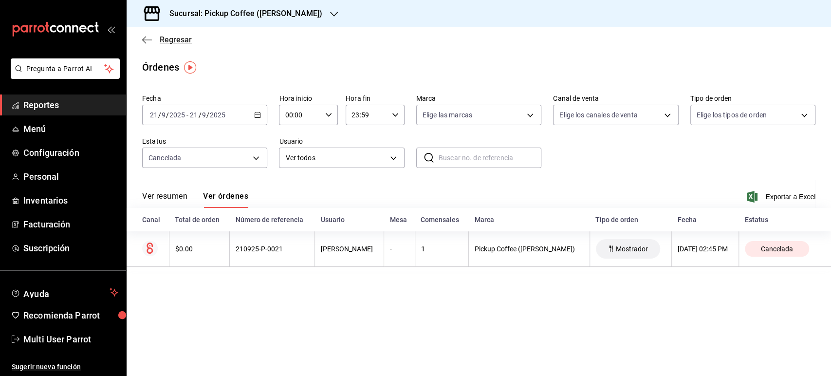
click at [166, 40] on span "Regresar" at bounding box center [176, 39] width 32 height 9
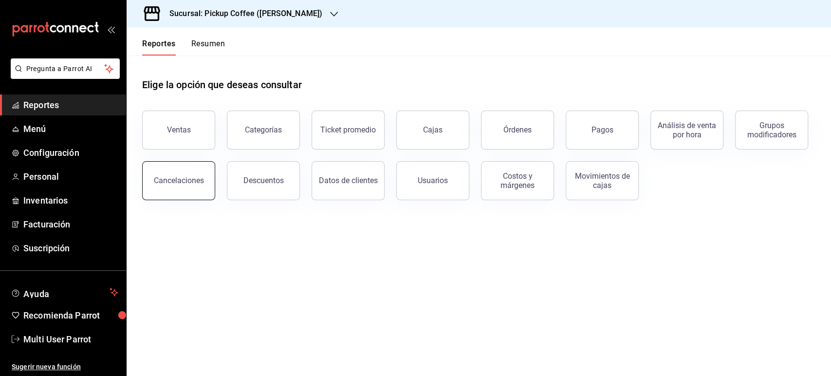
click at [145, 183] on div "Cancelaciones" at bounding box center [172, 174] width 85 height 51
click at [170, 187] on button "Cancelaciones" at bounding box center [178, 180] width 73 height 39
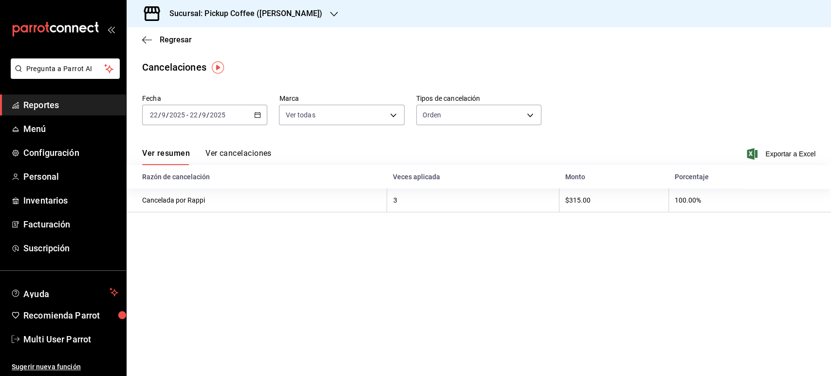
click at [253, 121] on div "[DATE] [DATE] - [DATE] [DATE]" at bounding box center [204, 115] width 125 height 20
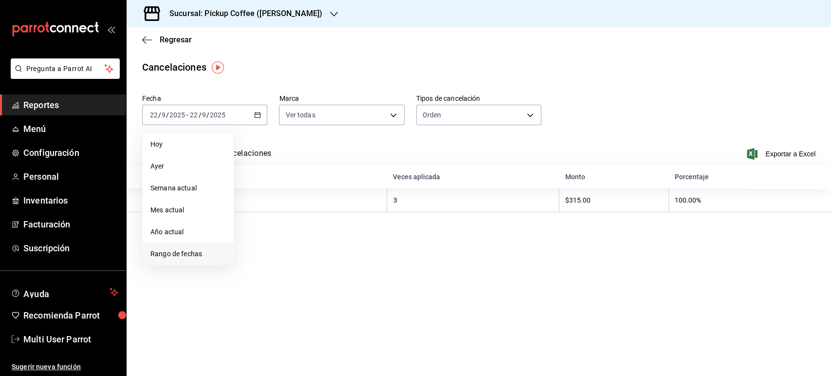
click at [200, 250] on span "Rango de fechas" at bounding box center [187, 254] width 75 height 10
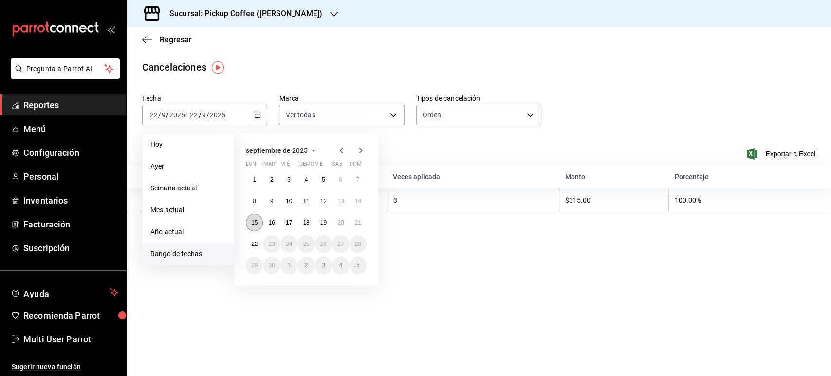
click at [257, 221] on button "15" at bounding box center [254, 223] width 17 height 18
click at [362, 218] on button "21" at bounding box center [357, 223] width 17 height 18
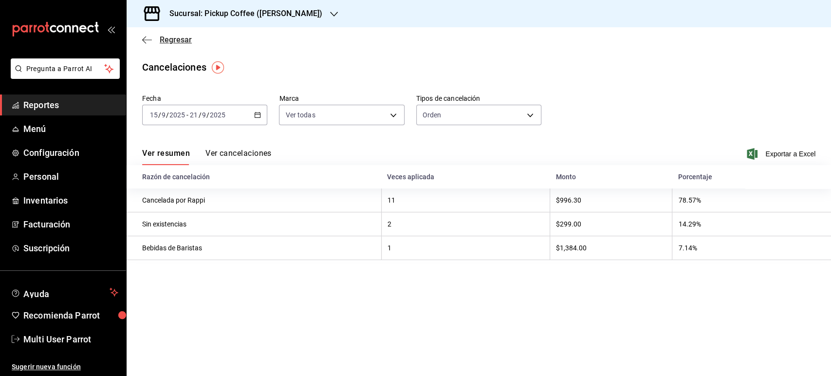
click at [182, 39] on span "Regresar" at bounding box center [176, 39] width 32 height 9
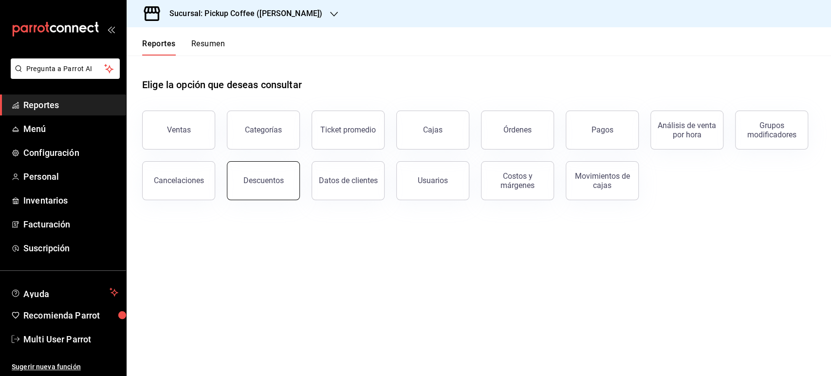
click at [294, 187] on button "Descuentos" at bounding box center [263, 180] width 73 height 39
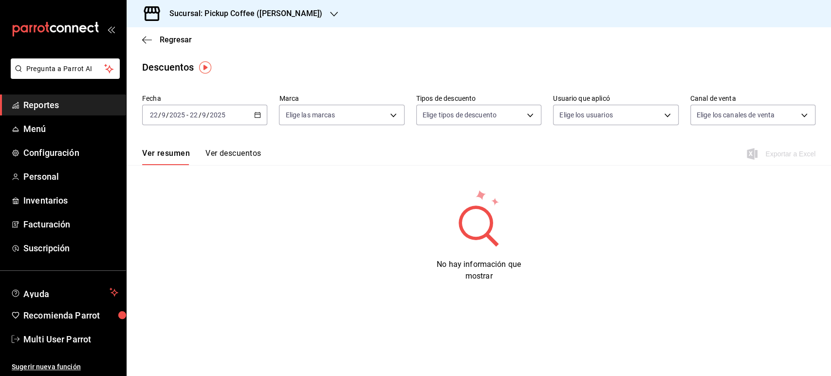
click at [255, 119] on div "[DATE] [DATE] - [DATE] [DATE]" at bounding box center [204, 115] width 125 height 20
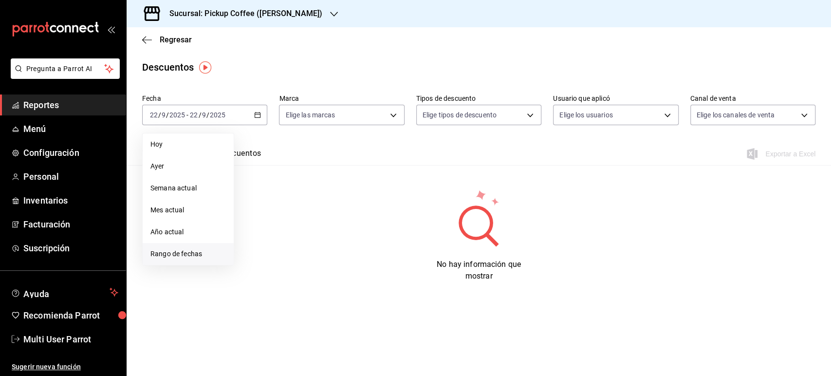
click at [195, 252] on span "Rango de fechas" at bounding box center [187, 254] width 75 height 10
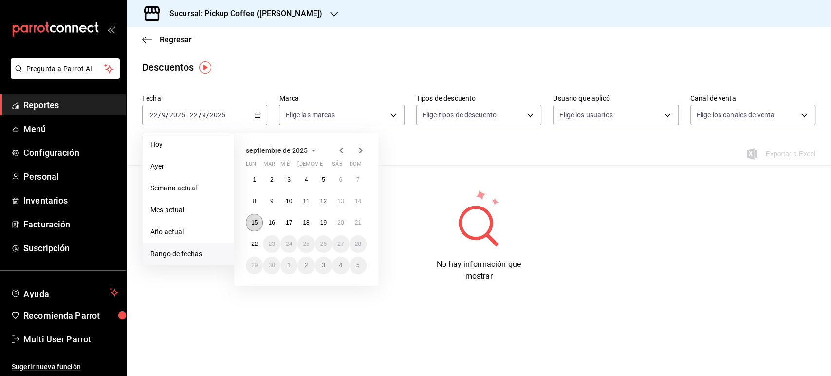
click at [249, 225] on button "15" at bounding box center [254, 223] width 17 height 18
click at [360, 224] on abbr "21" at bounding box center [358, 222] width 6 height 7
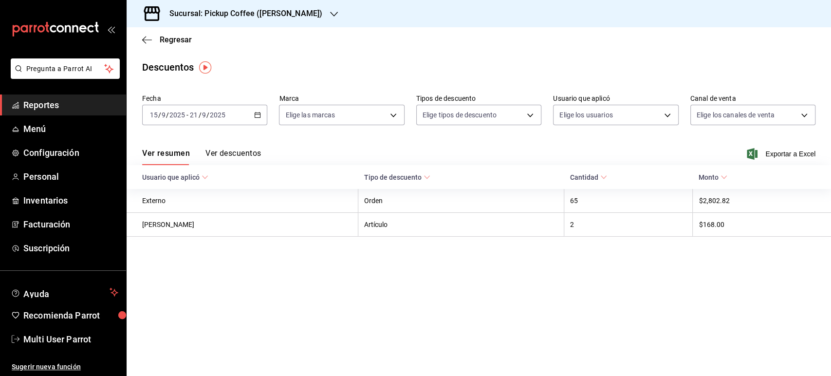
click at [252, 14] on h3 "Sucursal: Pickup Coffee ([PERSON_NAME])" at bounding box center [242, 14] width 161 height 12
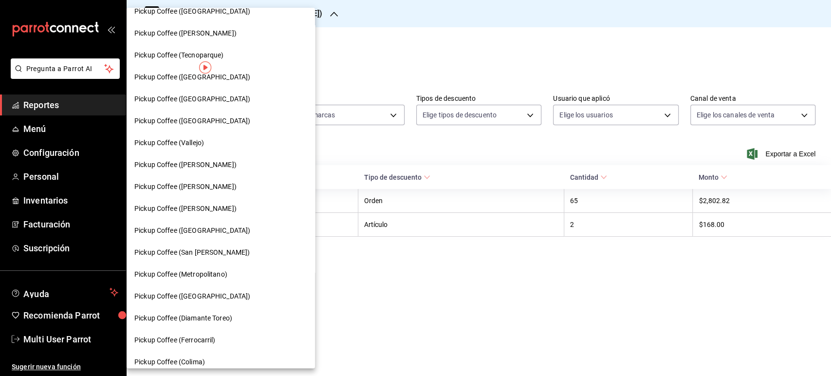
scroll to position [223, 0]
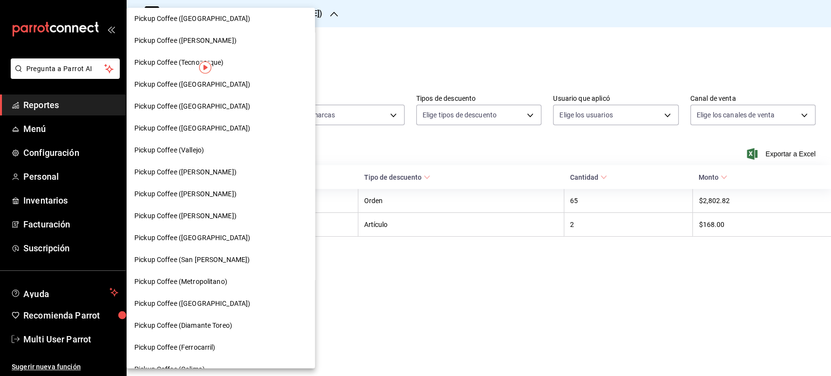
click at [245, 61] on div "Pickup Coffee (Tecnoparque)" at bounding box center [220, 62] width 173 height 10
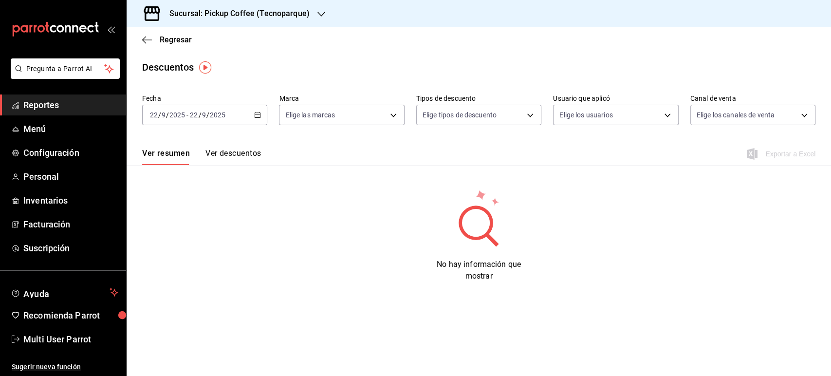
click at [257, 114] on \(Stroke\) "button" at bounding box center [257, 114] width 5 height 0
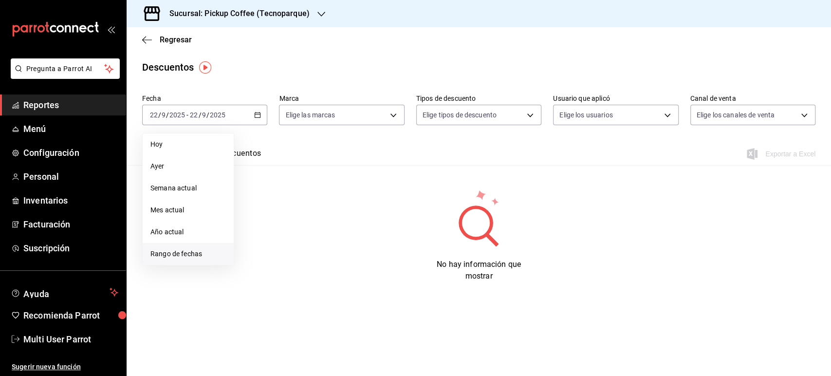
click at [206, 251] on span "Rango de fechas" at bounding box center [187, 254] width 75 height 10
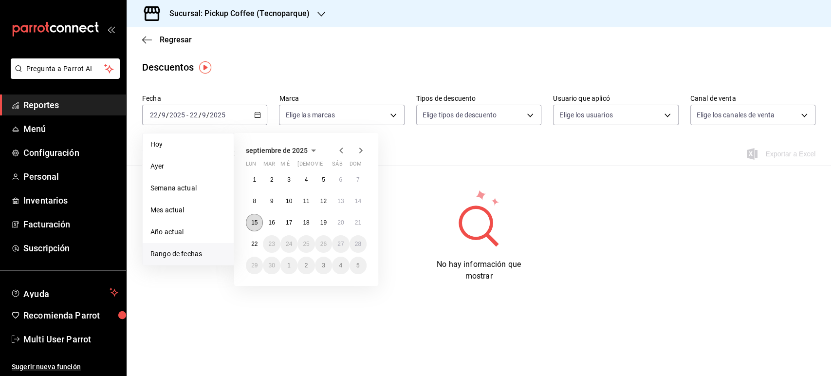
click at [255, 224] on abbr "15" at bounding box center [254, 222] width 6 height 7
click at [355, 224] on abbr "21" at bounding box center [358, 222] width 6 height 7
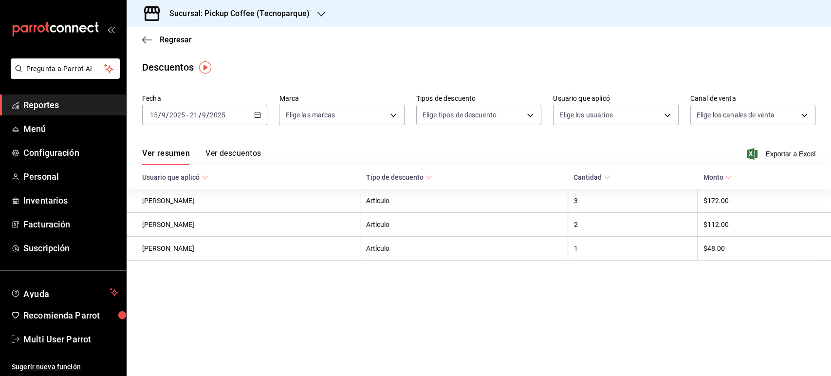
click at [638, 143] on div "Ver resumen Ver descuentos Exportar a Excel" at bounding box center [479, 151] width 704 height 28
click at [172, 39] on span "Regresar" at bounding box center [176, 39] width 32 height 9
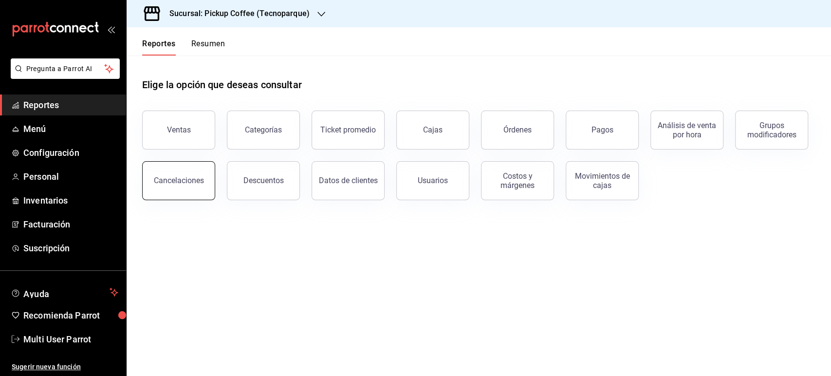
click at [199, 184] on div "Cancelaciones" at bounding box center [179, 180] width 50 height 9
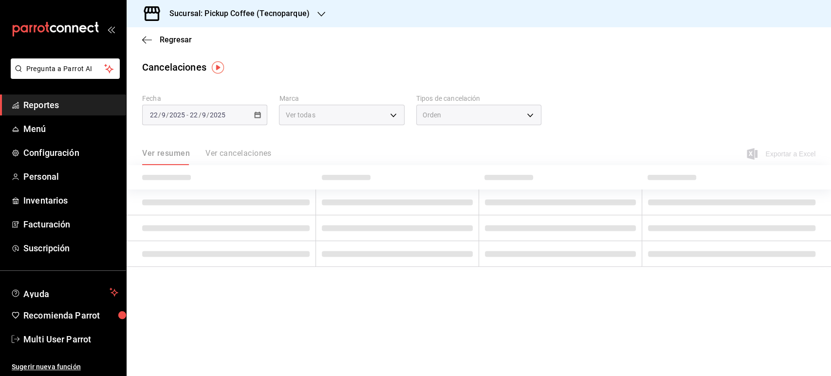
type input "[object Object]"
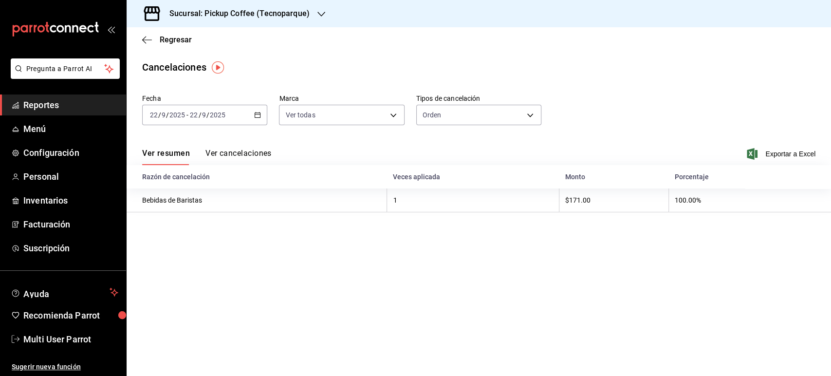
click at [257, 119] on div "[DATE] [DATE] - [DATE] [DATE]" at bounding box center [204, 115] width 125 height 20
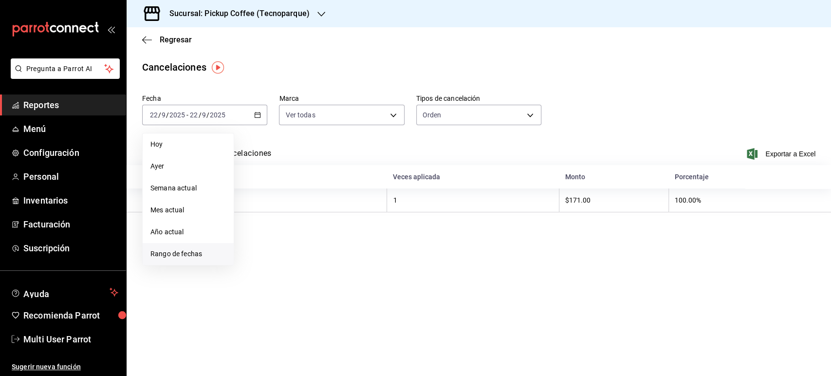
click at [208, 255] on span "Rango de fechas" at bounding box center [187, 254] width 75 height 10
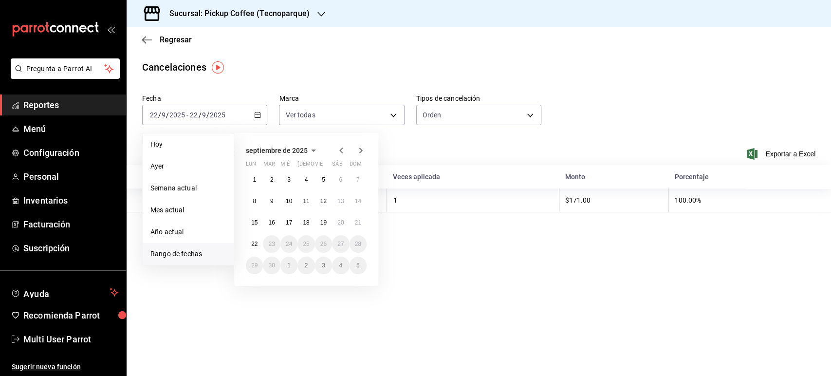
click at [262, 228] on div "1 2 3 4 5 6 7 8 9 10 11 12 13 14 15 16 17 18 19 20 21 22 23 24 25 26 27 28 29 3…" at bounding box center [306, 222] width 121 height 103
click at [255, 221] on abbr "15" at bounding box center [254, 222] width 6 height 7
click at [359, 225] on abbr "21" at bounding box center [358, 222] width 6 height 7
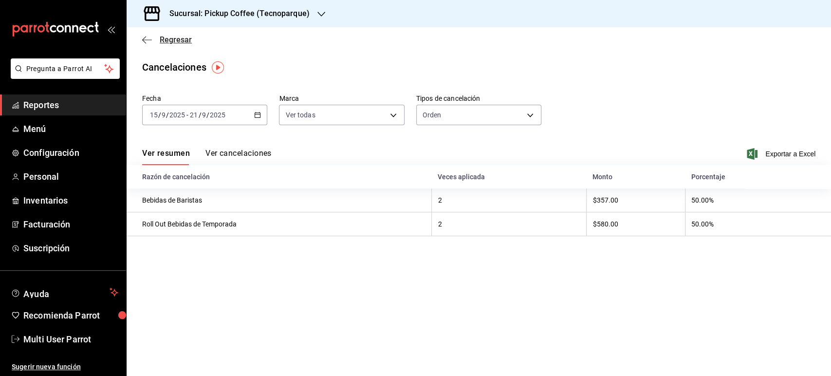
click at [160, 41] on span "Regresar" at bounding box center [176, 39] width 32 height 9
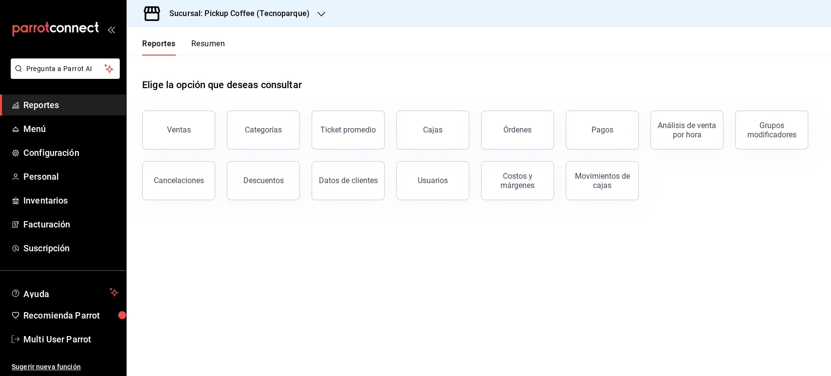
click at [218, 48] on button "Resumen" at bounding box center [208, 47] width 34 height 17
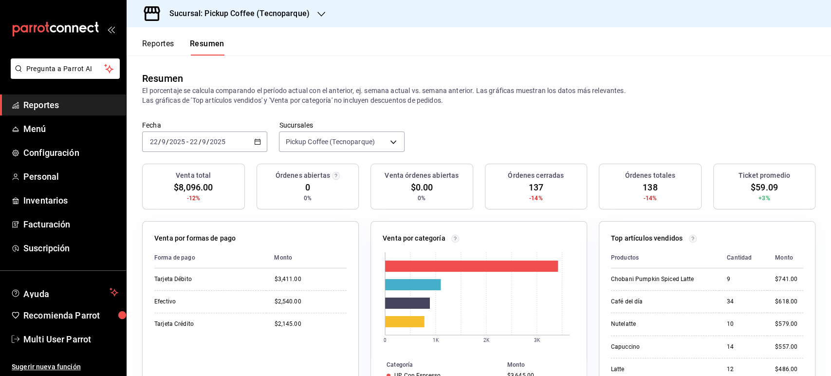
click at [216, 139] on input "2025" at bounding box center [217, 142] width 17 height 8
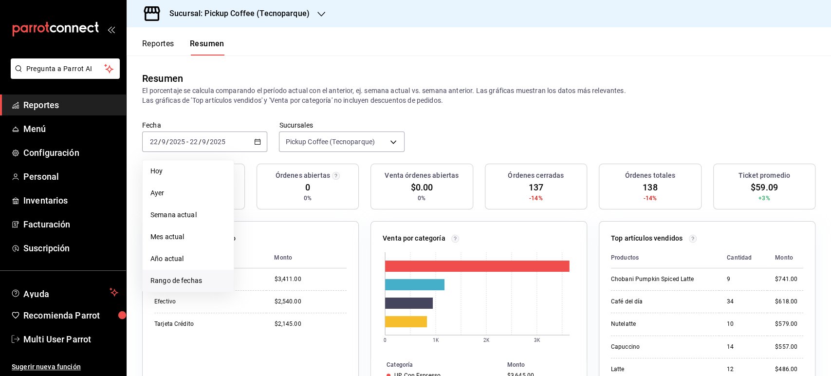
click at [191, 276] on span "Rango de fechas" at bounding box center [187, 281] width 75 height 10
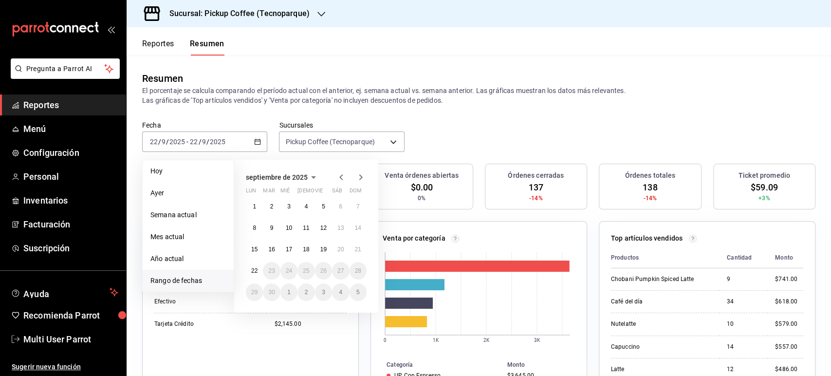
click at [256, 258] on div "1 2 3 4 5 6 7 8 9 10 11 12 13 14 15 16 17 18 19 20 21 22 23 24 25 26 27 28 29 3…" at bounding box center [306, 249] width 121 height 103
click at [256, 253] on button "15" at bounding box center [254, 249] width 17 height 18
click at [362, 251] on button "21" at bounding box center [357, 249] width 17 height 18
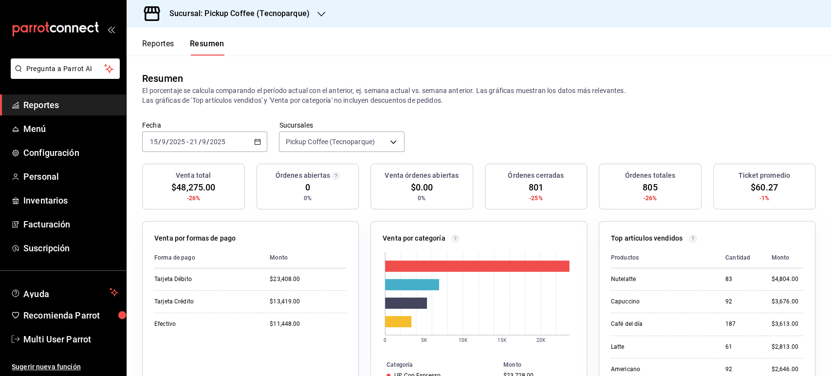
click at [163, 46] on button "Reportes" at bounding box center [158, 47] width 32 height 17
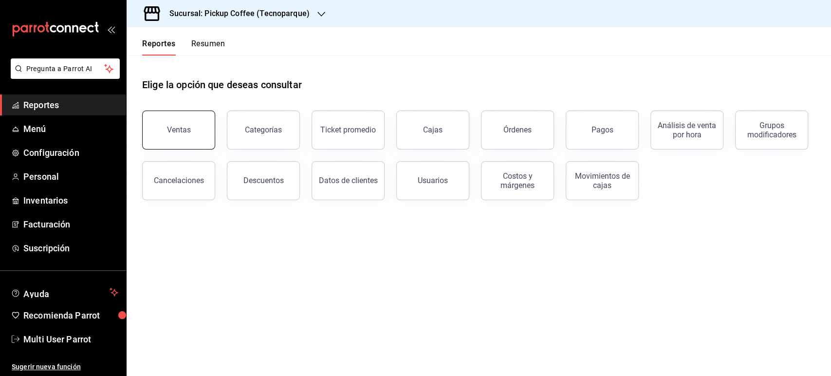
click at [179, 144] on button "Ventas" at bounding box center [178, 129] width 73 height 39
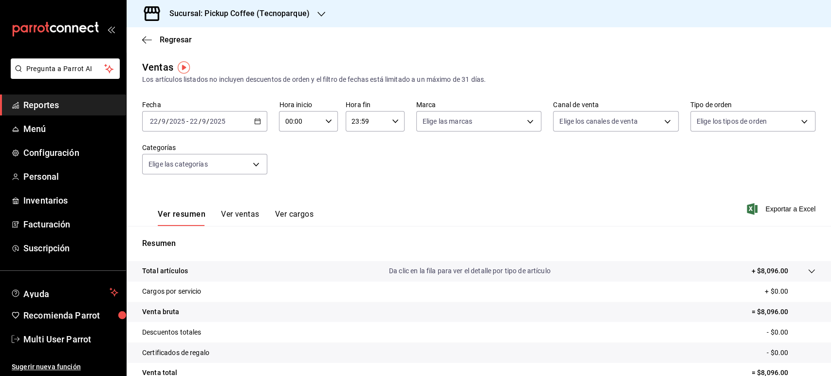
click at [257, 120] on \(Stroke\) "button" at bounding box center [257, 120] width 5 height 0
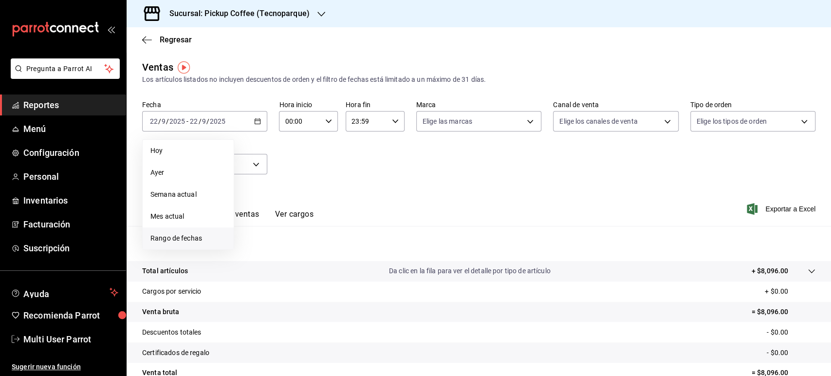
click at [208, 237] on span "Rango de fechas" at bounding box center [187, 238] width 75 height 10
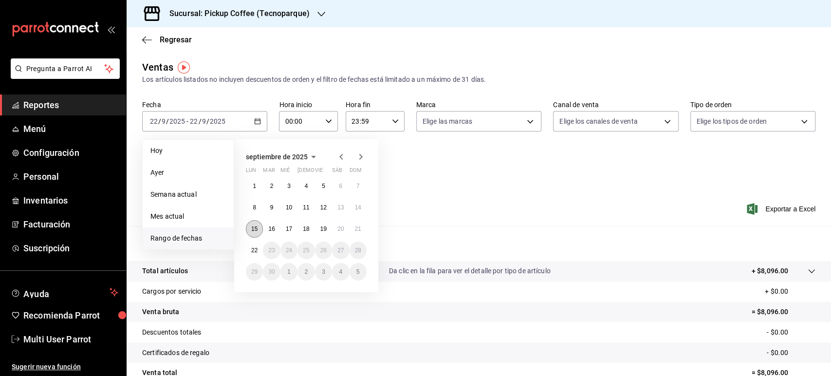
click at [261, 227] on button "15" at bounding box center [254, 229] width 17 height 18
click at [355, 229] on abbr "21" at bounding box center [358, 228] width 6 height 7
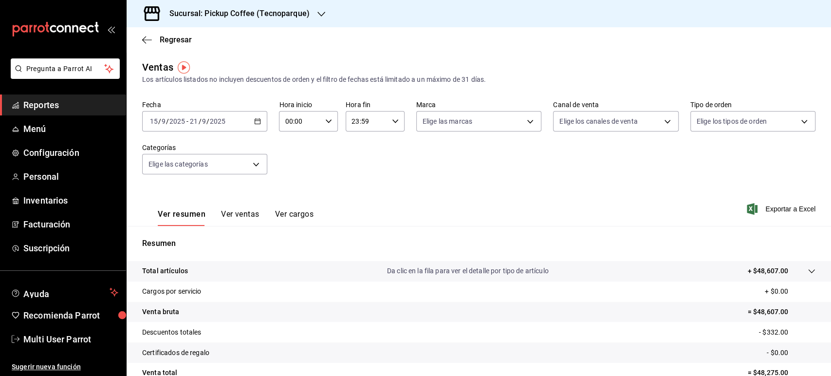
click at [269, 17] on h3 "Sucursal: Pickup Coffee (Tecnoparque)" at bounding box center [236, 14] width 148 height 12
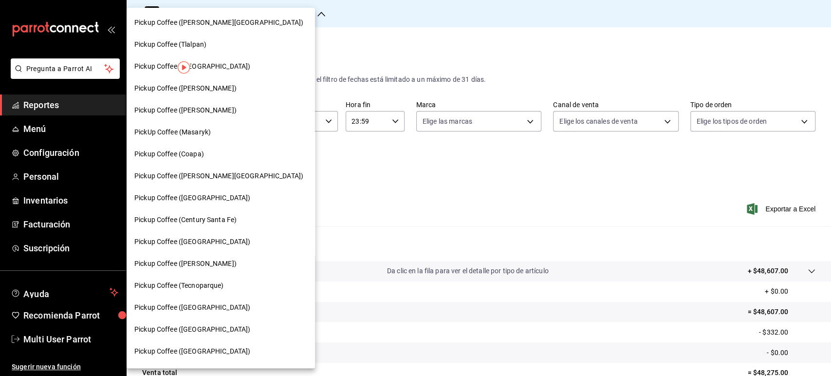
scroll to position [479, 0]
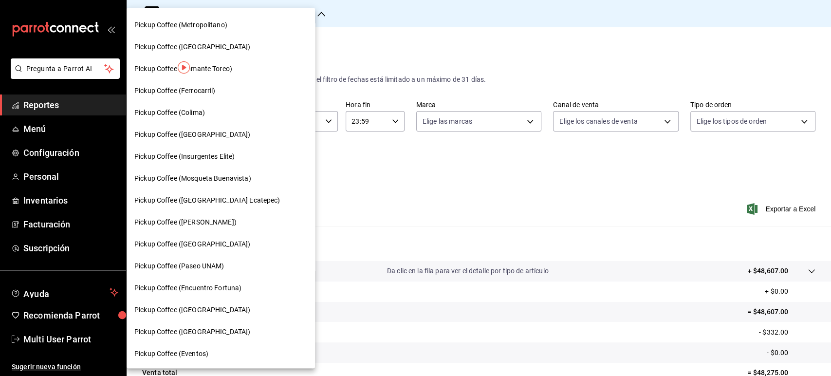
click at [224, 287] on span "Pickup Coffee (Encuentro Fortuna)" at bounding box center [187, 288] width 107 height 10
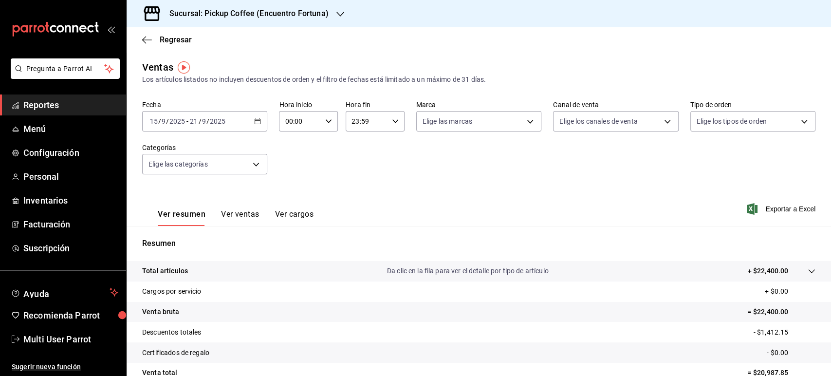
click at [254, 120] on icon "button" at bounding box center [257, 121] width 7 height 7
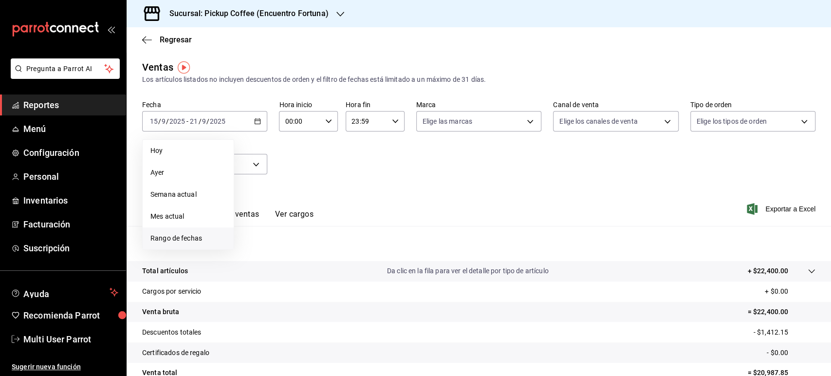
click at [183, 238] on span "Rango de fechas" at bounding box center [187, 238] width 75 height 10
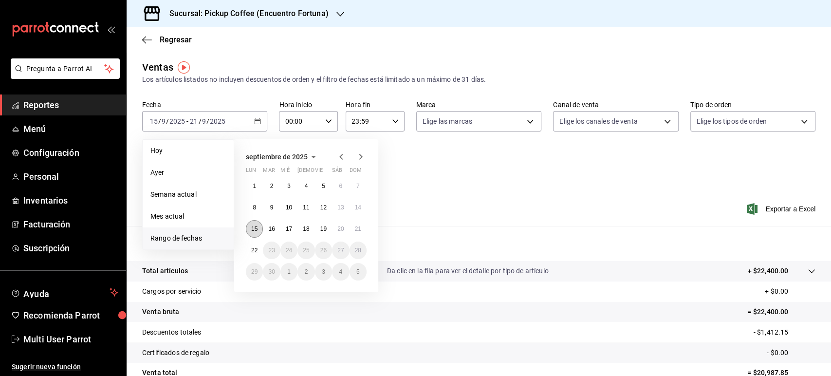
click at [256, 227] on abbr "15" at bounding box center [254, 228] width 6 height 7
click at [359, 231] on abbr "21" at bounding box center [358, 228] width 6 height 7
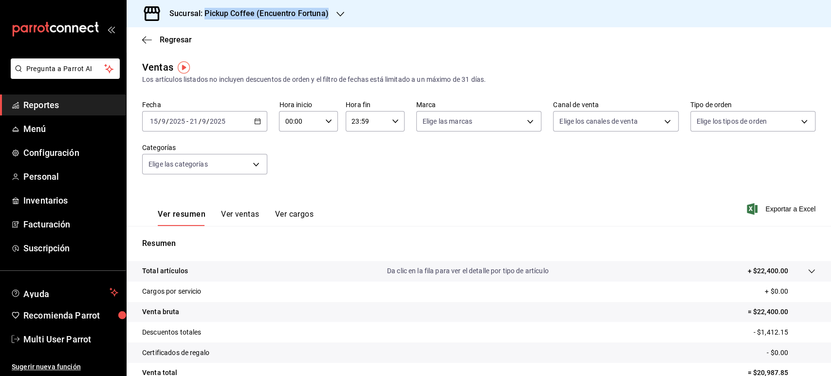
drag, startPoint x: 428, startPoint y: 2, endPoint x: 204, endPoint y: 12, distance: 224.1
click at [204, 12] on div "Sucursal: Pickup Coffee (Encuentro Fortuna)" at bounding box center [479, 13] width 704 height 27
click at [159, 37] on span "Regresar" at bounding box center [167, 39] width 50 height 9
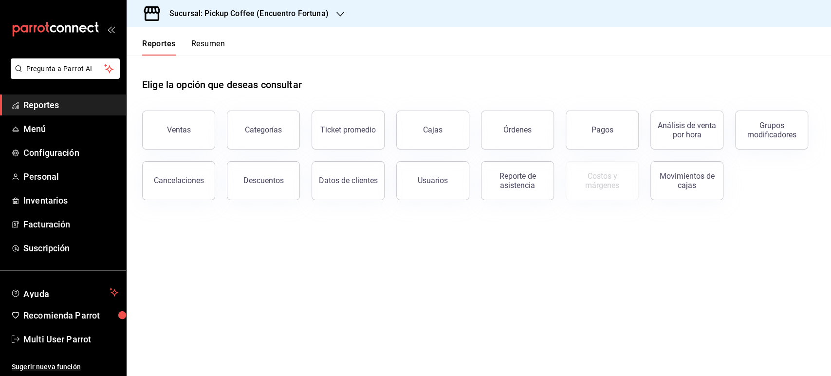
click at [209, 42] on button "Resumen" at bounding box center [208, 47] width 34 height 17
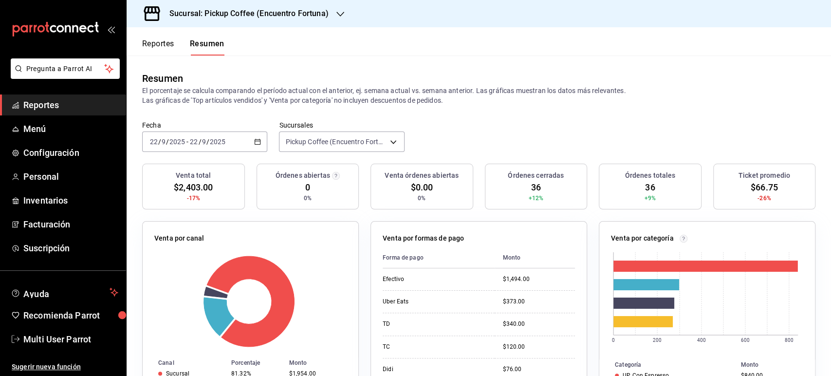
click at [259, 145] on div "[DATE] [DATE] - [DATE] [DATE]" at bounding box center [204, 141] width 125 height 20
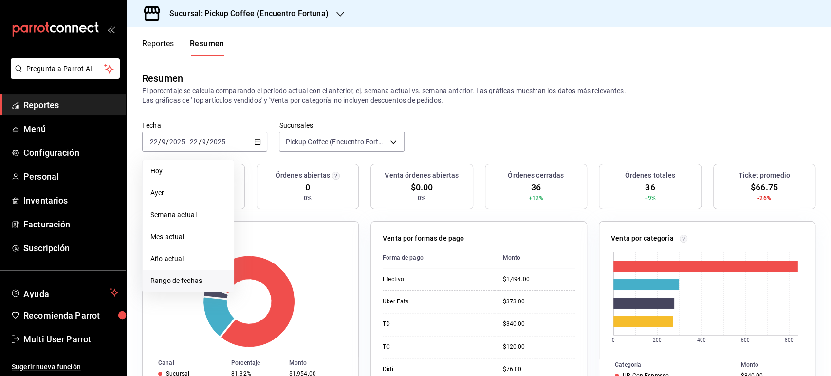
click at [202, 276] on span "Rango de fechas" at bounding box center [187, 281] width 75 height 10
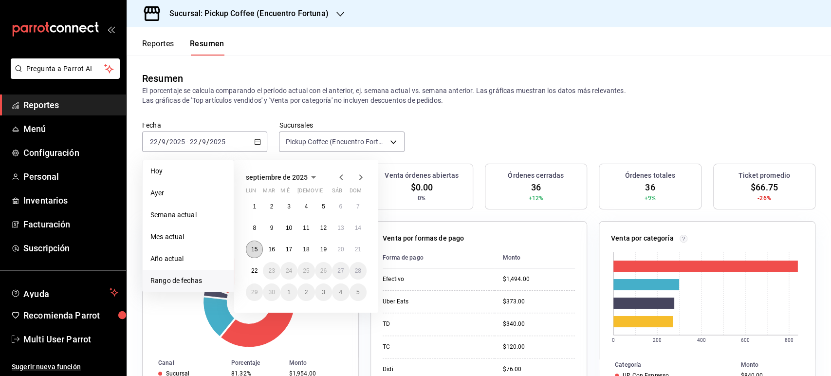
click at [259, 254] on button "15" at bounding box center [254, 249] width 17 height 18
click at [355, 250] on abbr "21" at bounding box center [358, 249] width 6 height 7
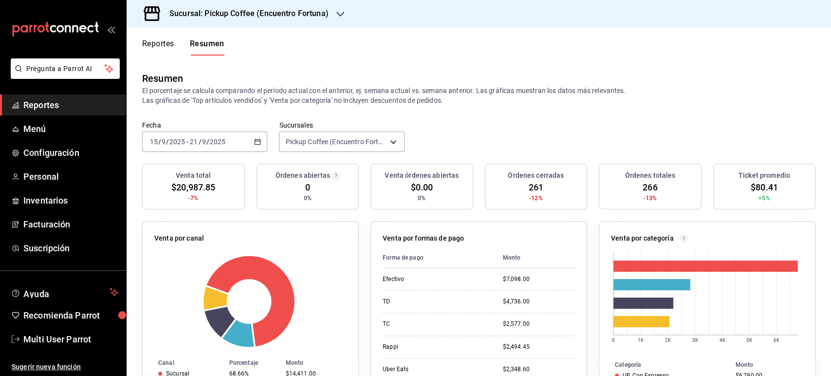
click at [169, 47] on button "Reportes" at bounding box center [158, 47] width 32 height 17
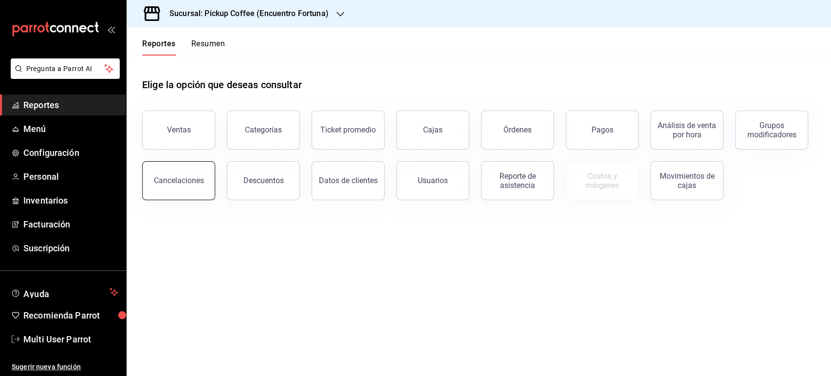
click at [183, 190] on button "Cancelaciones" at bounding box center [178, 180] width 73 height 39
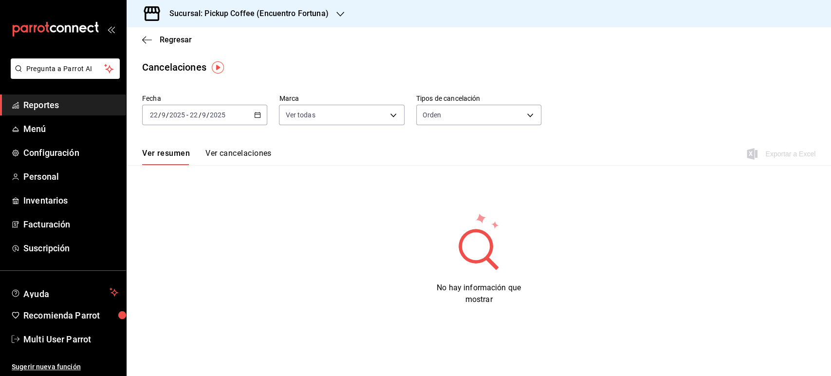
click at [240, 106] on div "[DATE] [DATE] - [DATE] [DATE]" at bounding box center [204, 115] width 125 height 20
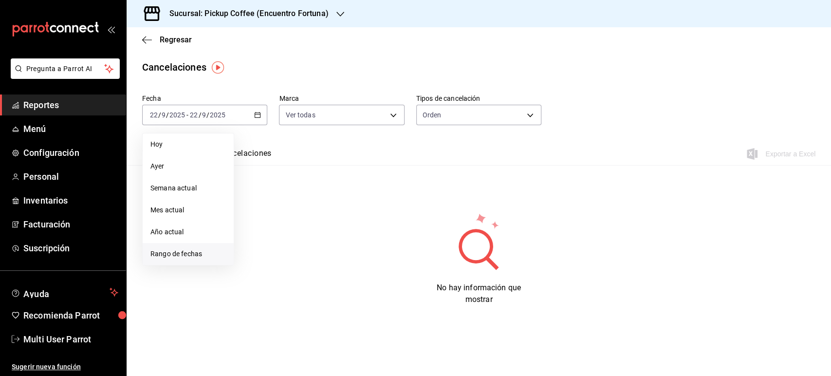
click at [188, 256] on span "Rango de fechas" at bounding box center [187, 254] width 75 height 10
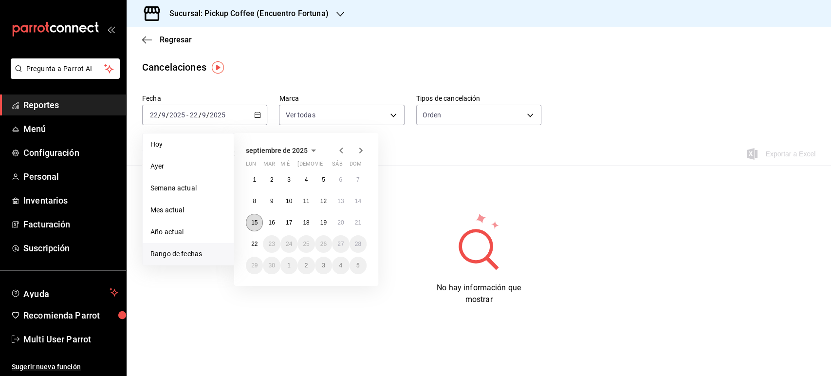
click at [253, 225] on abbr "15" at bounding box center [254, 222] width 6 height 7
click at [359, 226] on button "21" at bounding box center [357, 223] width 17 height 18
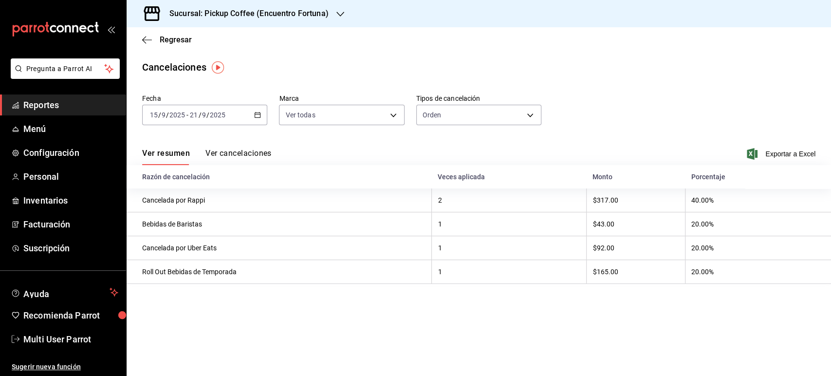
click at [359, 226] on th "Bebidas de Baristas" at bounding box center [279, 224] width 305 height 24
click at [165, 41] on span "Regresar" at bounding box center [176, 39] width 32 height 9
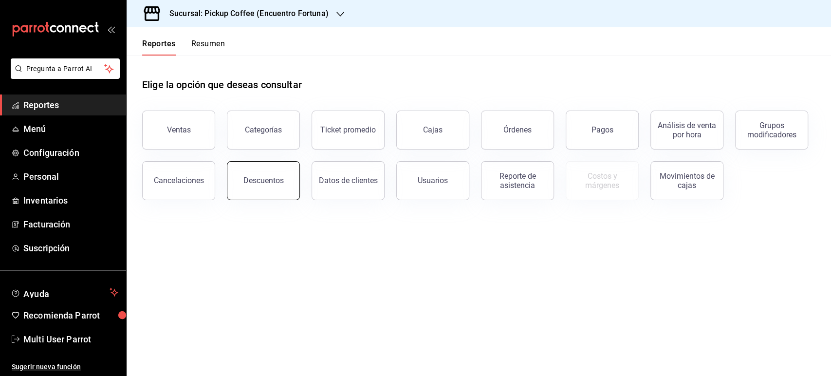
click at [258, 190] on button "Descuentos" at bounding box center [263, 180] width 73 height 39
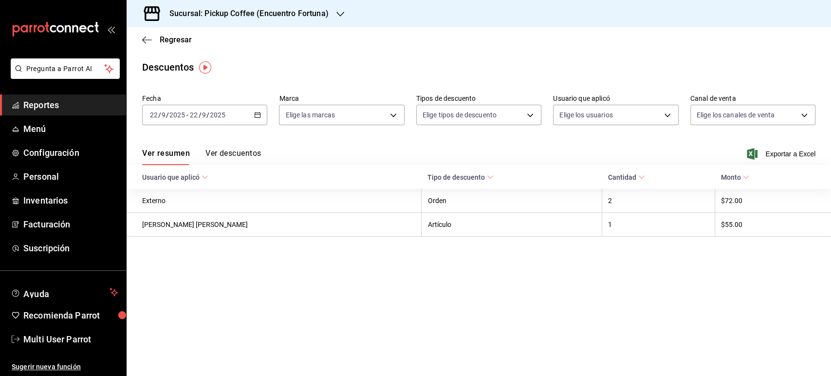
click at [237, 155] on button "Ver descuentos" at bounding box center [232, 156] width 55 height 17
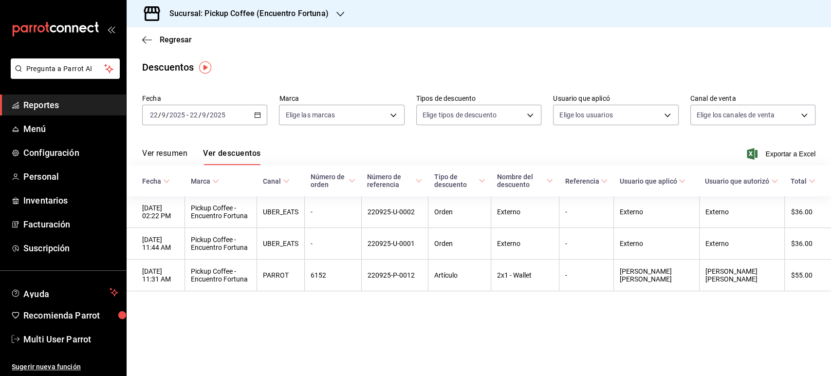
click at [187, 153] on button "Ver resumen" at bounding box center [164, 156] width 45 height 17
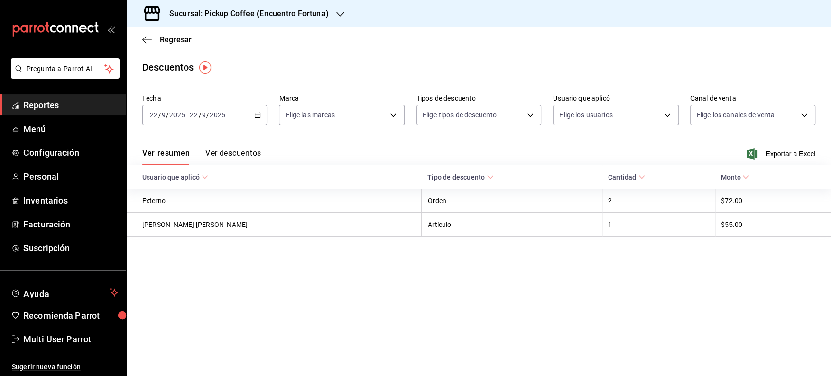
click at [232, 124] on div "[DATE] [DATE] - [DATE] [DATE]" at bounding box center [204, 115] width 125 height 20
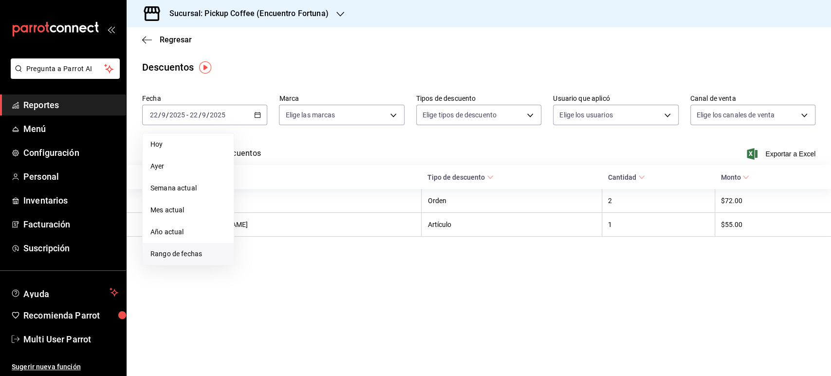
click at [210, 254] on span "Rango de fechas" at bounding box center [187, 254] width 75 height 10
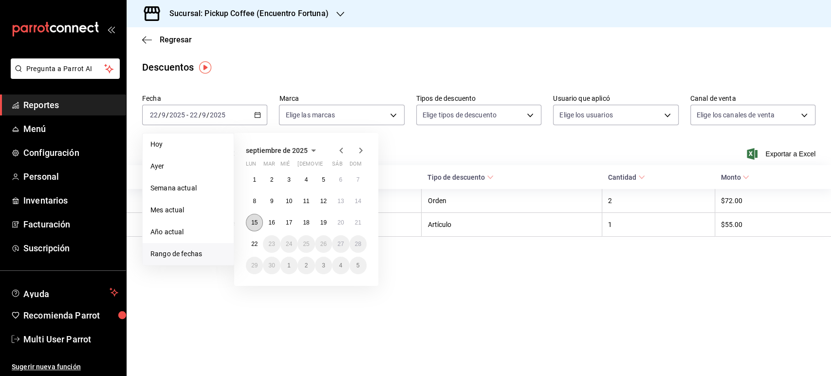
click at [258, 225] on button "15" at bounding box center [254, 223] width 17 height 18
click at [359, 221] on abbr "21" at bounding box center [358, 222] width 6 height 7
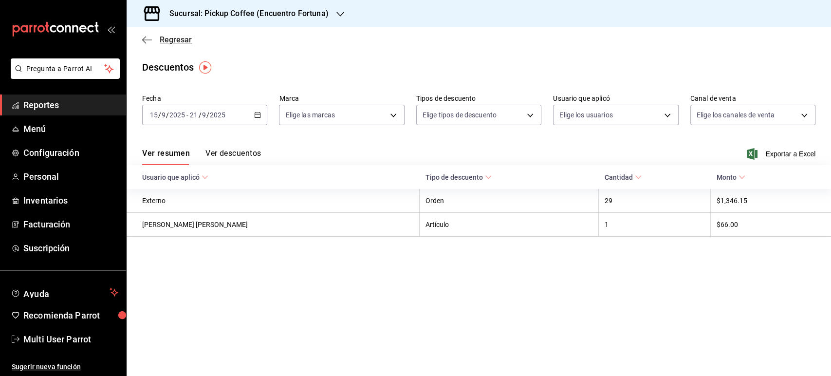
click at [187, 44] on span "Regresar" at bounding box center [176, 39] width 32 height 9
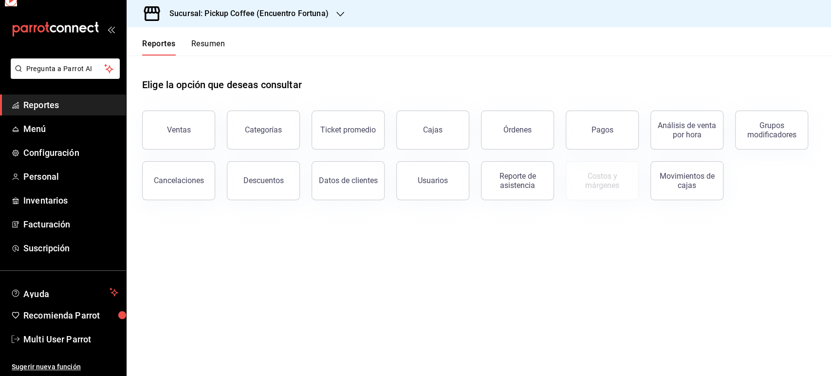
click at [269, 18] on h3 "Sucursal: Pickup Coffee (Encuentro Fortuna)" at bounding box center [245, 14] width 167 height 12
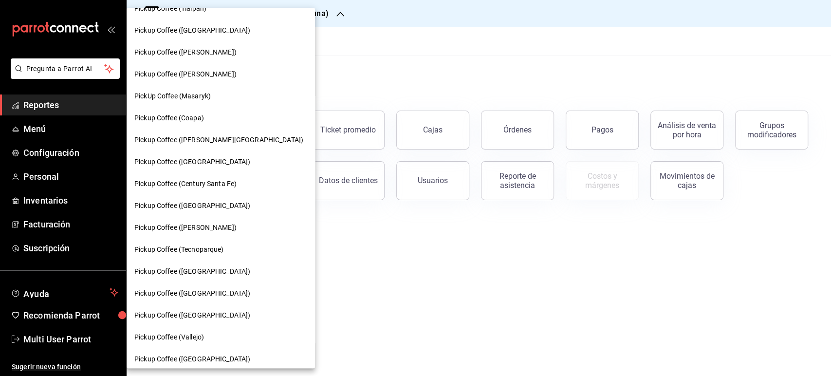
scroll to position [479, 0]
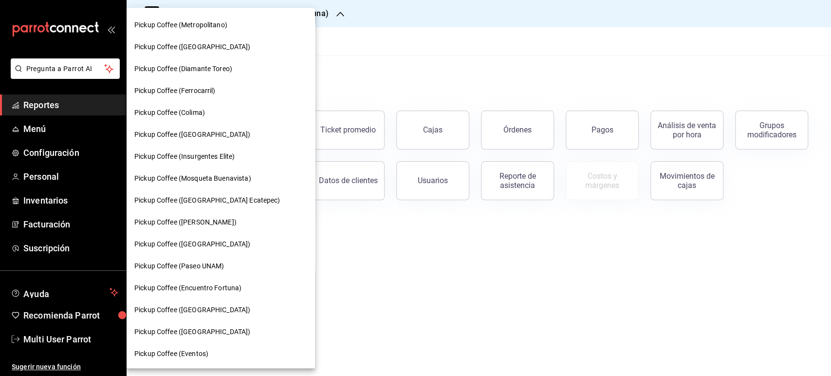
click at [187, 333] on span "Pickup Coffee ([GEOGRAPHIC_DATA])" at bounding box center [192, 332] width 116 height 10
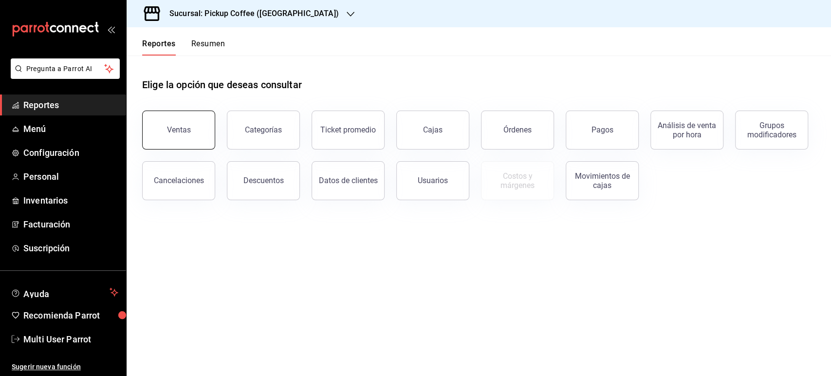
click at [189, 124] on button "Ventas" at bounding box center [178, 129] width 73 height 39
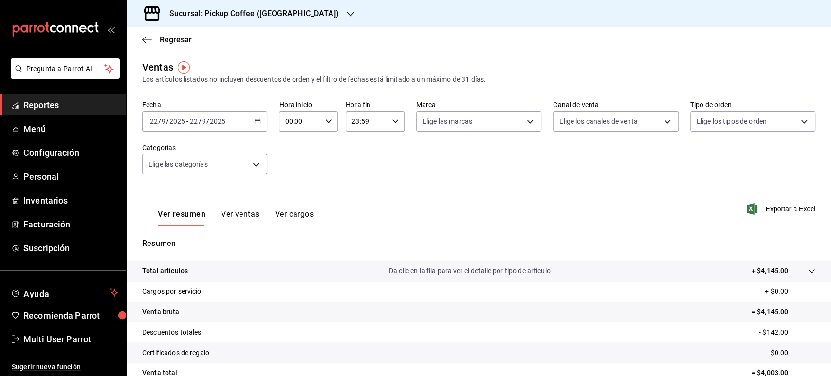
click at [257, 122] on icon "button" at bounding box center [257, 121] width 7 height 7
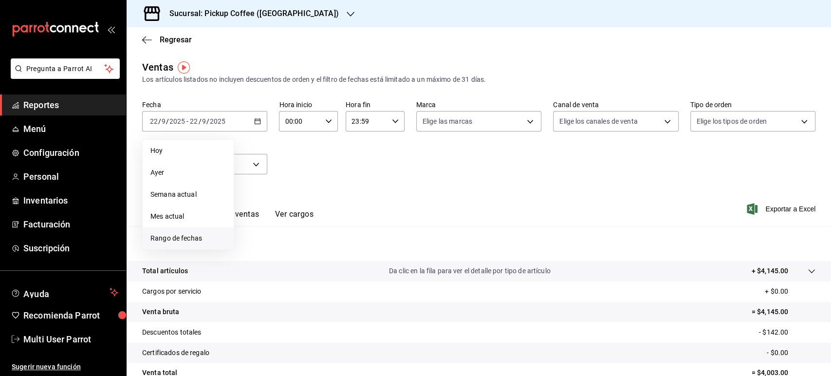
click at [202, 235] on span "Rango de fechas" at bounding box center [187, 238] width 75 height 10
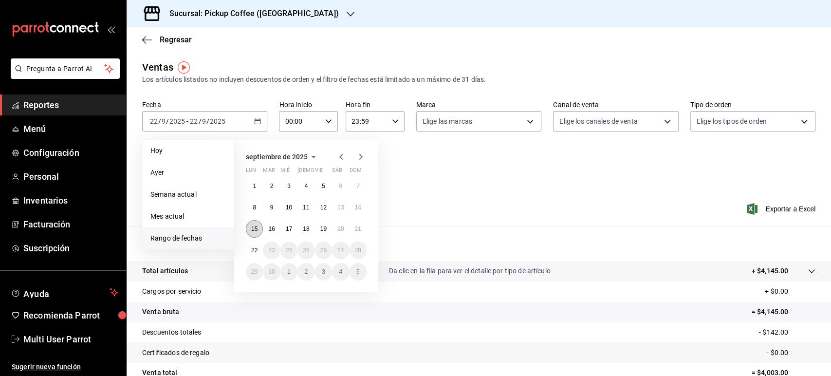
click at [260, 235] on button "15" at bounding box center [254, 229] width 17 height 18
click at [356, 235] on button "21" at bounding box center [357, 229] width 17 height 18
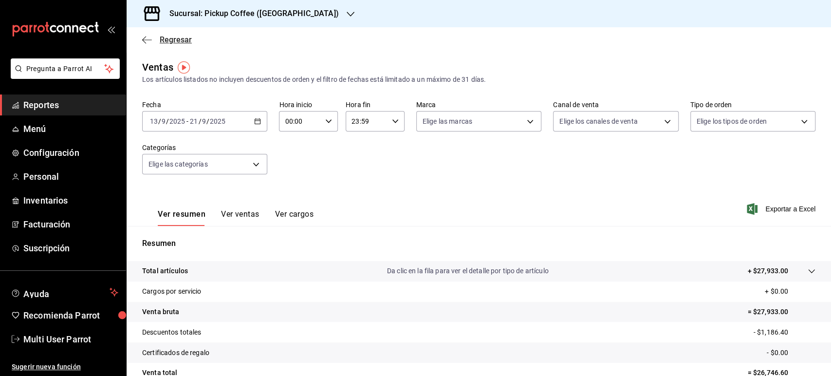
drag, startPoint x: 166, startPoint y: 45, endPoint x: 174, endPoint y: 36, distance: 12.1
click at [174, 36] on div "Regresar" at bounding box center [479, 39] width 704 height 25
click at [174, 36] on span "Regresar" at bounding box center [176, 39] width 32 height 9
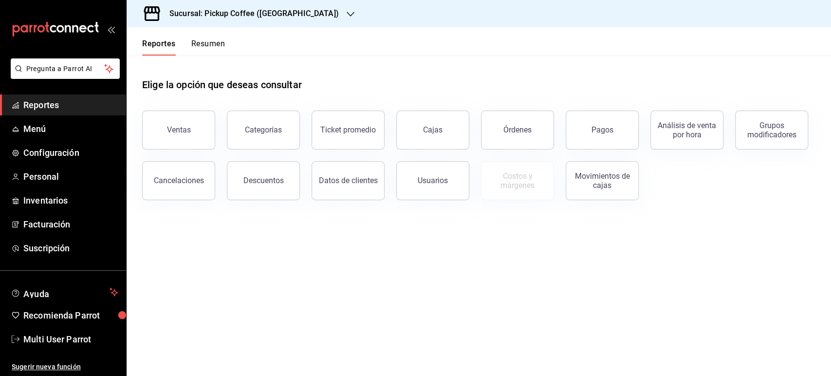
click at [208, 44] on button "Resumen" at bounding box center [208, 47] width 34 height 17
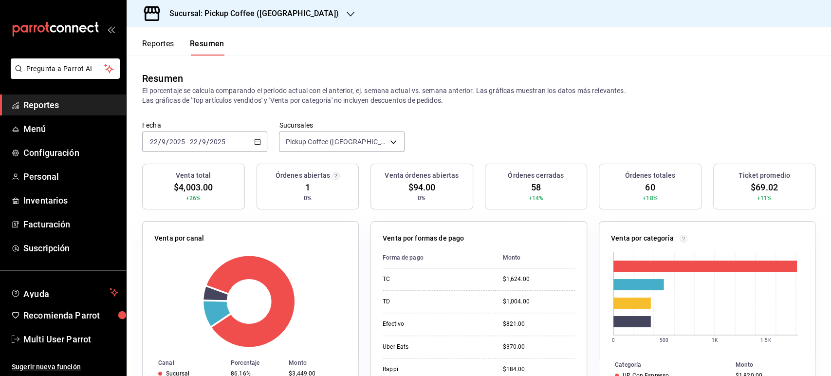
click at [244, 139] on div "[DATE] [DATE] - [DATE] [DATE]" at bounding box center [204, 141] width 125 height 20
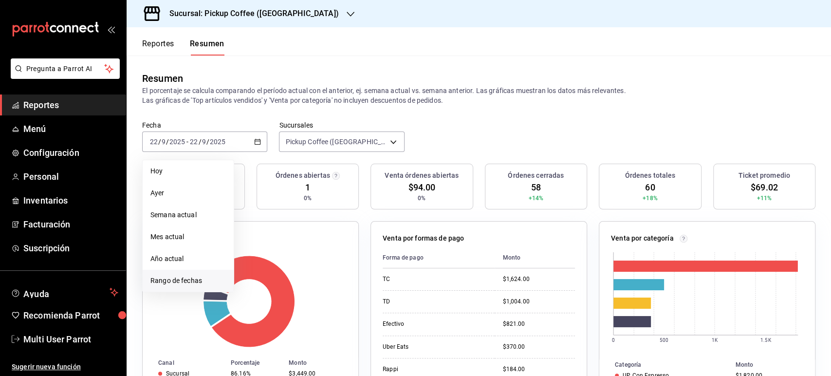
click at [185, 286] on li "Rango de fechas" at bounding box center [188, 281] width 91 height 22
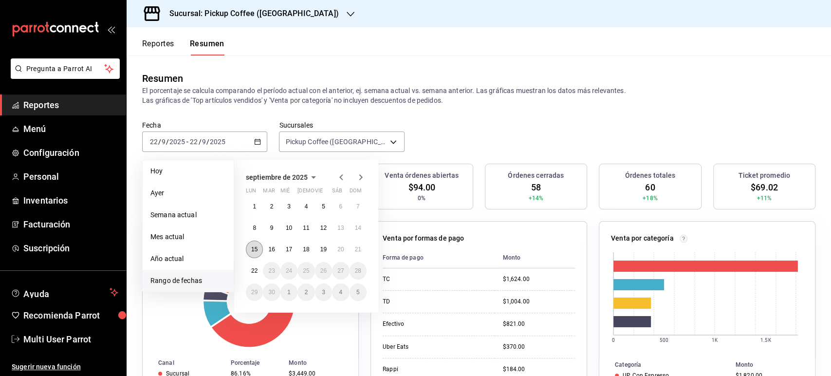
click at [257, 253] on button "15" at bounding box center [254, 249] width 17 height 18
click at [363, 257] on div "1 2 3 4 5 6 7 8 9 10 11 12 13 14 15 16 17 18 19 20 21 22 23 24 25 26 27 28 29 3…" at bounding box center [306, 249] width 121 height 103
click at [361, 253] on button "21" at bounding box center [357, 249] width 17 height 18
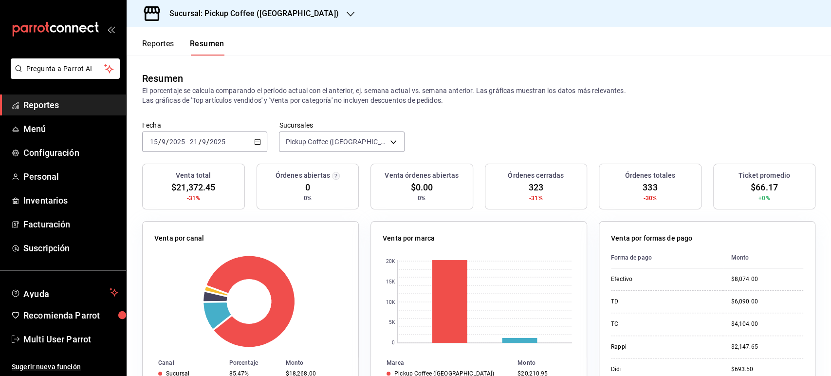
click at [165, 49] on button "Reportes" at bounding box center [158, 47] width 32 height 17
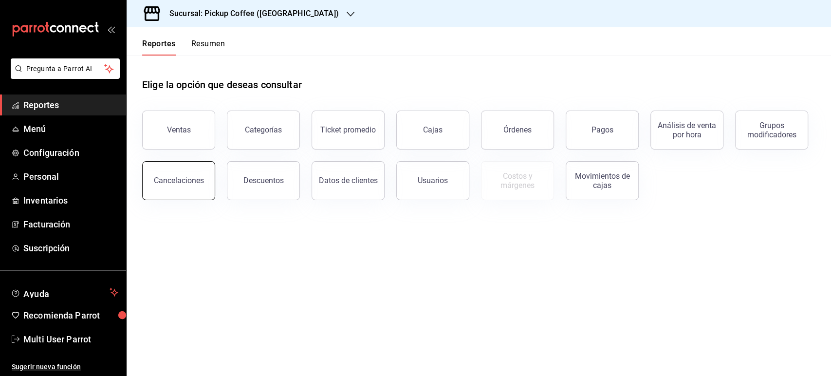
click at [182, 168] on button "Cancelaciones" at bounding box center [178, 180] width 73 height 39
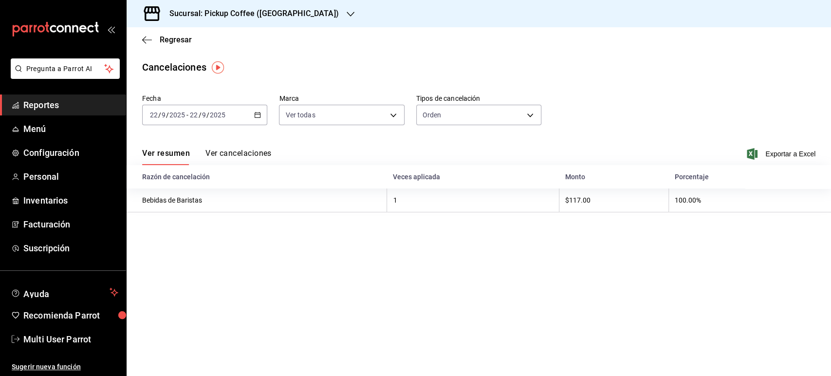
click at [210, 116] on input "2025" at bounding box center [217, 115] width 17 height 8
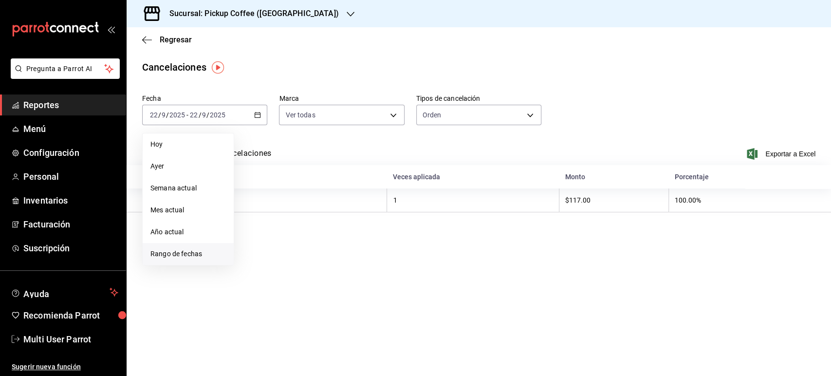
click at [210, 248] on li "Rango de fechas" at bounding box center [188, 254] width 91 height 22
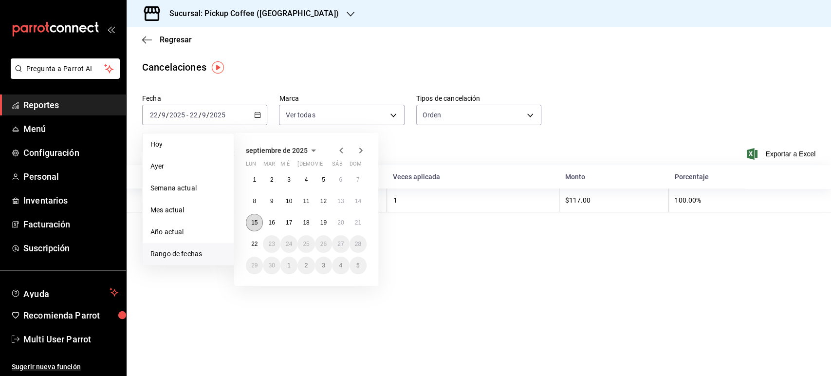
click at [253, 225] on abbr "15" at bounding box center [254, 222] width 6 height 7
click at [355, 225] on abbr "21" at bounding box center [358, 222] width 6 height 7
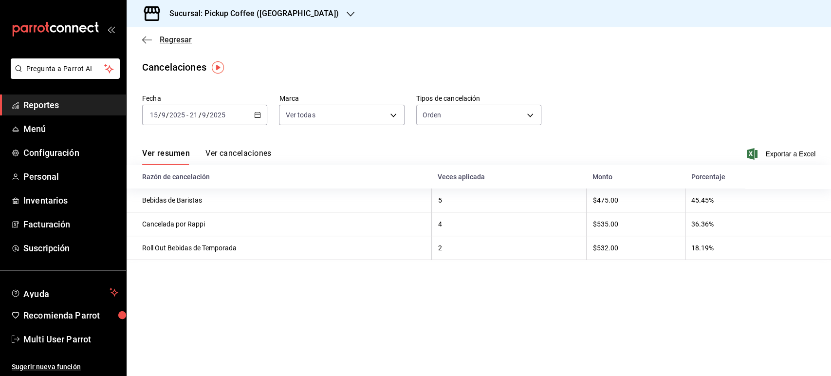
click at [173, 39] on span "Regresar" at bounding box center [176, 39] width 32 height 9
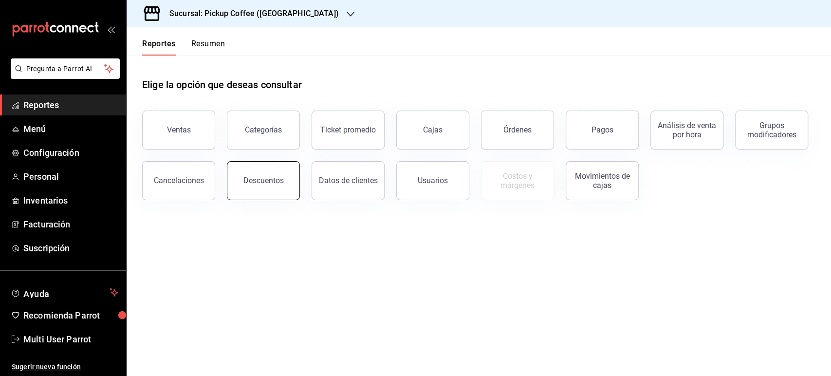
click at [250, 180] on div "Descuentos" at bounding box center [263, 180] width 40 height 9
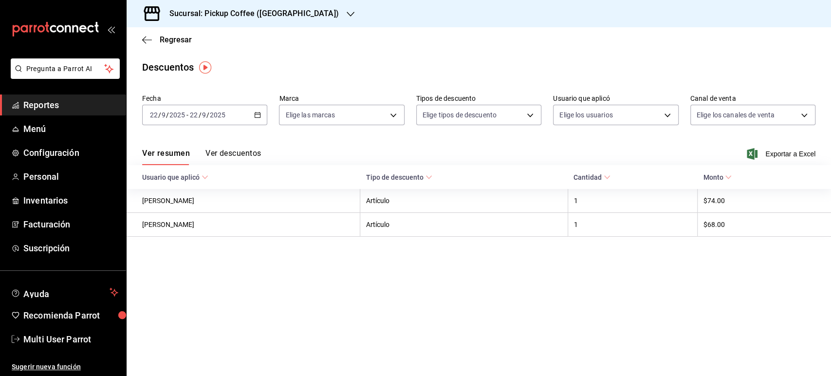
click at [257, 111] on icon "button" at bounding box center [257, 114] width 7 height 7
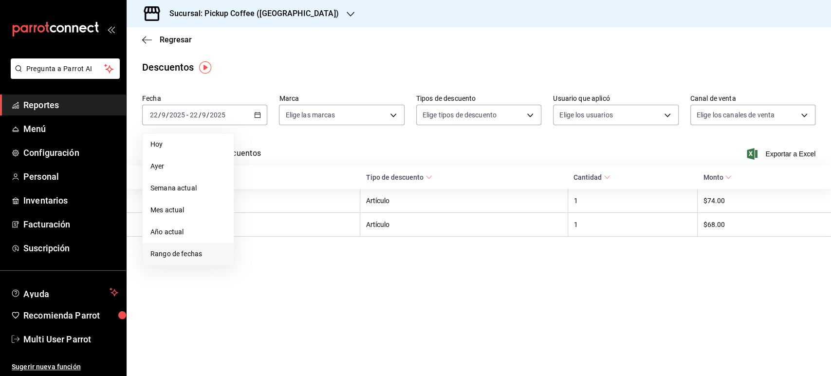
click at [204, 248] on li "Rango de fechas" at bounding box center [188, 254] width 91 height 22
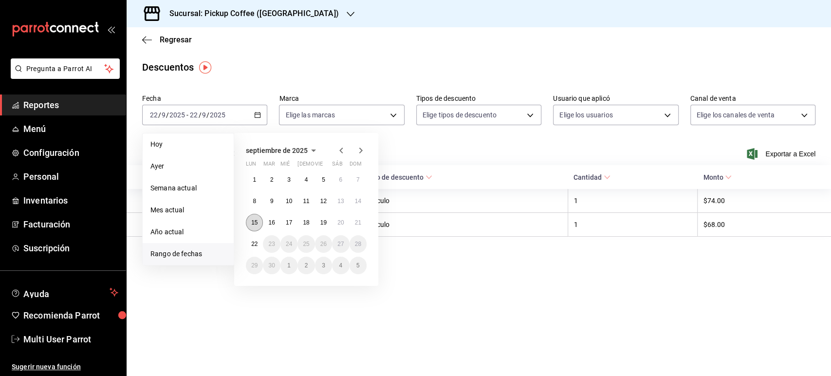
click at [256, 220] on abbr "15" at bounding box center [254, 222] width 6 height 7
click at [358, 221] on abbr "21" at bounding box center [358, 222] width 6 height 7
